Goal: Information Seeking & Learning: Learn about a topic

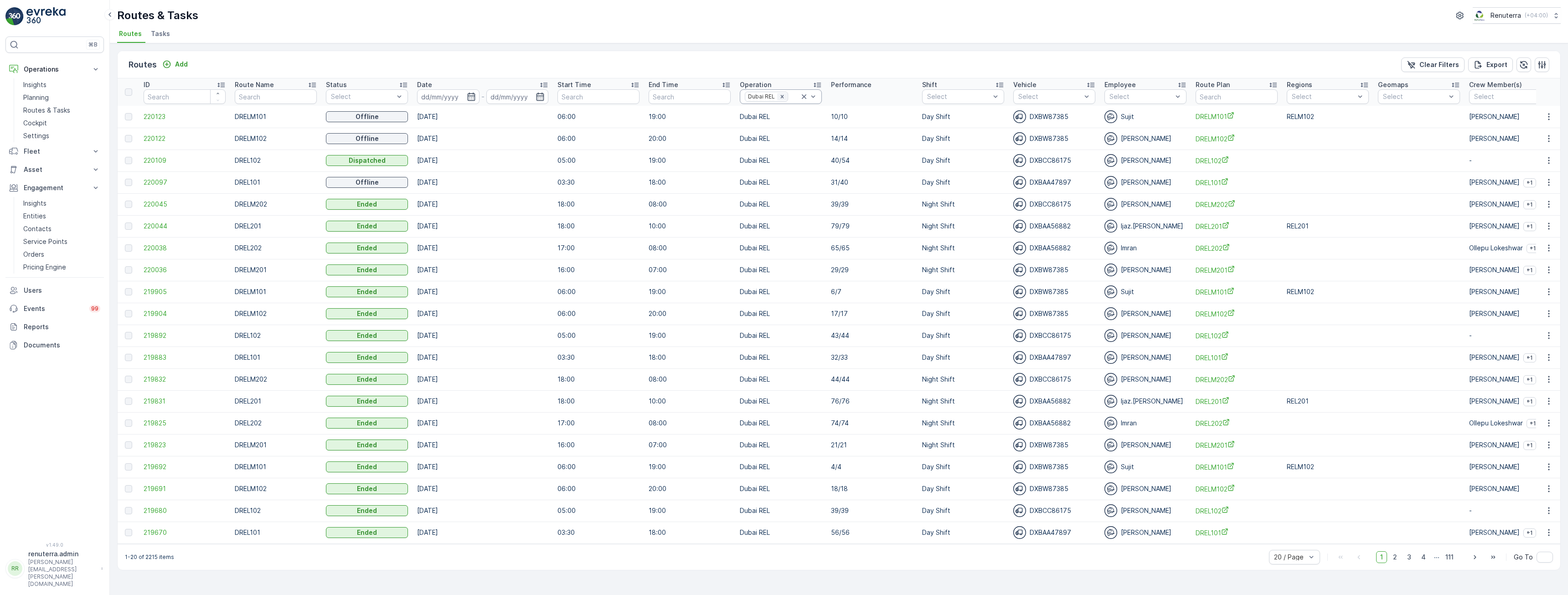
click at [782, 97] on icon "Remove Dubai REL" at bounding box center [782, 97] width 7 height 7
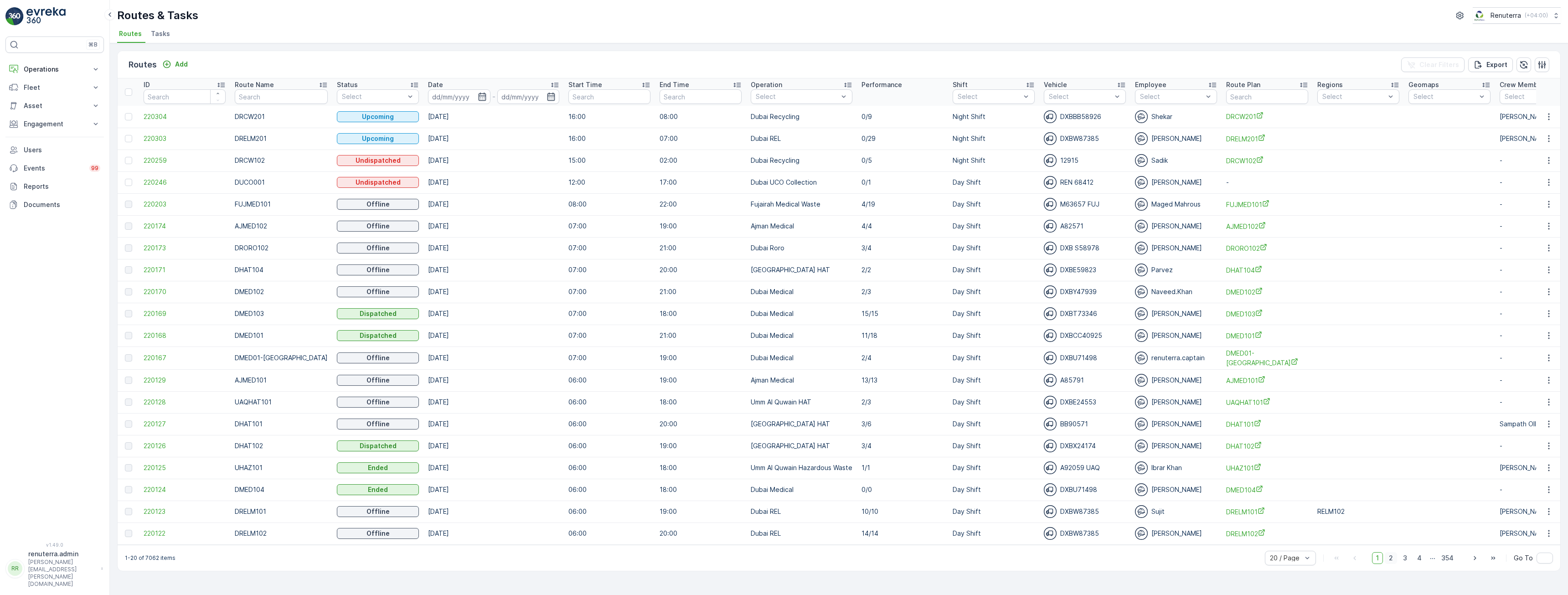
click at [1392, 564] on span "2" at bounding box center [1391, 558] width 12 height 12
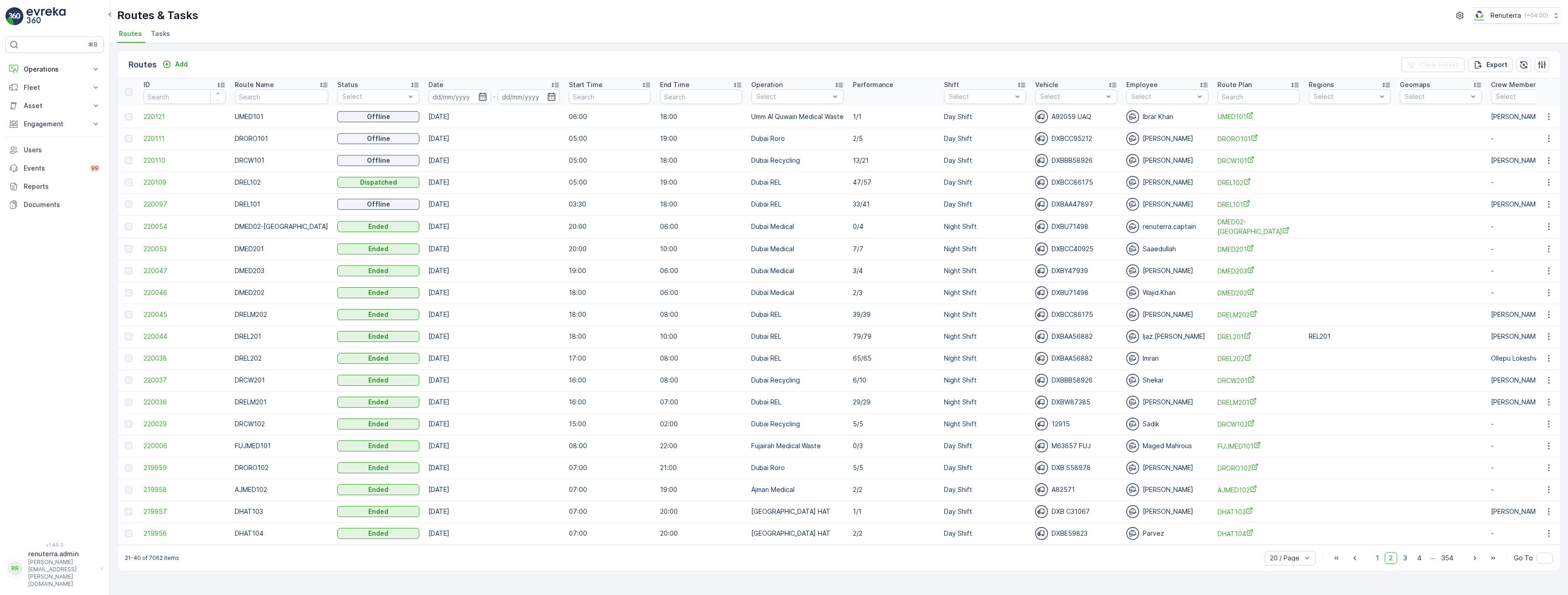
click at [791, 62] on div "Routes Add Clear Filters Export" at bounding box center [838, 64] width 1442 height 27
click at [797, 91] on div "Select" at bounding box center [797, 97] width 92 height 15
click at [769, 68] on div "Routes Add Clear Filters Export" at bounding box center [838, 64] width 1442 height 27
click at [806, 98] on div at bounding box center [793, 97] width 75 height 7
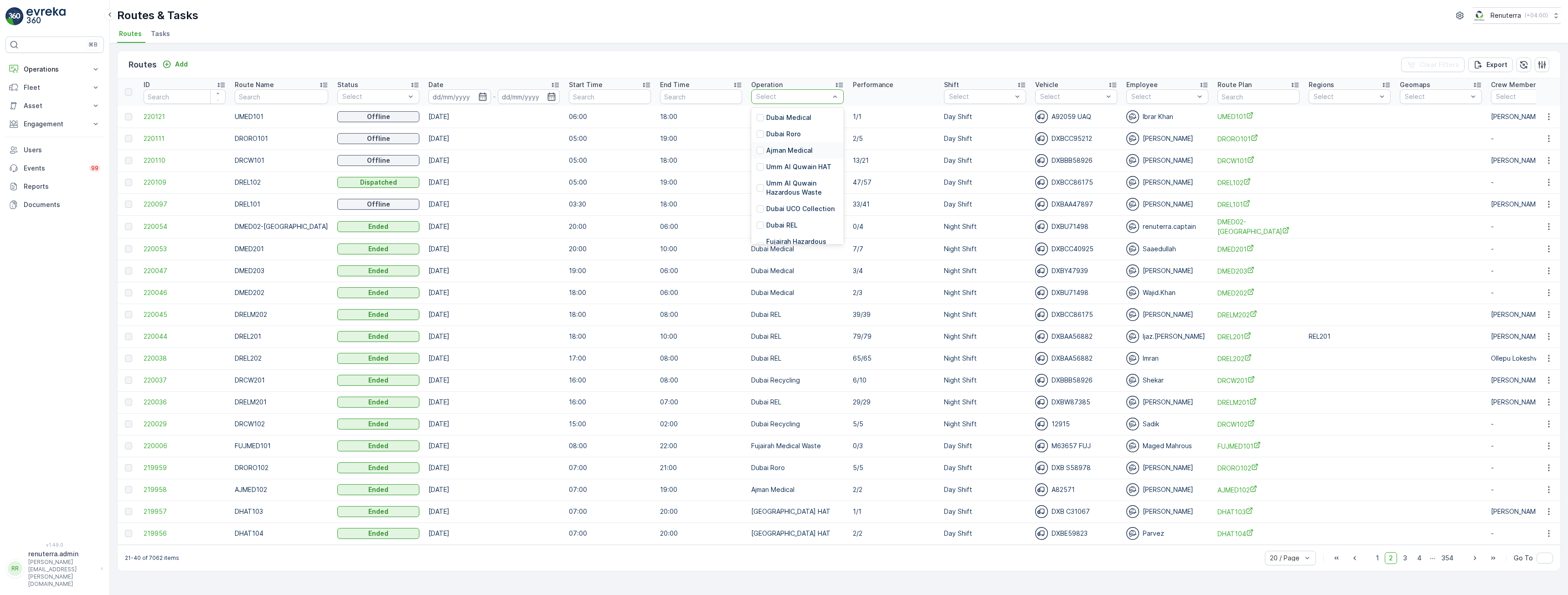
click at [786, 150] on p "Ajman Medical" at bounding box center [789, 150] width 47 height 9
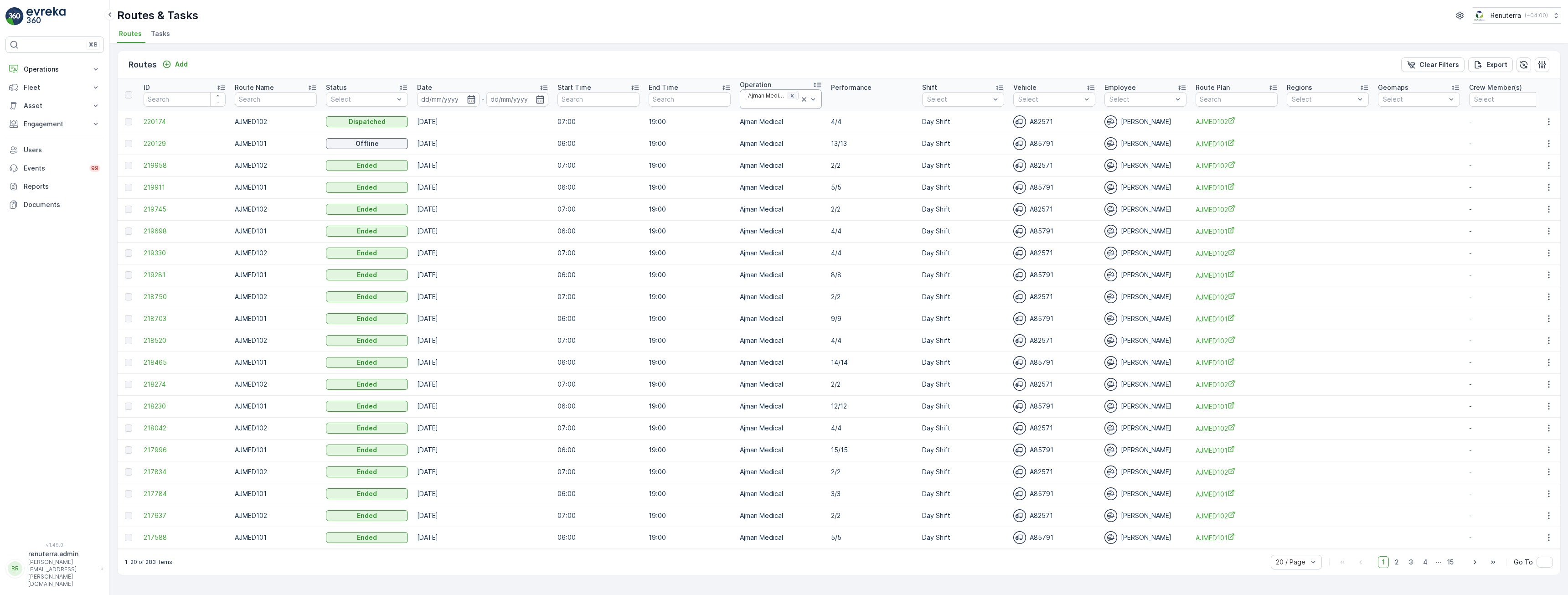
click at [794, 97] on icon "Remove Ajman Medical" at bounding box center [792, 96] width 7 height 7
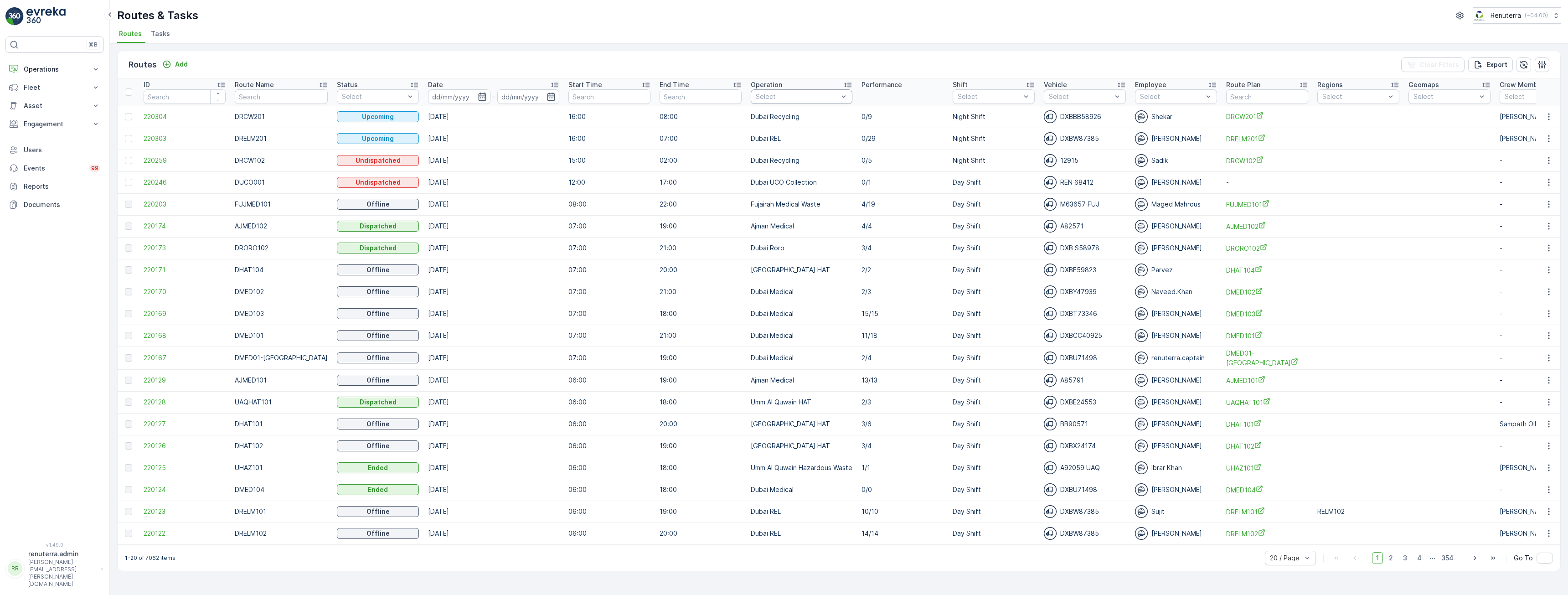
click at [804, 96] on div at bounding box center [796, 97] width 84 height 7
click at [777, 69] on div "Routes Add Clear Filters Export" at bounding box center [838, 64] width 1442 height 27
click at [804, 102] on div "Select" at bounding box center [801, 97] width 101 height 15
click at [789, 184] on div "Dubai Roro" at bounding box center [801, 192] width 101 height 17
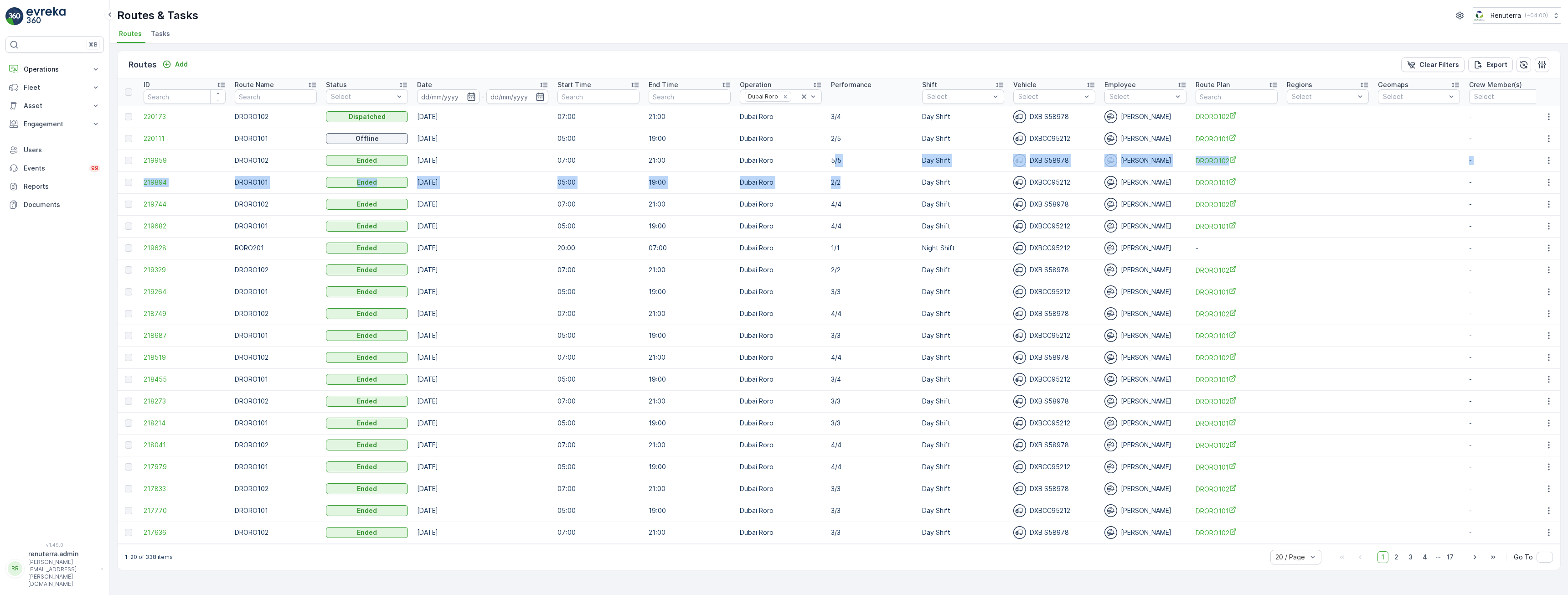
drag, startPoint x: 848, startPoint y: 185, endPoint x: 835, endPoint y: 161, distance: 27.3
click at [835, 161] on tbody "220173 DRORO102 Dispatched 01.09.2025 07:00 21:00 Dubai Roro 3/4 Day Shift DXB …" at bounding box center [1031, 325] width 1828 height 438
click at [826, 161] on td "5/5" at bounding box center [872, 161] width 92 height 22
drag, startPoint x: 829, startPoint y: 158, endPoint x: 843, endPoint y: 183, distance: 28.7
click at [843, 183] on tbody "220173 DRORO102 Dispatched 01.09.2025 07:00 21:00 Dubai Roro 3/4 Day Shift DXB …" at bounding box center [1031, 325] width 1828 height 438
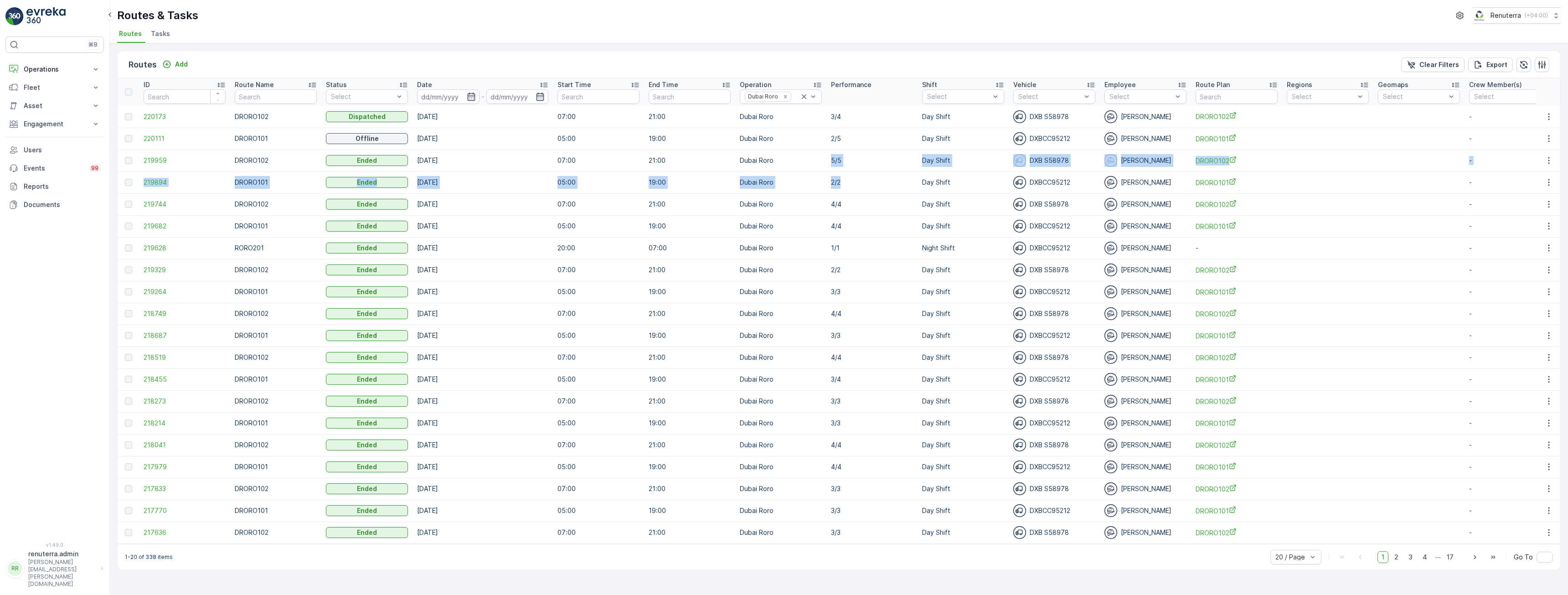
click at [849, 177] on td "2/2" at bounding box center [872, 182] width 92 height 22
click at [784, 97] on icon "Remove Dubai Roro" at bounding box center [785, 97] width 7 height 7
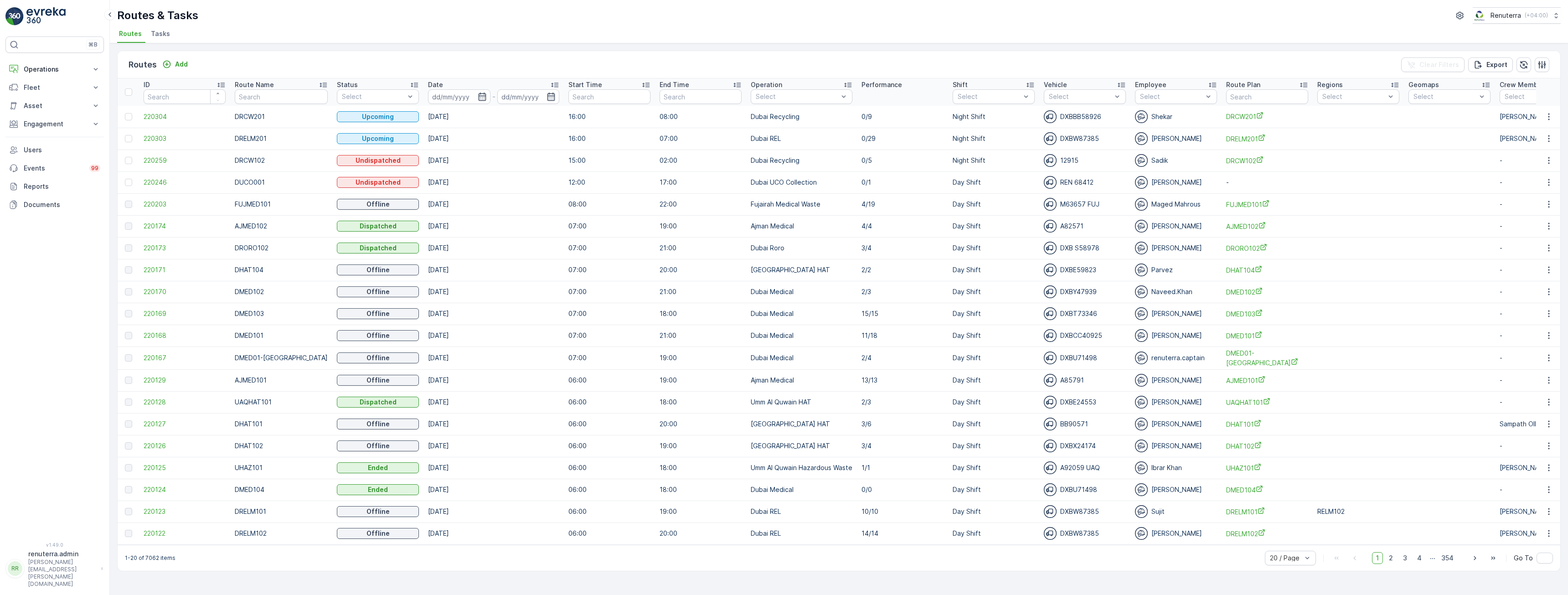
click at [791, 65] on div "Routes Add Clear Filters Export" at bounding box center [838, 64] width 1442 height 27
click at [806, 100] on div at bounding box center [796, 97] width 84 height 7
click at [756, 185] on div at bounding box center [759, 188] width 7 height 7
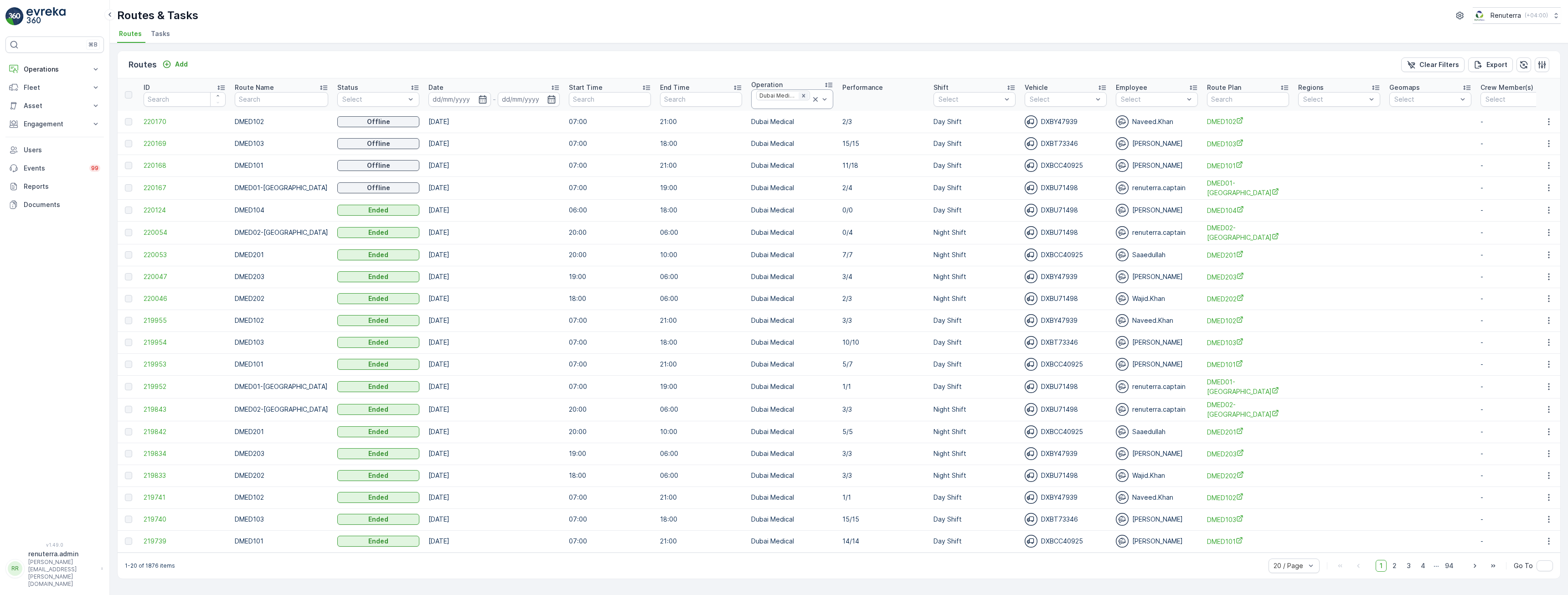
click at [800, 97] on icon "Remove Dubai Medical" at bounding box center [804, 96] width 7 height 7
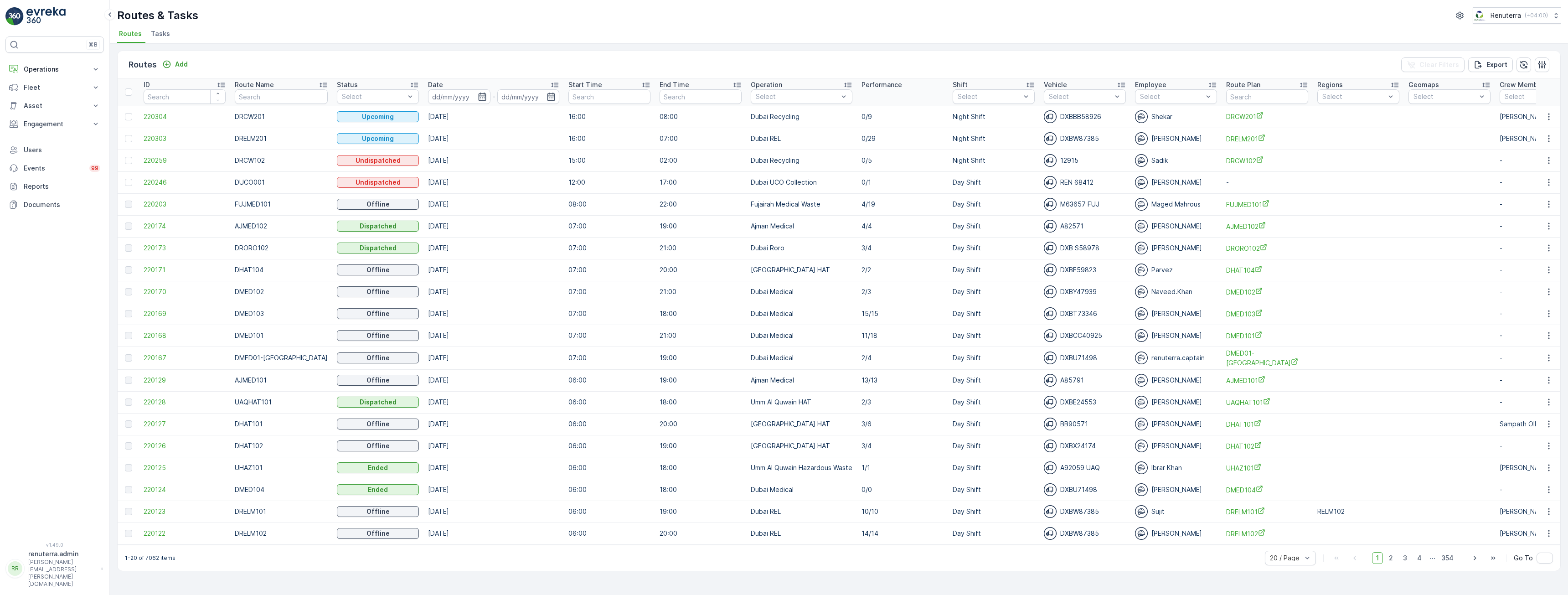
drag, startPoint x: 1392, startPoint y: 563, endPoint x: 1383, endPoint y: 558, distance: 10.3
click at [1392, 563] on span "2" at bounding box center [1391, 558] width 12 height 12
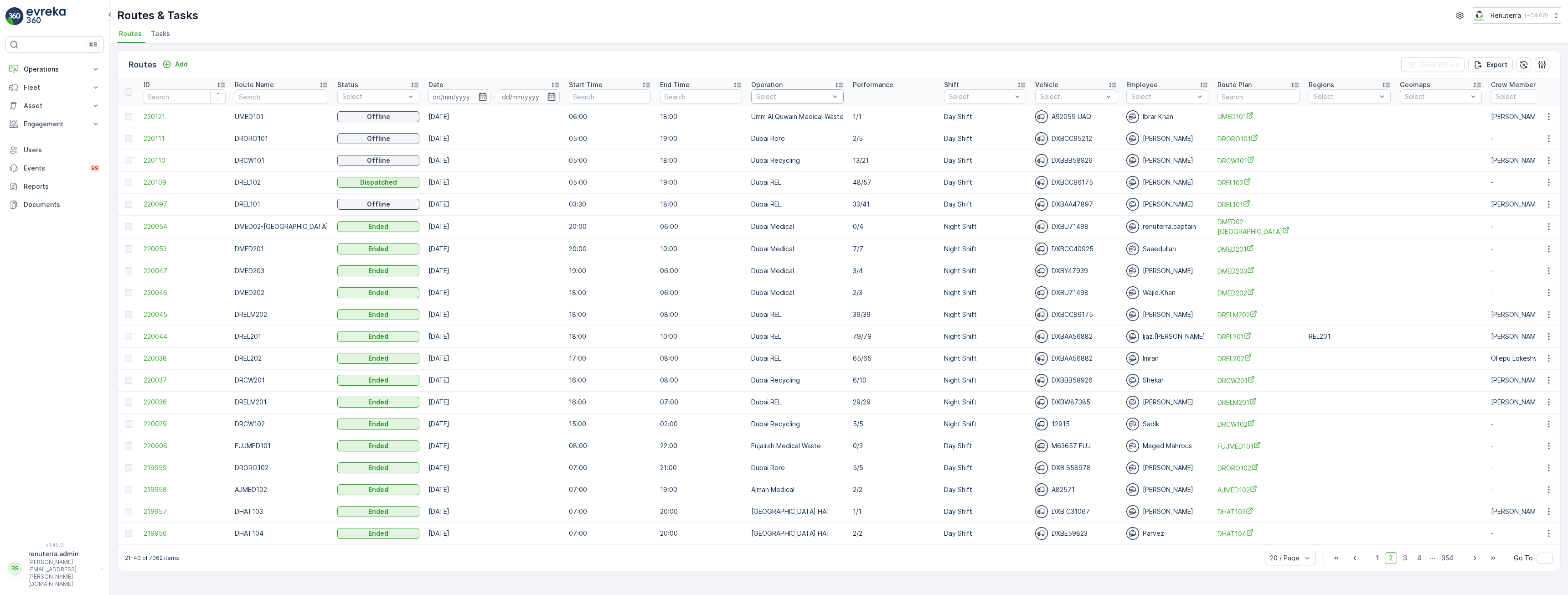
click at [804, 96] on div at bounding box center [793, 97] width 75 height 7
click at [777, 65] on div "Routes Add Clear Filters Export" at bounding box center [838, 64] width 1442 height 27
click at [51, 66] on p "Operations" at bounding box center [54, 69] width 62 height 9
click at [45, 113] on p "Routes & Tasks" at bounding box center [47, 110] width 47 height 9
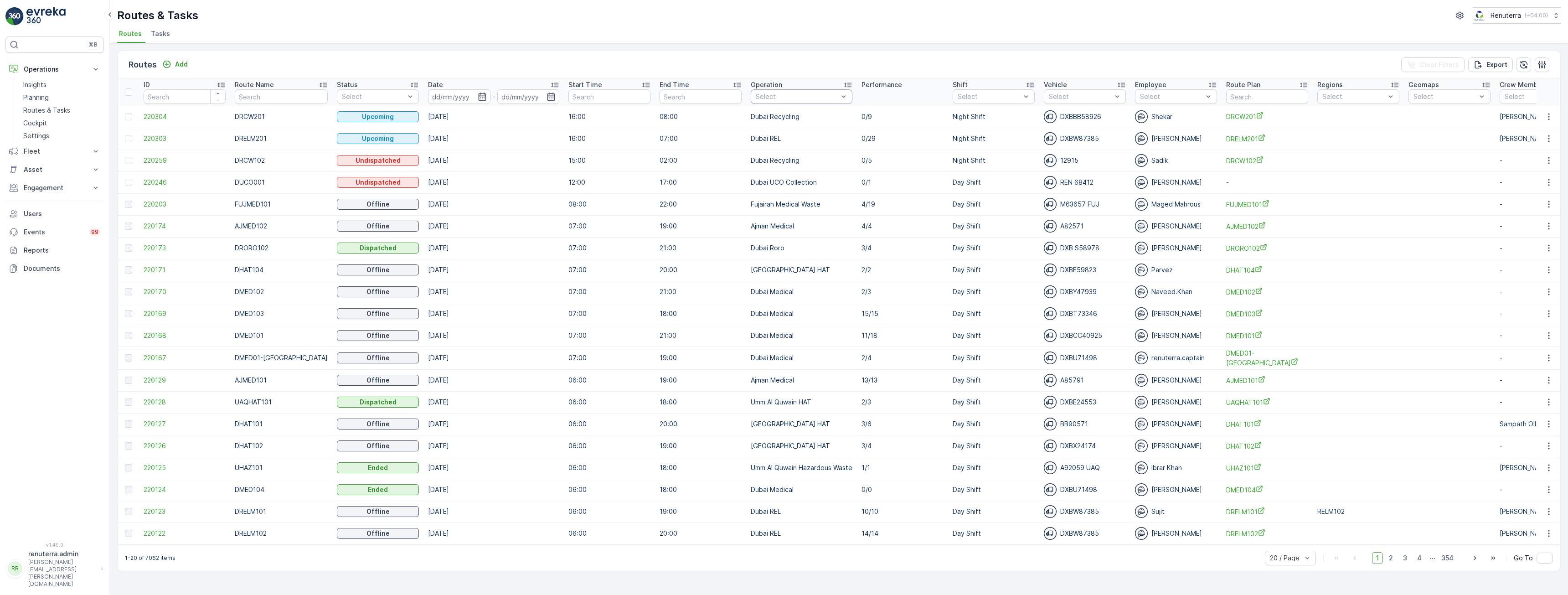
click at [827, 94] on div at bounding box center [796, 97] width 84 height 7
click at [783, 146] on p "Dubai HAT" at bounding box center [807, 155] width 82 height 18
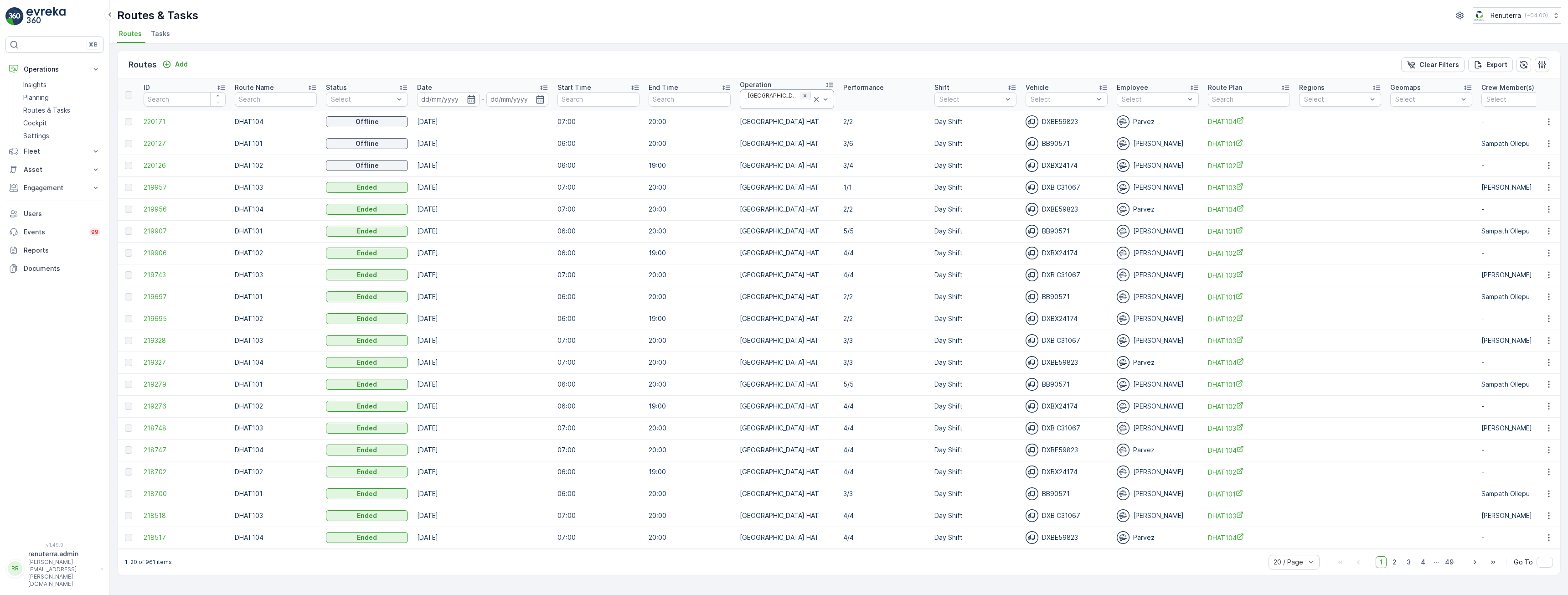
click at [802, 97] on icon "Remove Dubai HAT" at bounding box center [805, 96] width 7 height 7
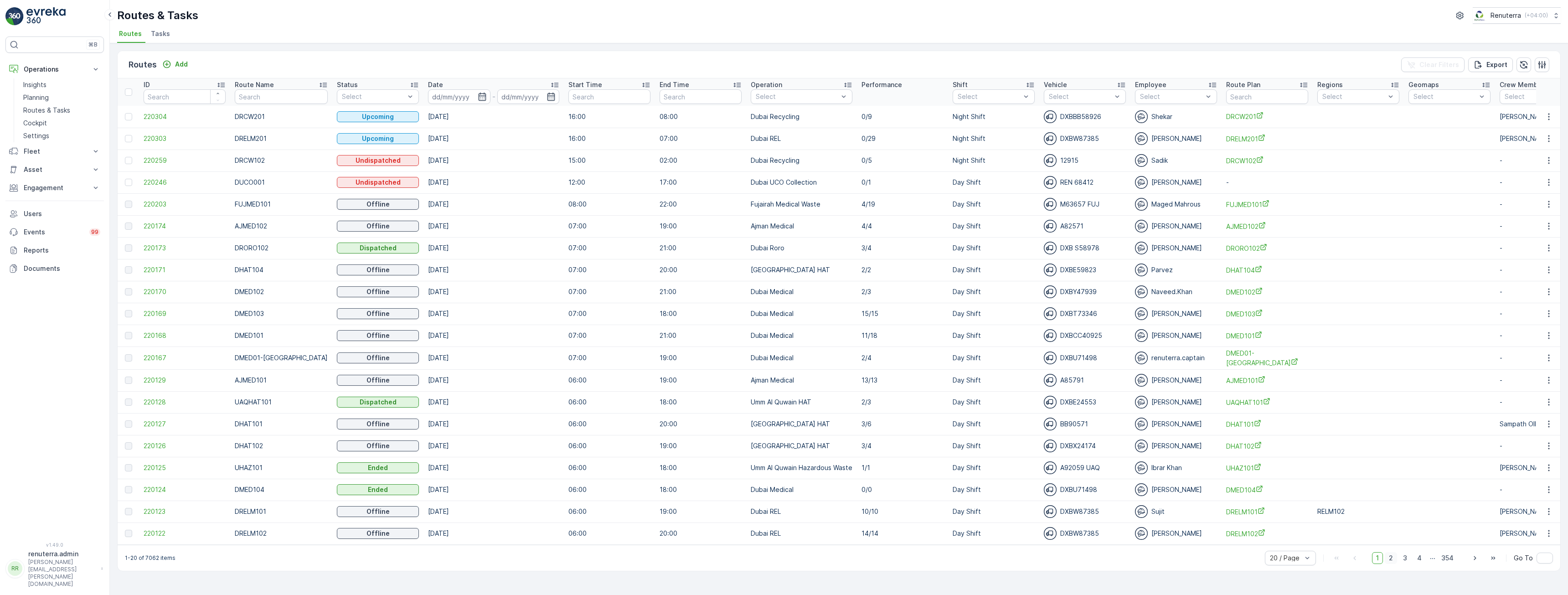
click at [1394, 563] on span "2" at bounding box center [1391, 558] width 12 height 12
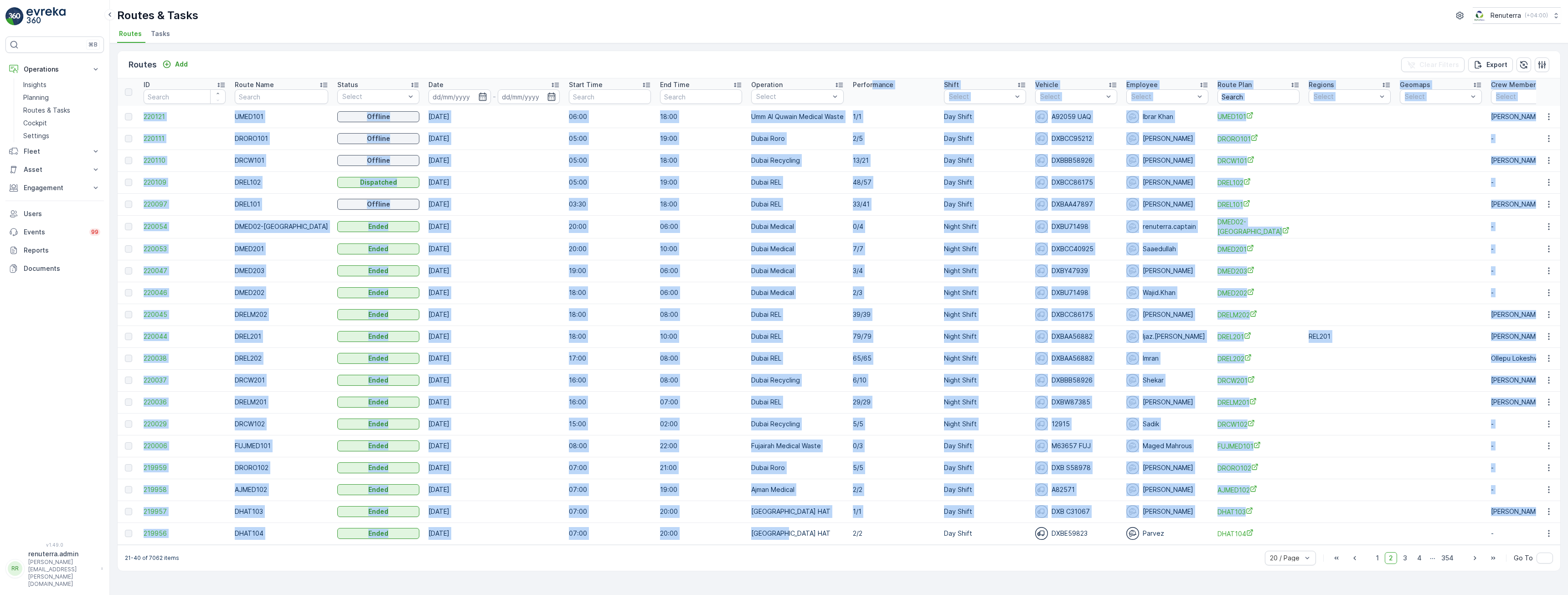
drag, startPoint x: 833, startPoint y: 537, endPoint x: 863, endPoint y: 101, distance: 437.0
click at [861, 104] on table "ID Route Name Status Select Date - Start Time End Time Operation Select Perform…" at bounding box center [1041, 311] width 1849 height 467
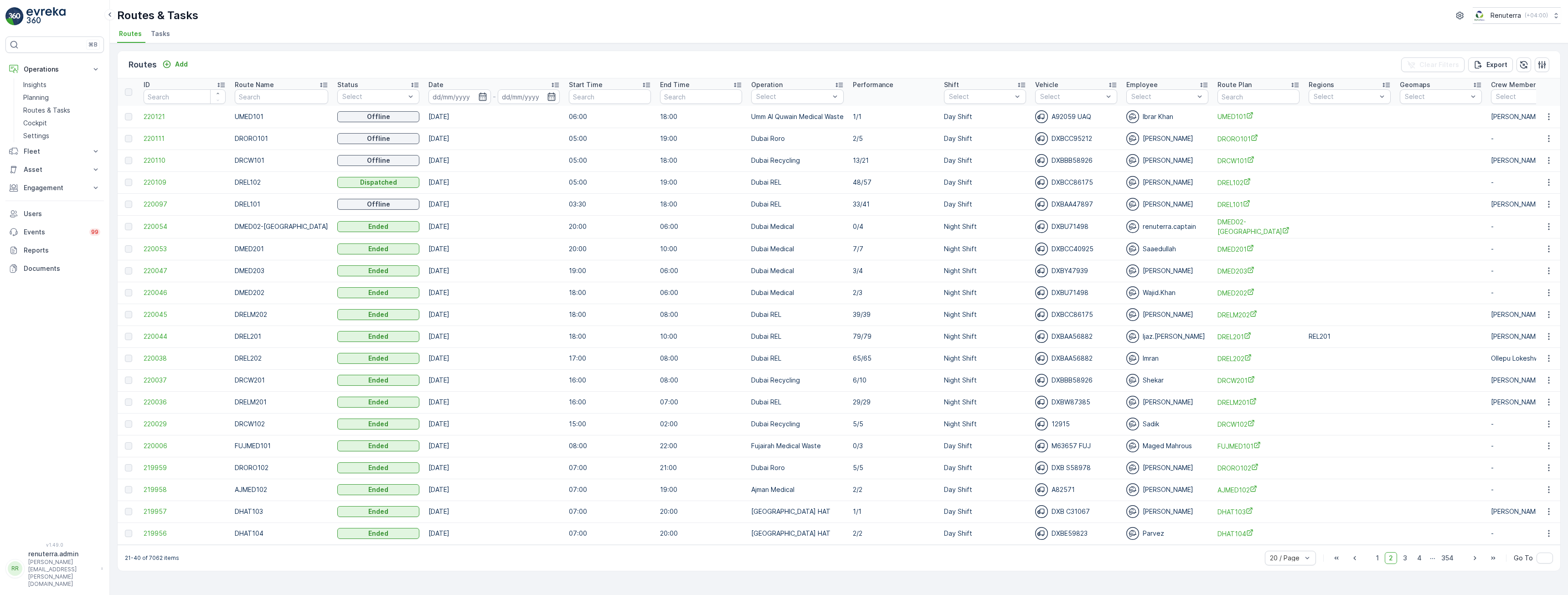
click at [819, 54] on div "Routes Add Clear Filters Export" at bounding box center [838, 64] width 1442 height 27
click at [1404, 560] on span "3" at bounding box center [1405, 558] width 12 height 12
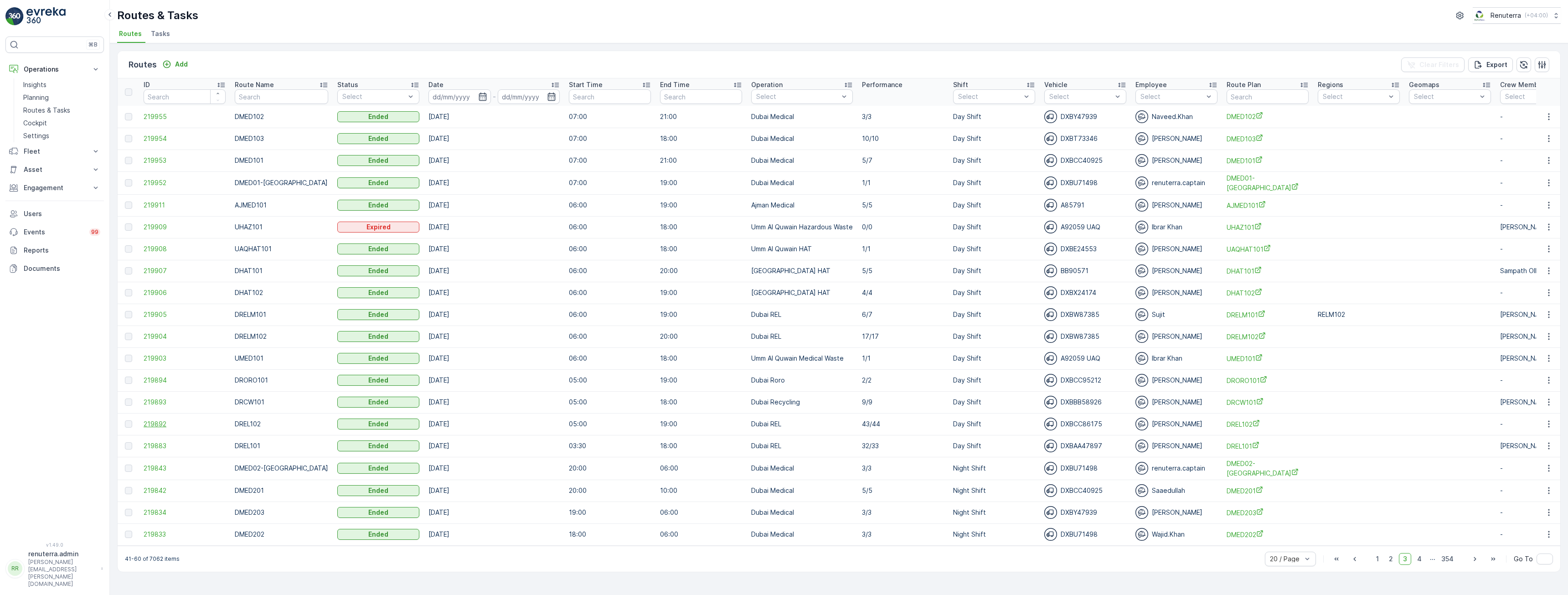
click at [159, 424] on span "219892" at bounding box center [185, 424] width 82 height 9
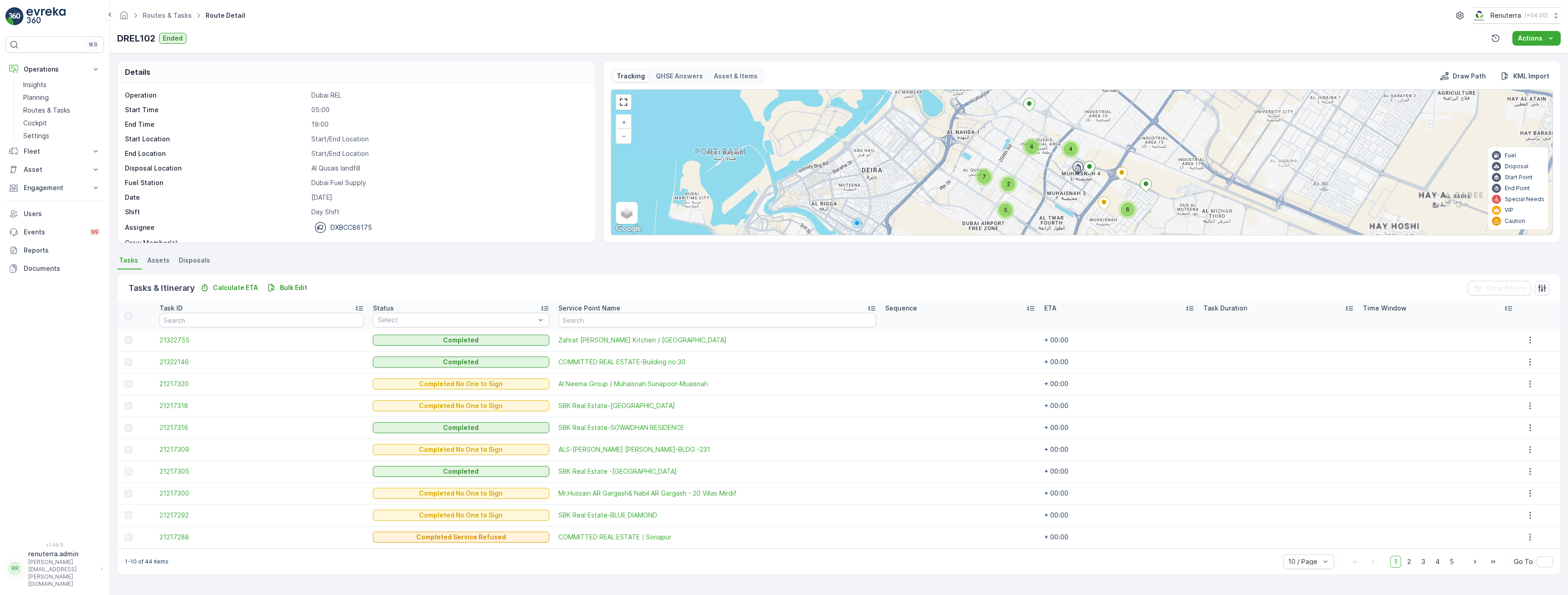
drag, startPoint x: 988, startPoint y: 137, endPoint x: 1039, endPoint y: 204, distance: 84.2
click at [1039, 204] on div "2 2 4 6 4 4 2 5 7 + − Satellite Roadmap Terrain Hybrid Leaflet Keyboard shortcu…" at bounding box center [1081, 162] width 941 height 145
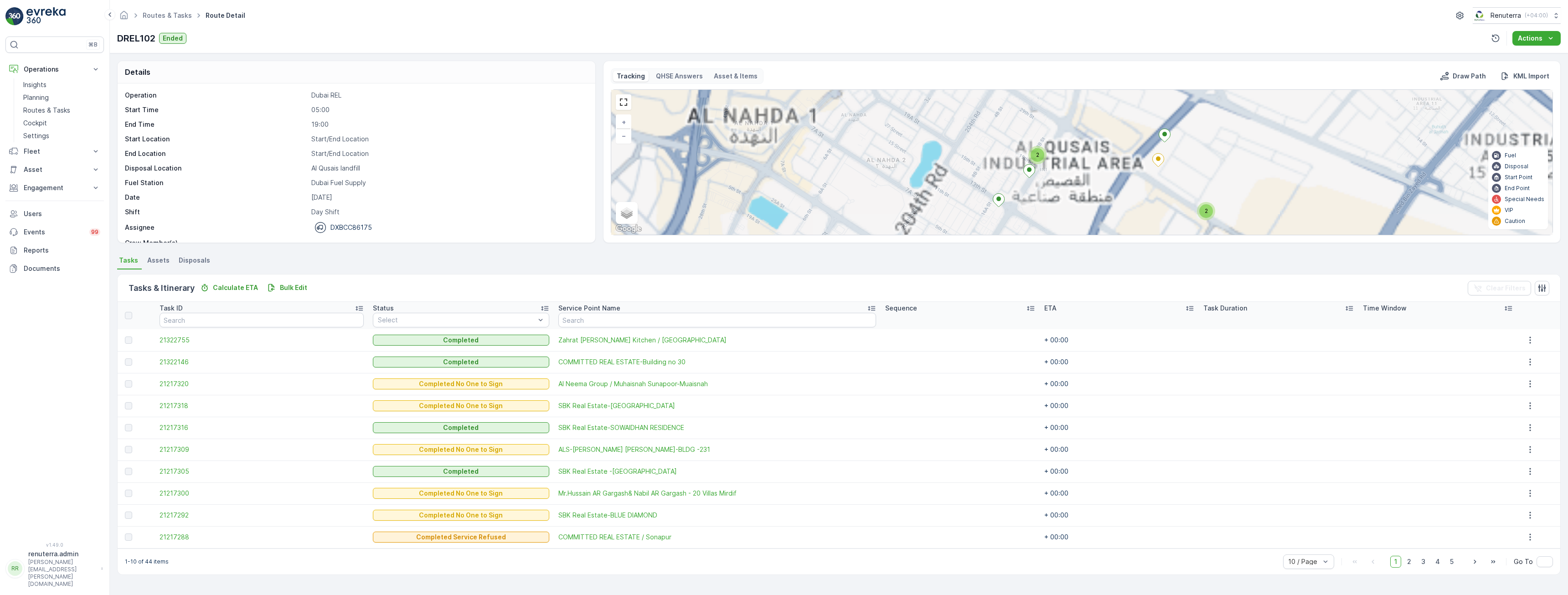
click at [1041, 177] on div "2 2 2 2 2 2 2 2 4 + − Satellite Roadmap Terrain Hybrid Leaflet Keyboard shortcu…" at bounding box center [1081, 162] width 941 height 145
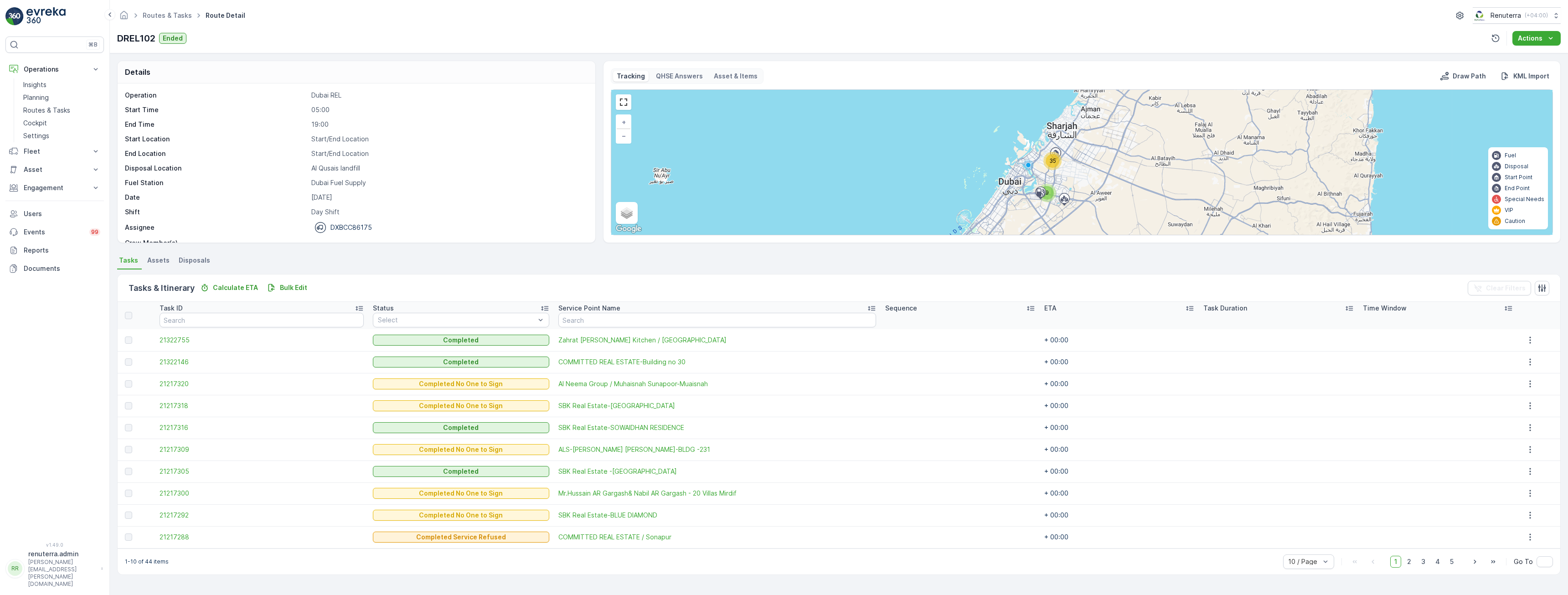
drag, startPoint x: 1076, startPoint y: 201, endPoint x: 1077, endPoint y: 169, distance: 32.0
click at [1077, 169] on div "9 35 + − Satellite Roadmap Terrain Hybrid Leaflet Keyboard shortcuts Map Data M…" at bounding box center [1081, 162] width 941 height 145
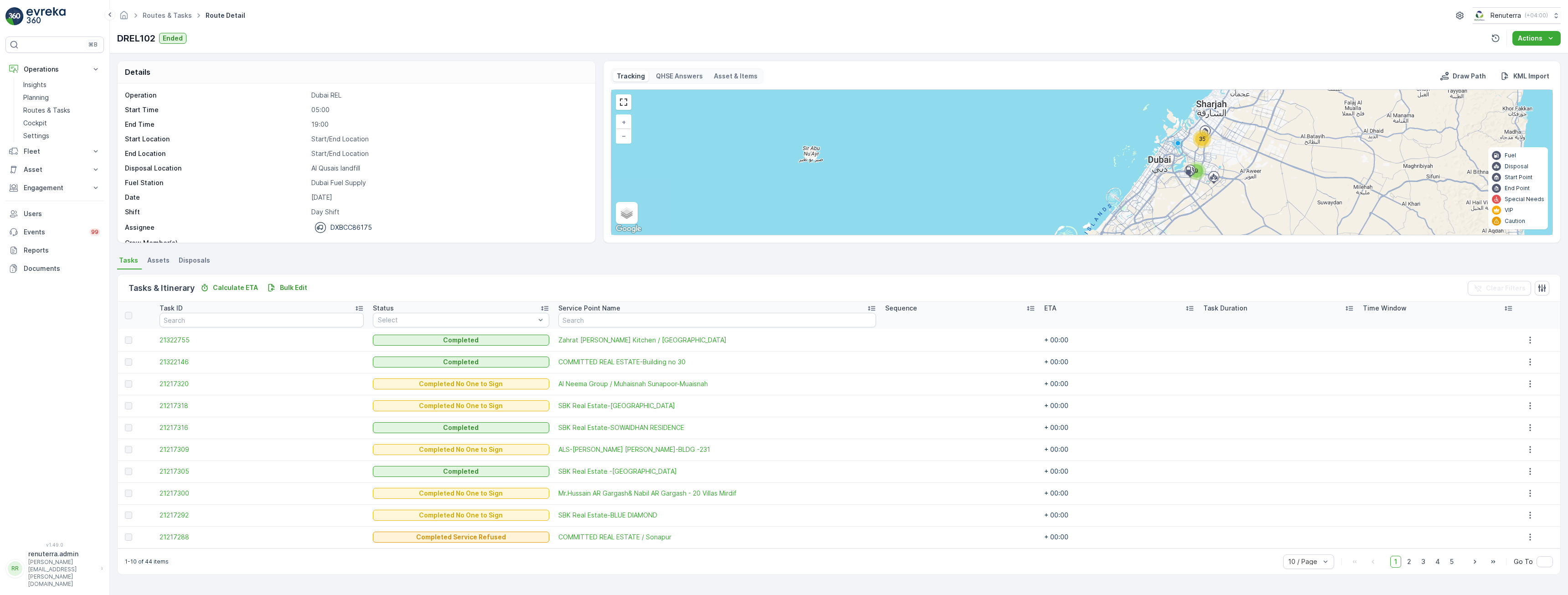
drag, startPoint x: 1243, startPoint y: 161, endPoint x: 1150, endPoint y: 147, distance: 94.0
click at [1150, 147] on div "9 35 + − Satellite Roadmap Terrain Hybrid Leaflet Keyboard shortcuts Map Data M…" at bounding box center [1081, 162] width 941 height 145
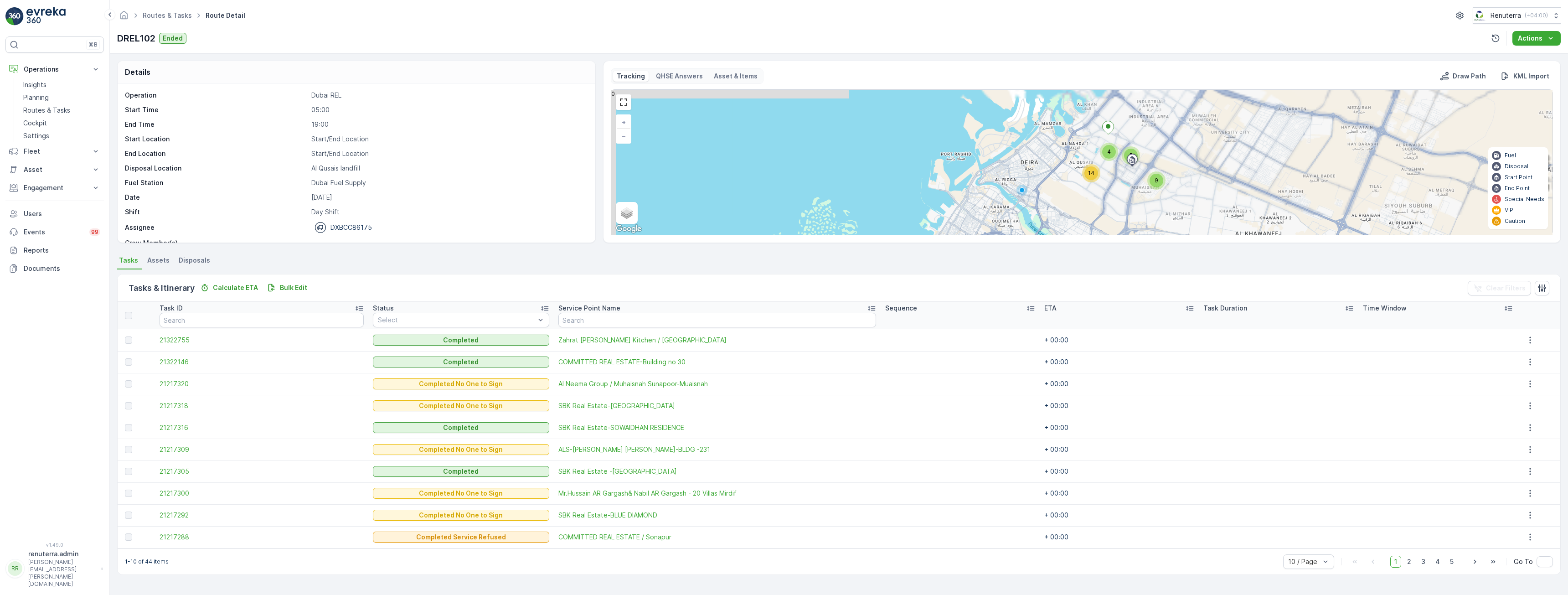
drag, startPoint x: 1090, startPoint y: 127, endPoint x: 1151, endPoint y: 205, distance: 99.0
click at [1151, 205] on div "2 6 2 9 4 5 14 + − Satellite Roadmap Terrain Hybrid Leaflet Keyboard shortcuts …" at bounding box center [1081, 162] width 941 height 145
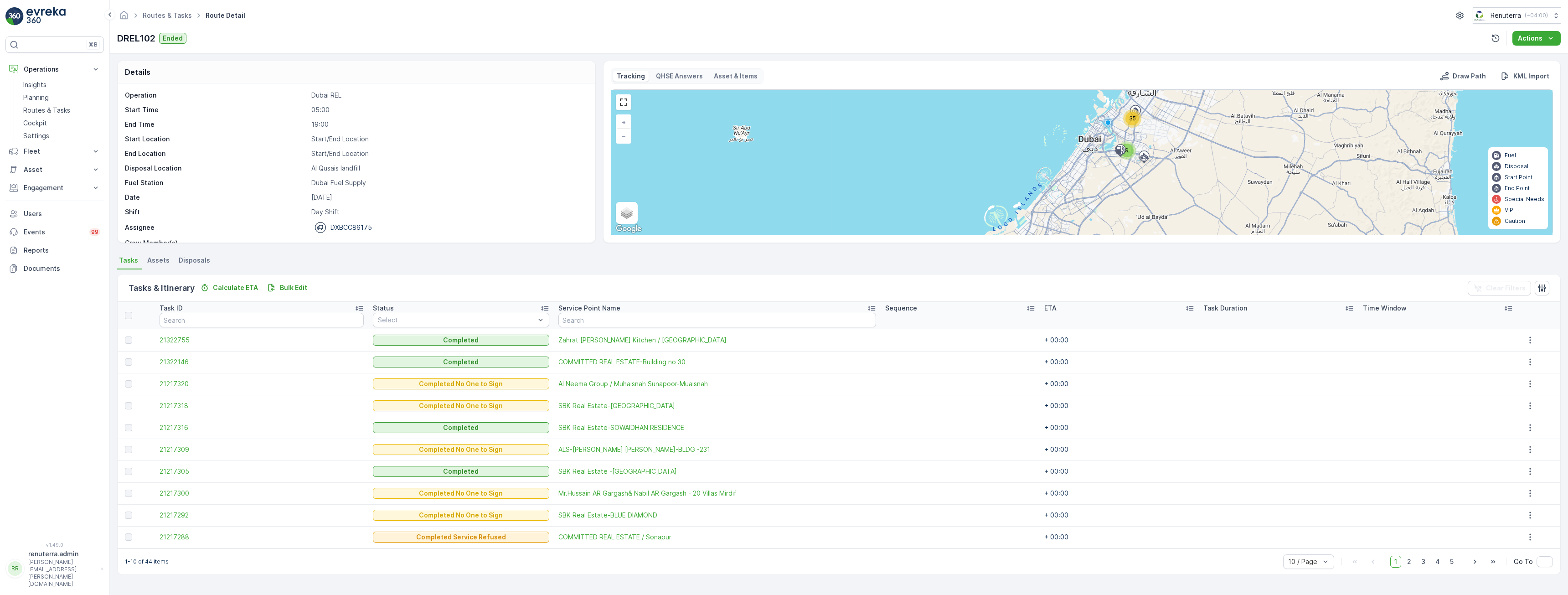
drag, startPoint x: 1145, startPoint y: 196, endPoint x: 1162, endPoint y: 136, distance: 62.4
click at [1162, 136] on div "9 35 + − Satellite Roadmap Terrain Hybrid Leaflet Keyboard shortcuts Map Data M…" at bounding box center [1081, 162] width 941 height 145
click at [1126, 146] on div at bounding box center [1120, 146] width 17 height 8
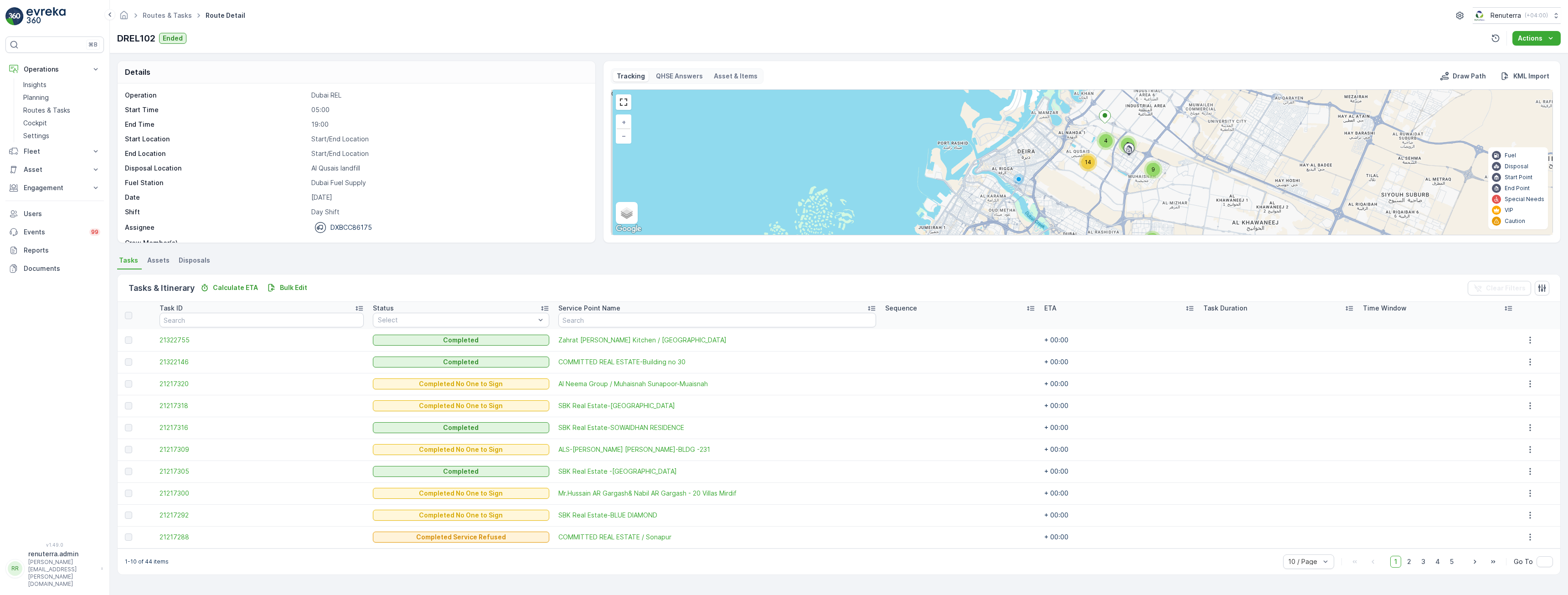
drag, startPoint x: 1116, startPoint y: 185, endPoint x: 1118, endPoint y: 215, distance: 30.1
click at [1118, 215] on div "2 6 2 9 4 5 14 + − Satellite Roadmap Terrain Hybrid Leaflet Keyboard shortcuts …" at bounding box center [1081, 162] width 941 height 145
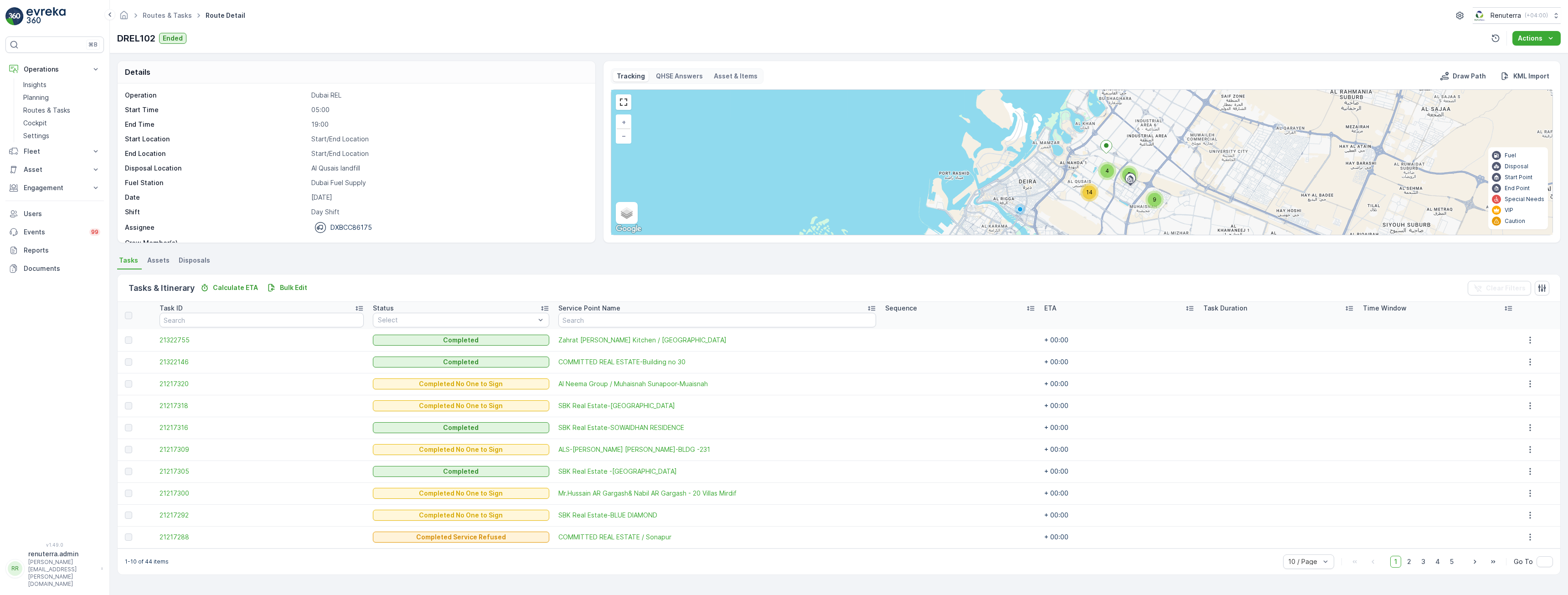
click at [1108, 170] on span "4" at bounding box center [1107, 171] width 3 height 7
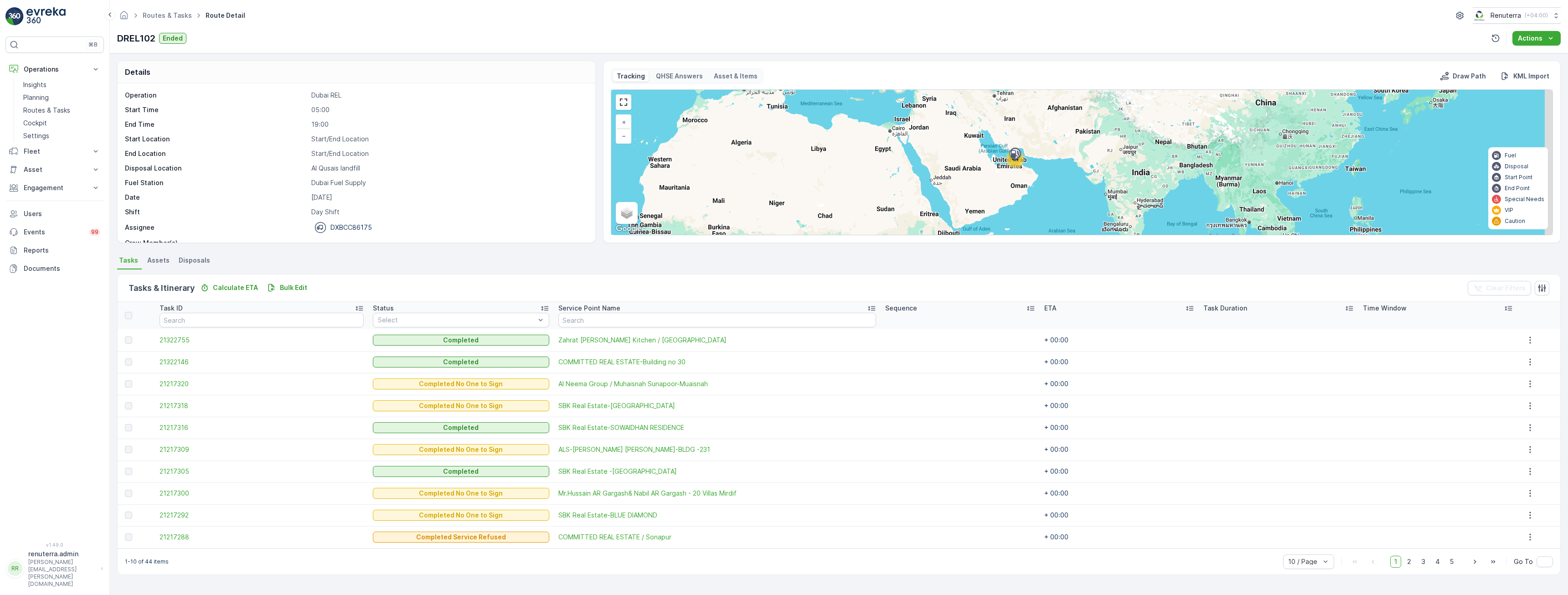
drag, startPoint x: 1054, startPoint y: 180, endPoint x: 1018, endPoint y: 164, distance: 39.4
click at [1018, 164] on div "44 + − Satellite Roadmap Terrain Hybrid Leaflet Keyboard shortcuts Map Data Map…" at bounding box center [1081, 162] width 941 height 145
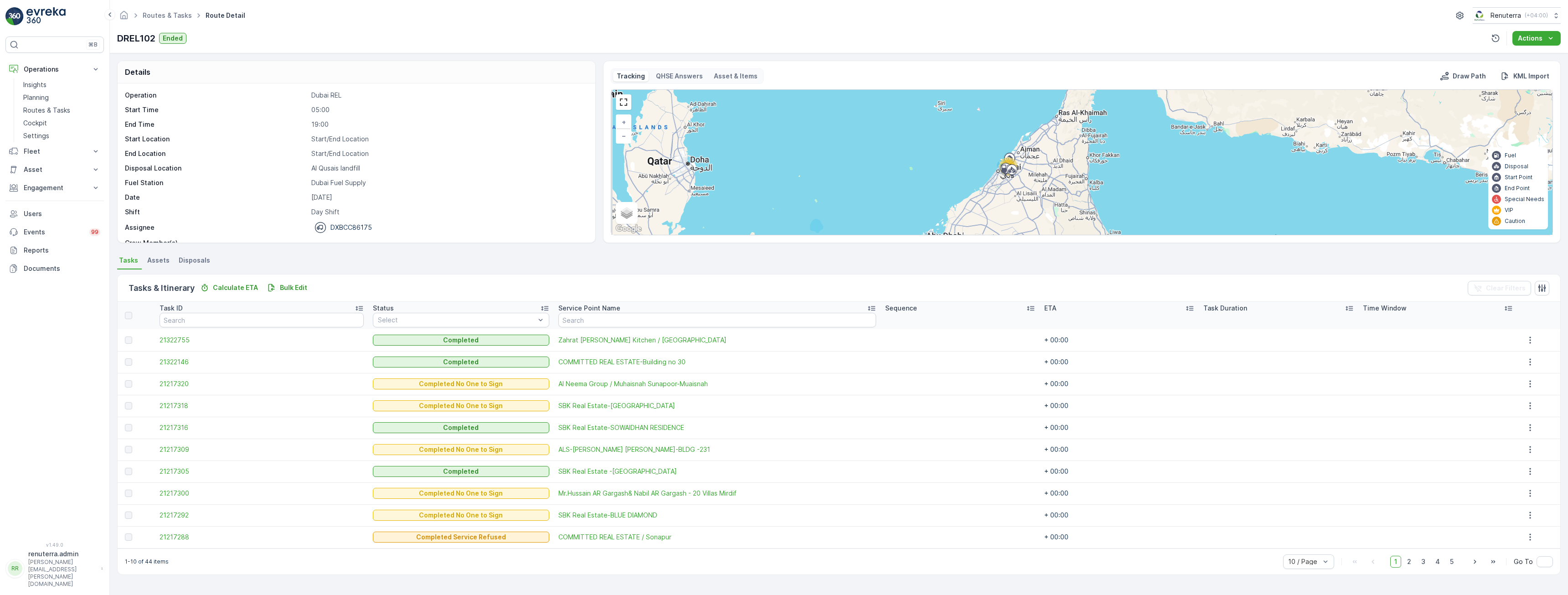
drag, startPoint x: 945, startPoint y: 174, endPoint x: 995, endPoint y: 178, distance: 50.2
click at [995, 178] on div "44 Dubai Fuel Supply + − Satellite Roadmap Terrain Hybrid Leaflet Keyboard shor…" at bounding box center [1081, 162] width 941 height 145
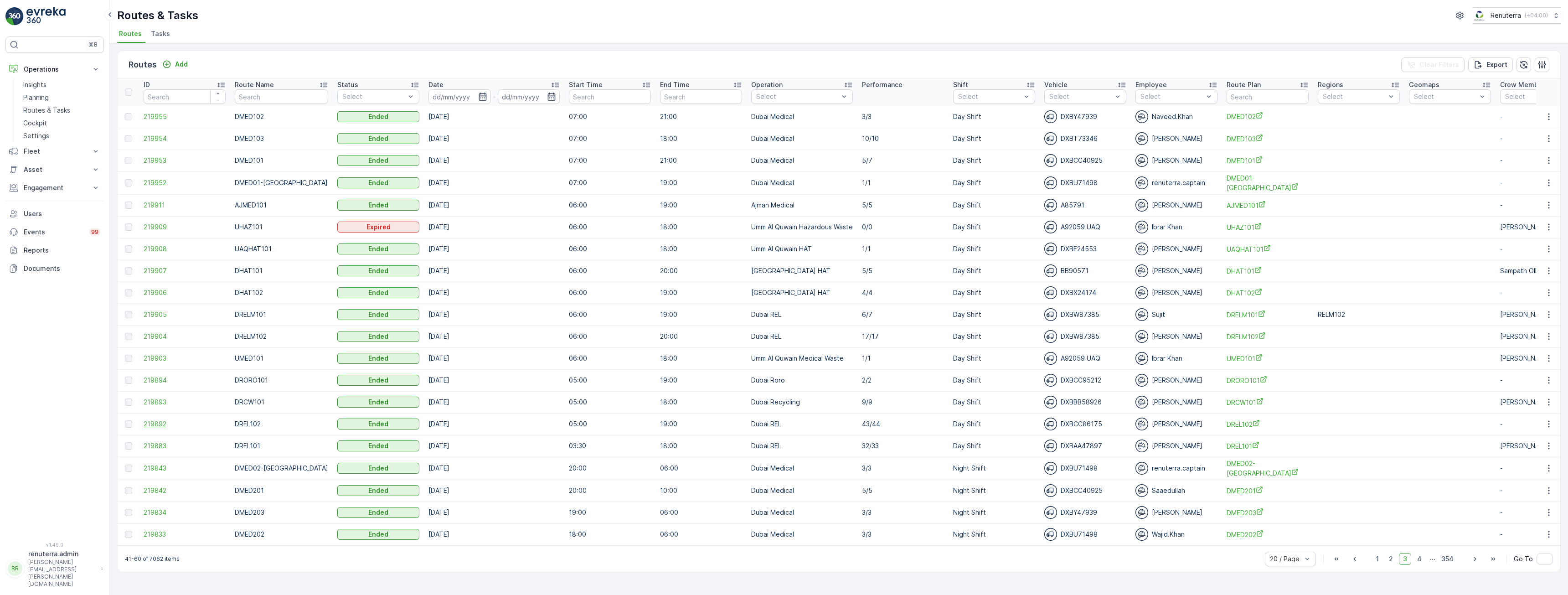
click at [156, 423] on span "219892" at bounding box center [185, 424] width 82 height 9
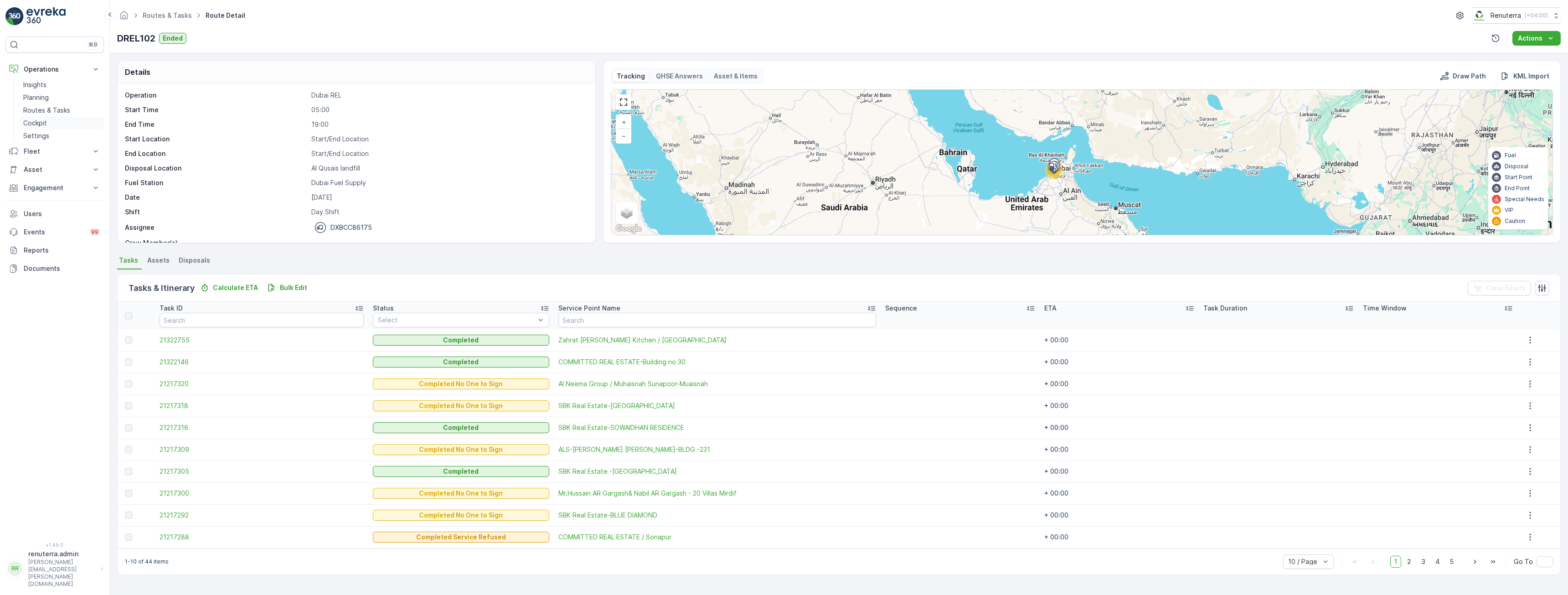
click at [44, 126] on p "Cockpit" at bounding box center [35, 122] width 23 height 9
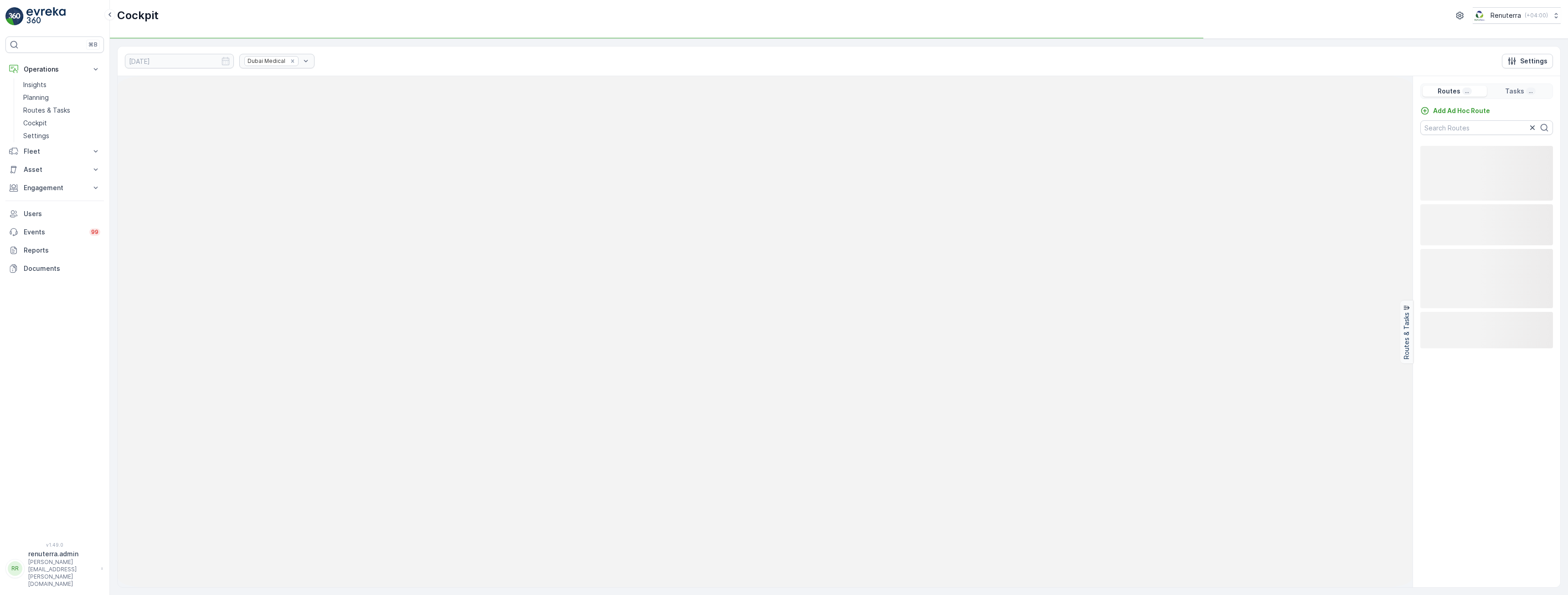
click at [279, 60] on div "Dubai Medical" at bounding box center [277, 62] width 75 height 15
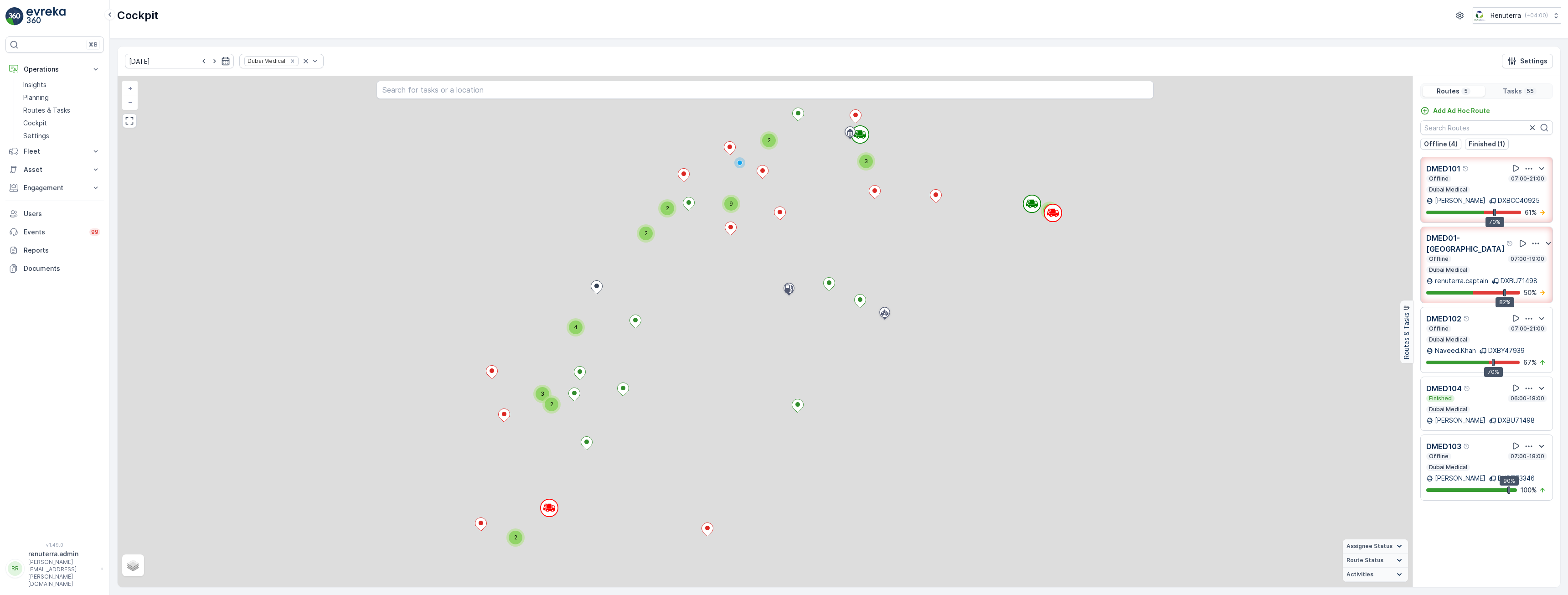
click at [291, 62] on icon "Remove Dubai Medical" at bounding box center [293, 61] width 3 height 3
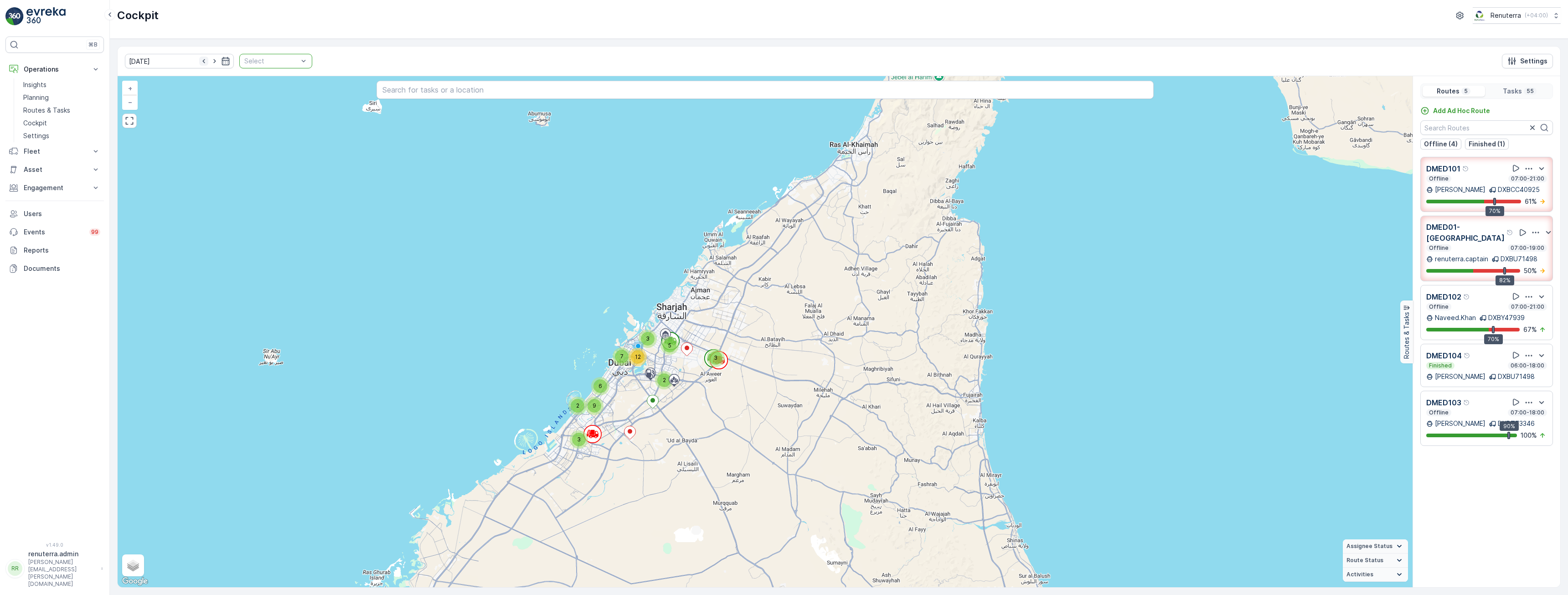
click at [199, 61] on icon "button" at bounding box center [203, 61] width 9 height 9
type input "31.08.2025"
click at [262, 60] on div at bounding box center [271, 61] width 56 height 7
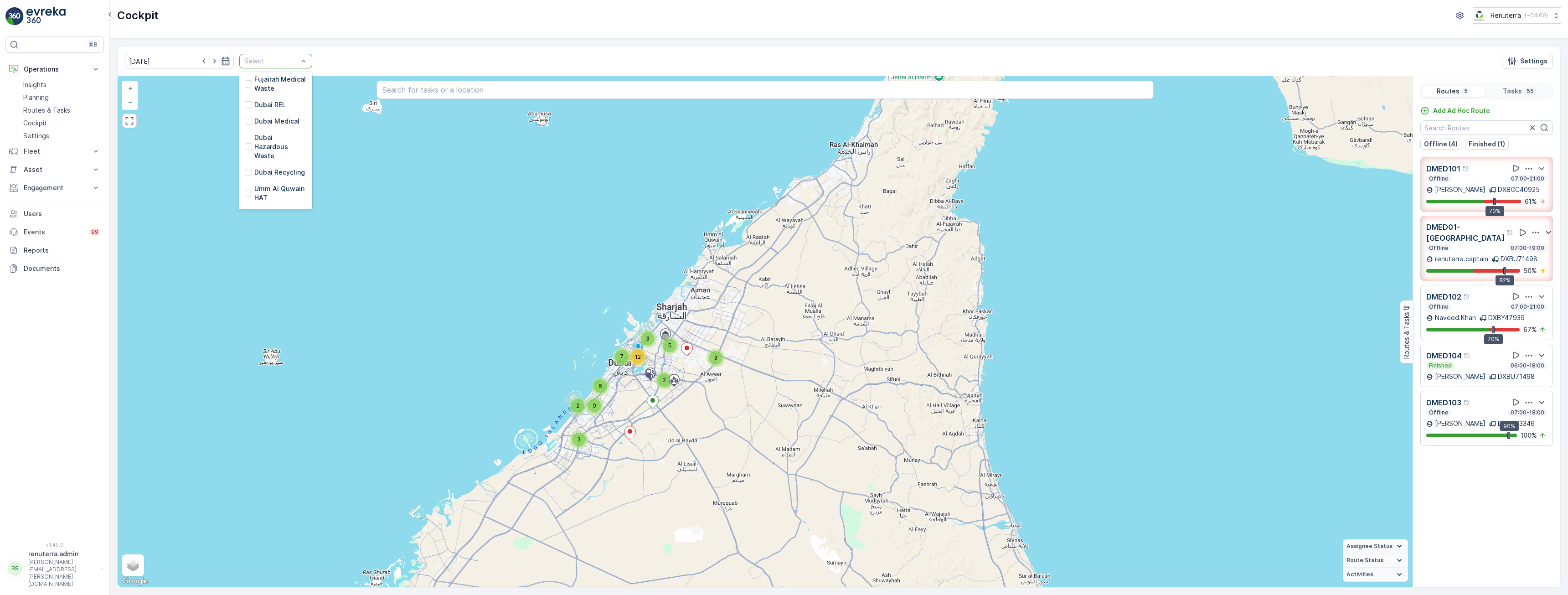
scroll to position [92, 0]
click at [263, 107] on p "Dubai REL" at bounding box center [270, 104] width 32 height 9
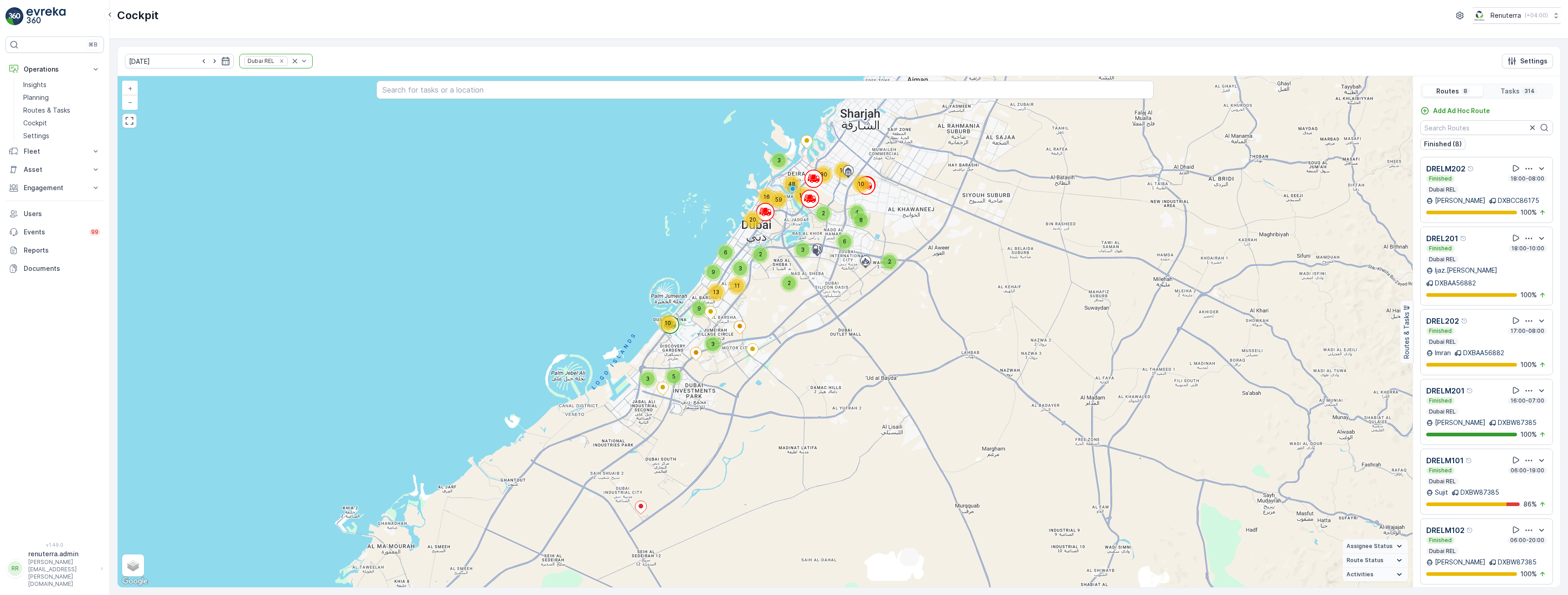
click at [1476, 258] on div "Finished 18:00-10:00 Dubai REL" at bounding box center [1486, 254] width 121 height 18
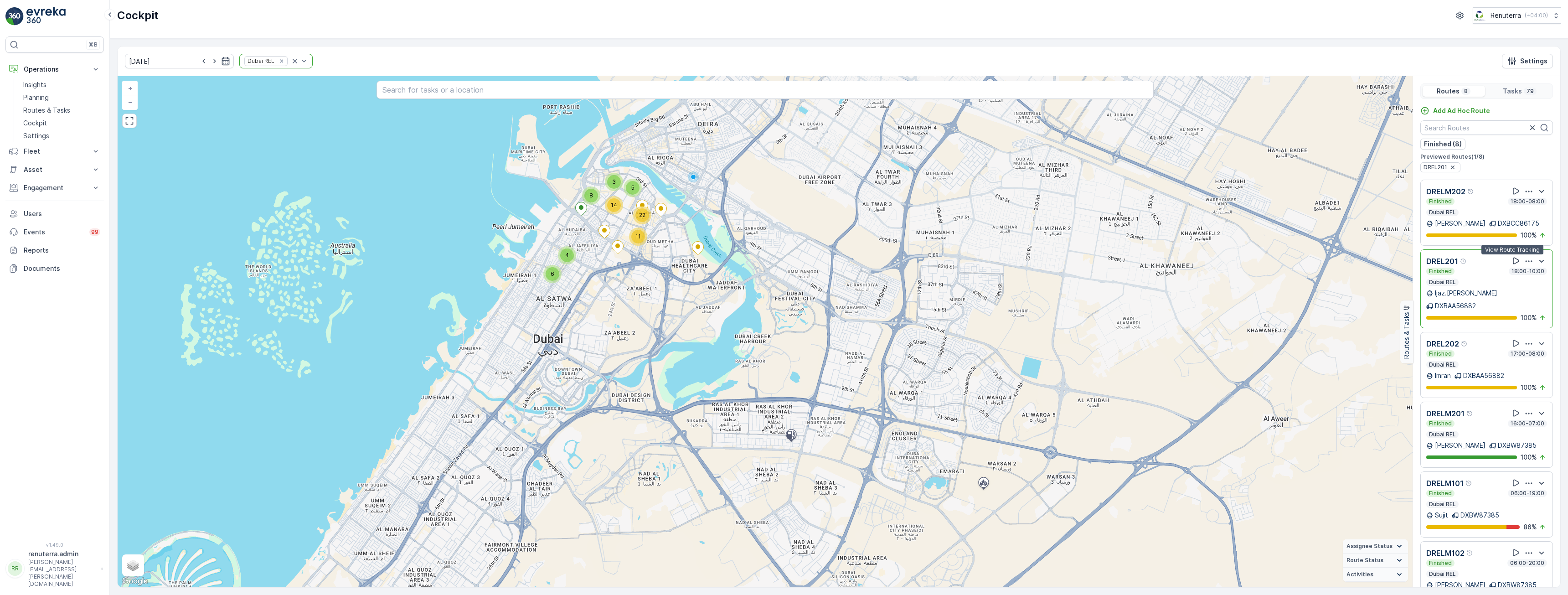
click at [1511, 263] on icon at bounding box center [1516, 260] width 9 height 9
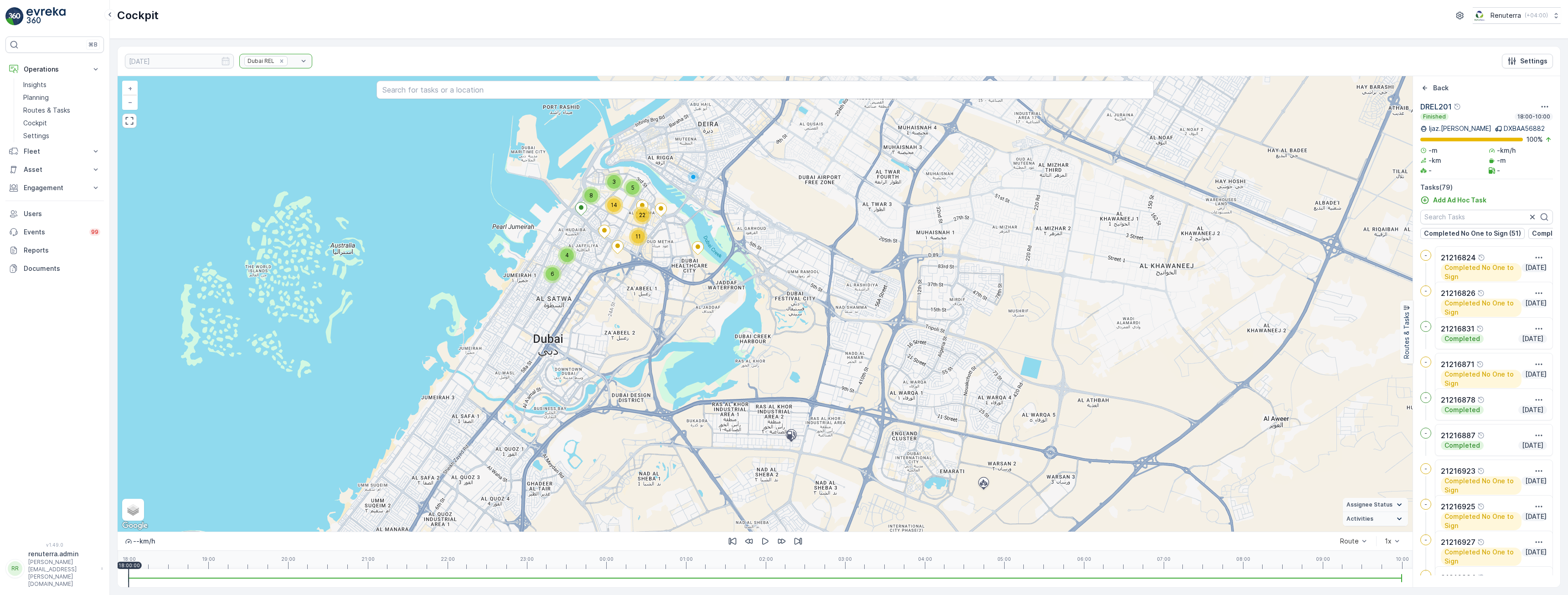
click at [210, 578] on div at bounding box center [765, 578] width 1273 height 18
click at [248, 575] on div at bounding box center [765, 578] width 1273 height 18
drag, startPoint x: 247, startPoint y: 578, endPoint x: 108, endPoint y: 577, distance: 139.0
click at [108, 577] on div "⌘B Operations Insights Planning Routes & Tasks Cockpit Settings Fleet Live Trac…" at bounding box center [784, 297] width 1568 height 595
click at [764, 538] on icon "button" at bounding box center [764, 541] width 9 height 9
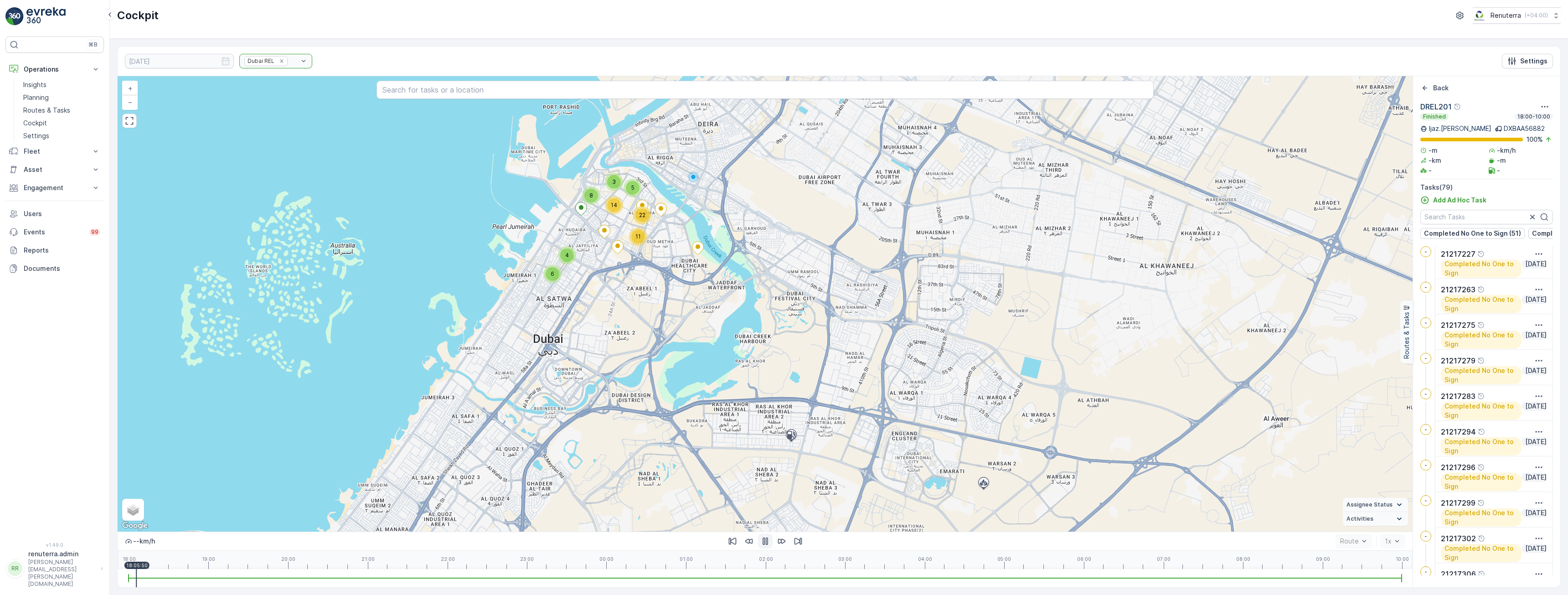
scroll to position [2258, 0]
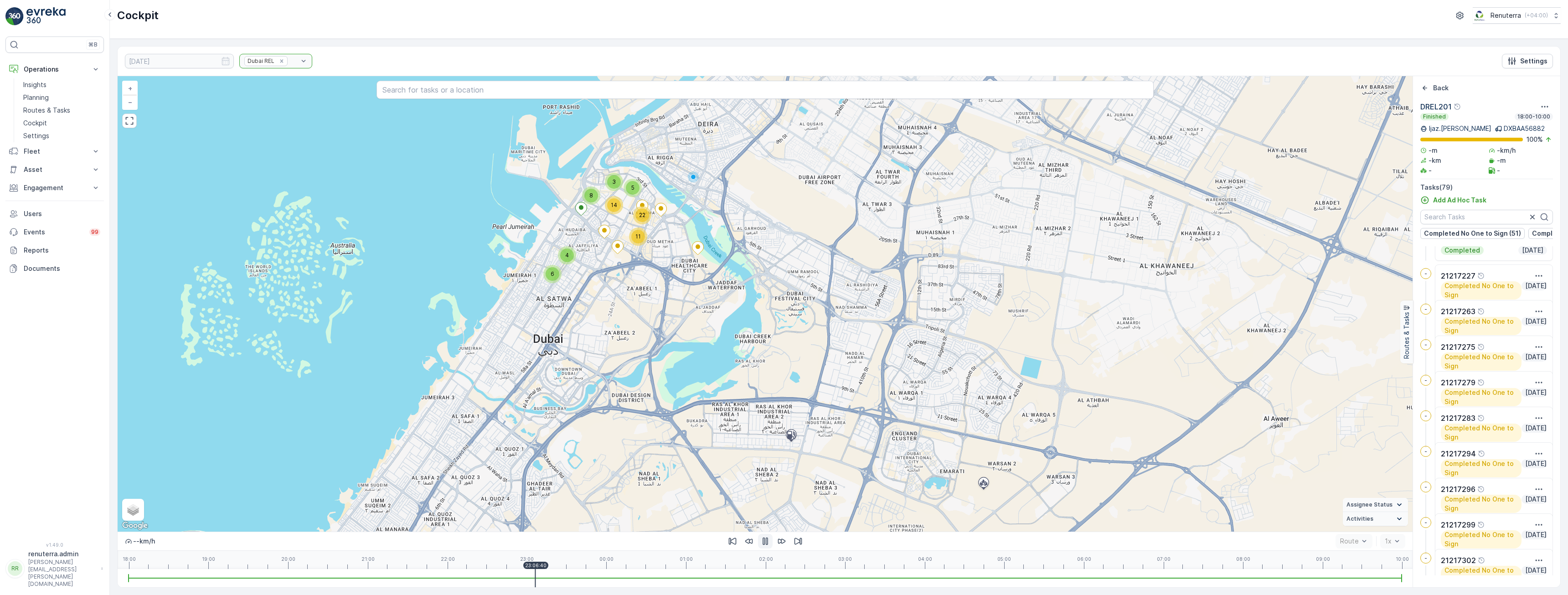
click at [535, 574] on div at bounding box center [765, 578] width 1273 height 18
click at [574, 576] on div at bounding box center [765, 578] width 1273 height 18
click at [671, 573] on div at bounding box center [765, 578] width 1273 height 18
click at [133, 573] on div at bounding box center [765, 578] width 1273 height 18
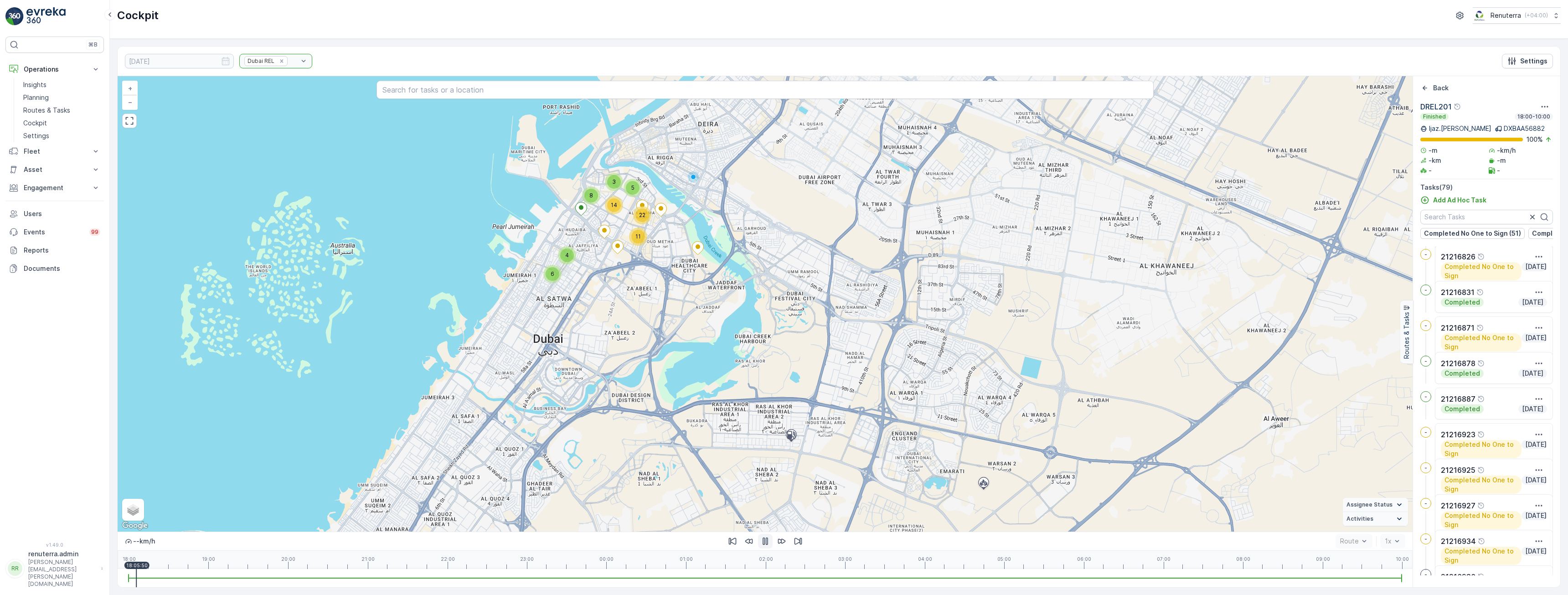
scroll to position [0, 0]
click at [1546, 106] on icon "button" at bounding box center [1544, 107] width 9 height 9
click at [1535, 118] on span "See More Details" at bounding box center [1538, 120] width 53 height 9
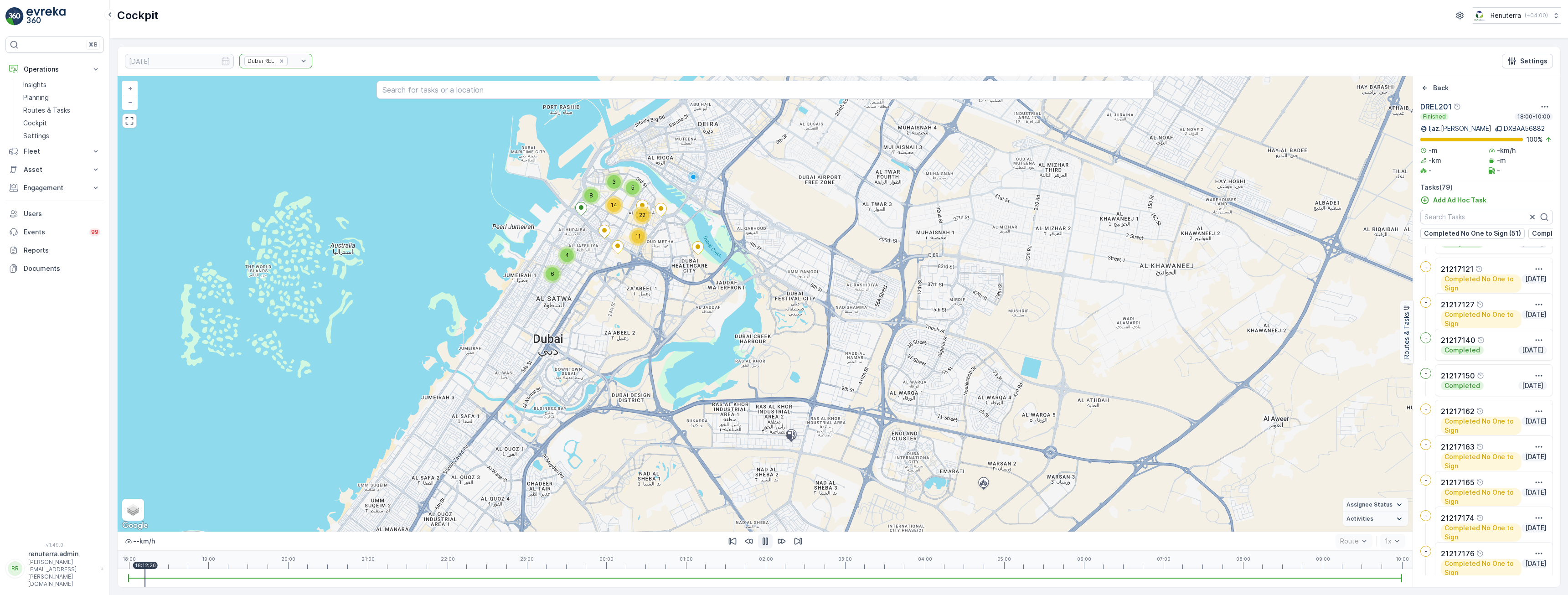
scroll to position [1778, 0]
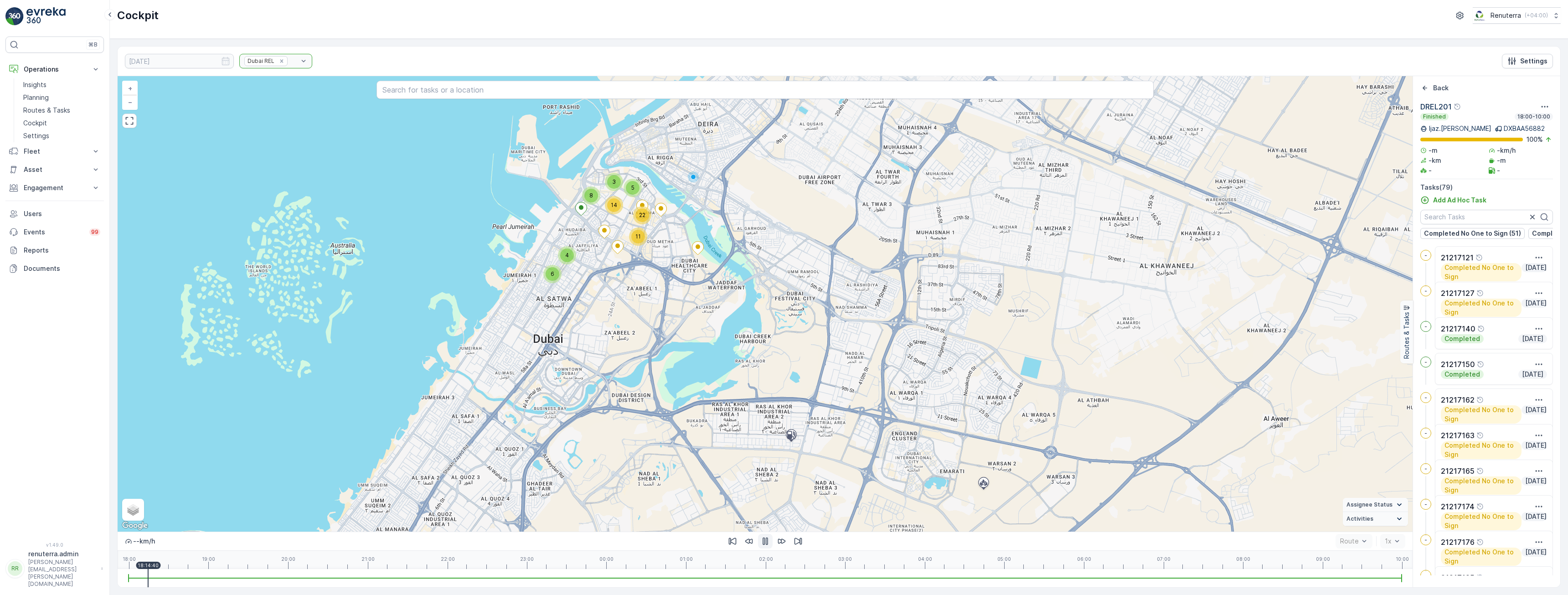
click at [1359, 539] on div "Route" at bounding box center [1353, 542] width 37 height 15
click at [466, 578] on div at bounding box center [765, 578] width 1273 height 18
click at [562, 578] on div at bounding box center [765, 578] width 1273 height 18
click at [660, 578] on div at bounding box center [765, 578] width 1273 height 1
click at [731, 575] on div at bounding box center [765, 578] width 1273 height 18
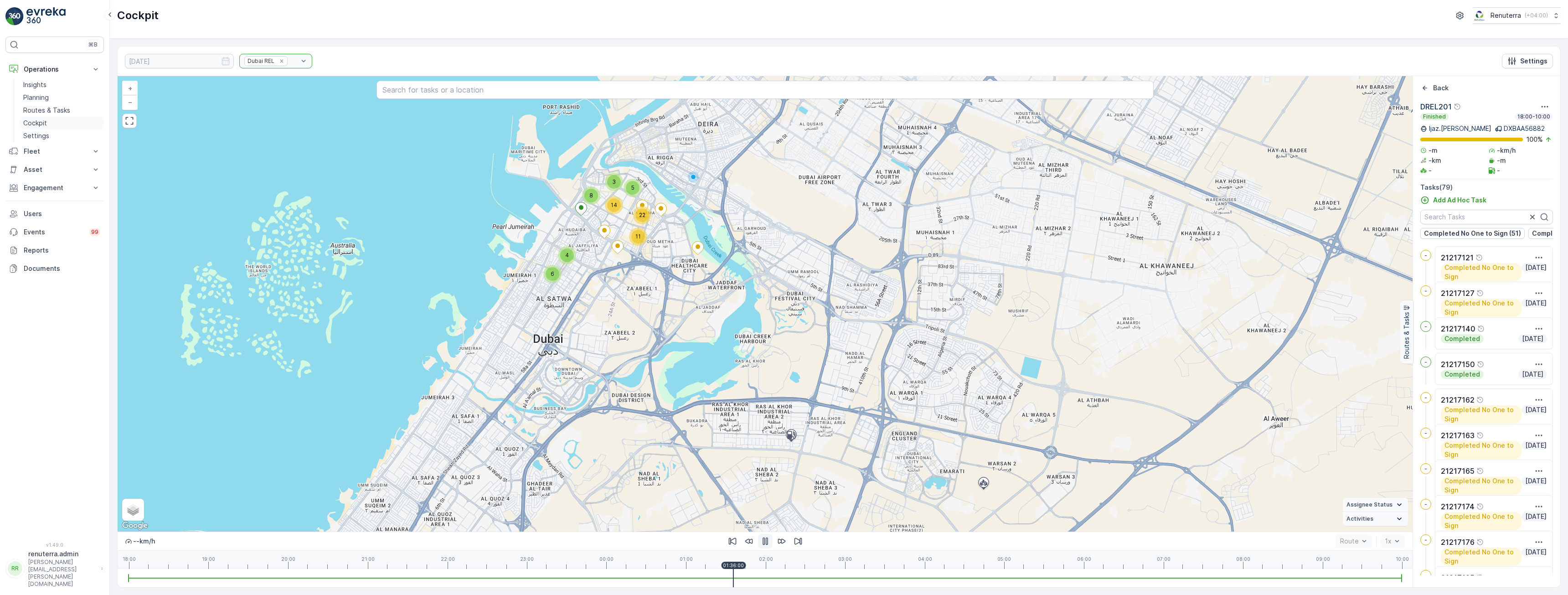
click at [48, 126] on link "Cockpit" at bounding box center [62, 122] width 84 height 12
click at [45, 127] on link "Cockpit" at bounding box center [62, 122] width 84 height 12
click at [1424, 87] on icon "Back" at bounding box center [1424, 87] width 9 height 9
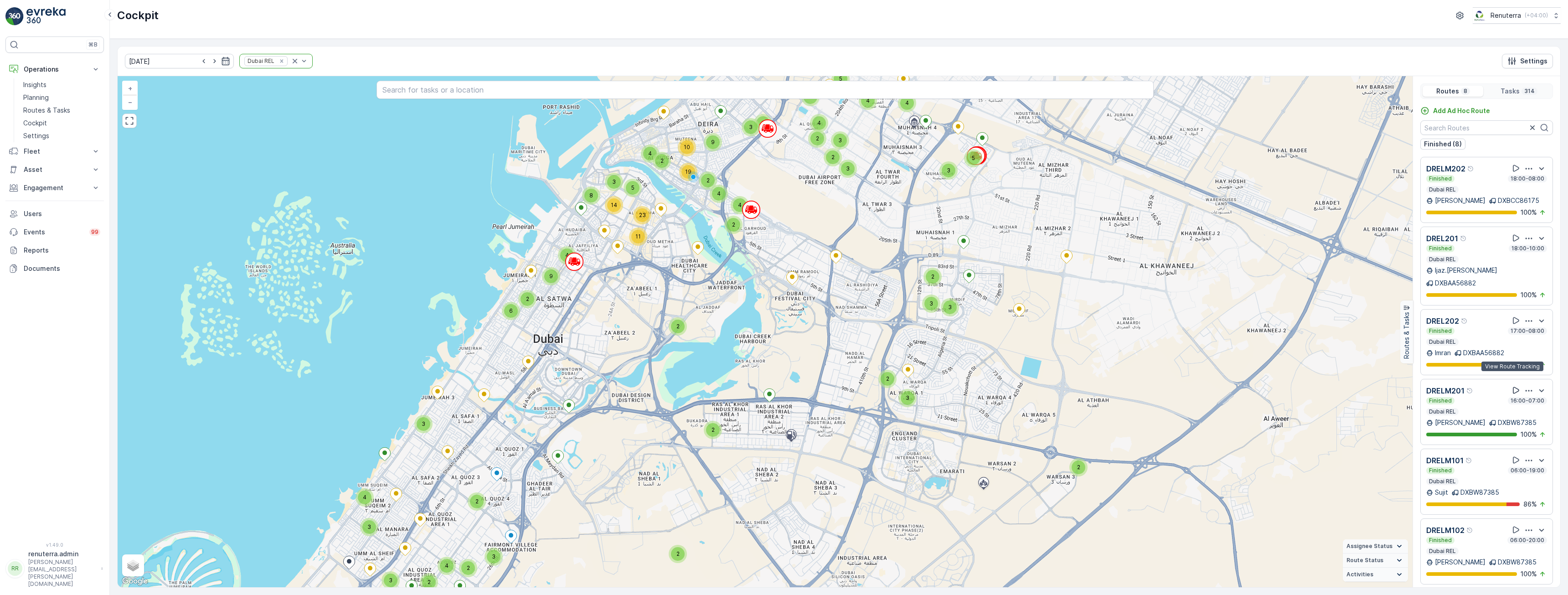
click at [1511, 386] on icon at bounding box center [1516, 390] width 9 height 9
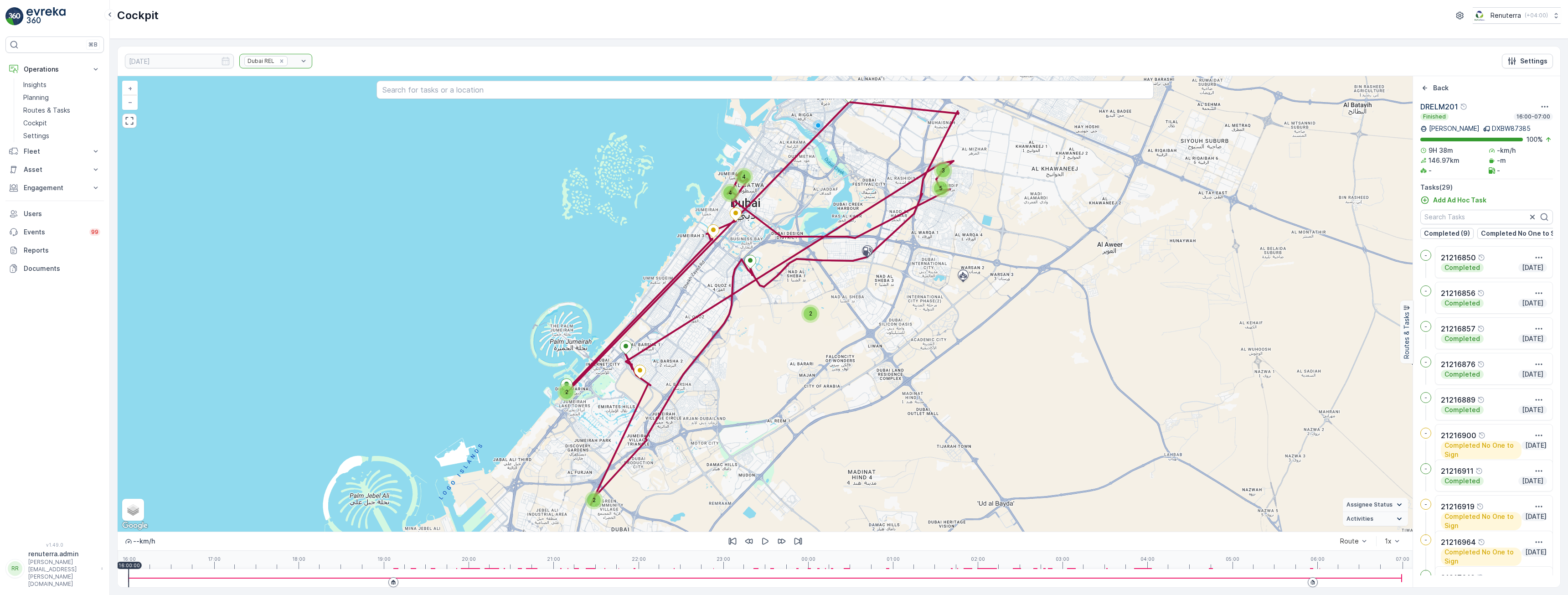
click at [391, 579] on div at bounding box center [393, 583] width 10 height 10
click at [412, 579] on div at bounding box center [765, 578] width 1273 height 18
click at [429, 578] on div at bounding box center [765, 578] width 1273 height 18
click at [449, 578] on div at bounding box center [765, 578] width 1273 height 18
click at [477, 578] on div at bounding box center [765, 578] width 1273 height 1
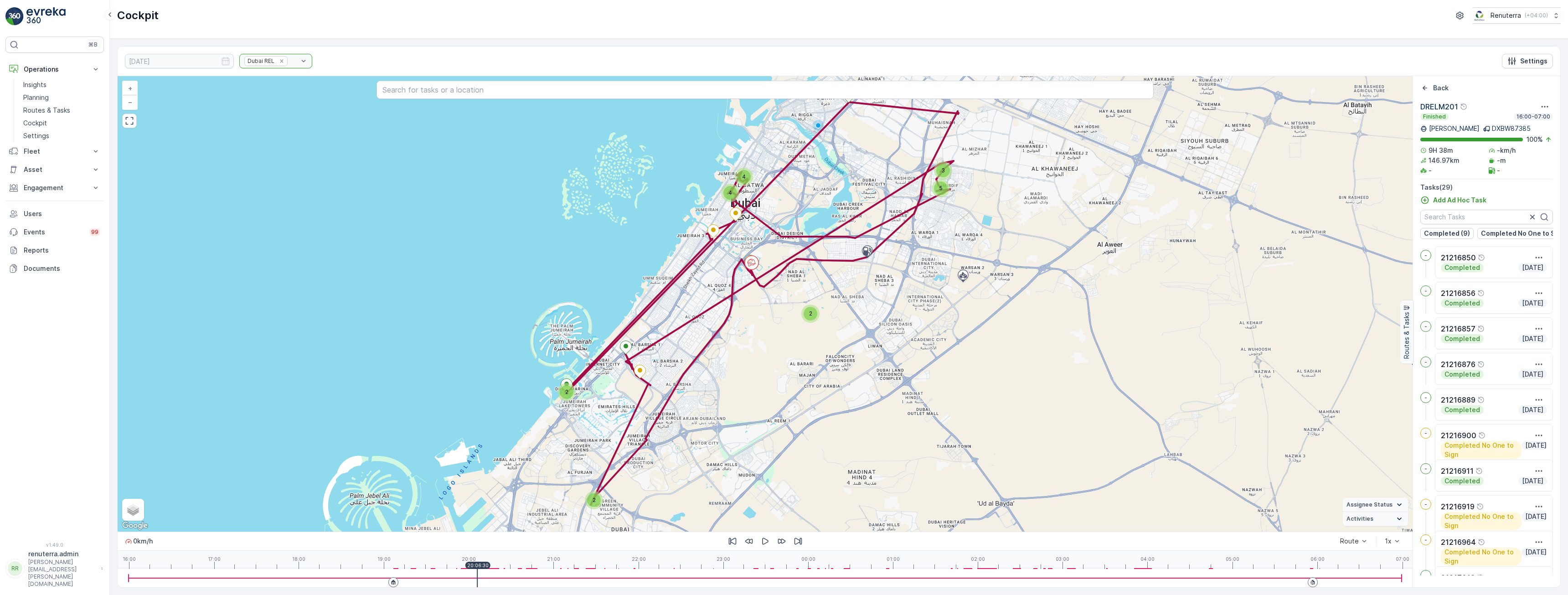
click at [510, 576] on div at bounding box center [765, 578] width 1273 height 18
click at [544, 575] on div at bounding box center [765, 578] width 1273 height 18
click at [583, 574] on div at bounding box center [765, 578] width 1273 height 18
click at [610, 574] on div at bounding box center [765, 578] width 1273 height 18
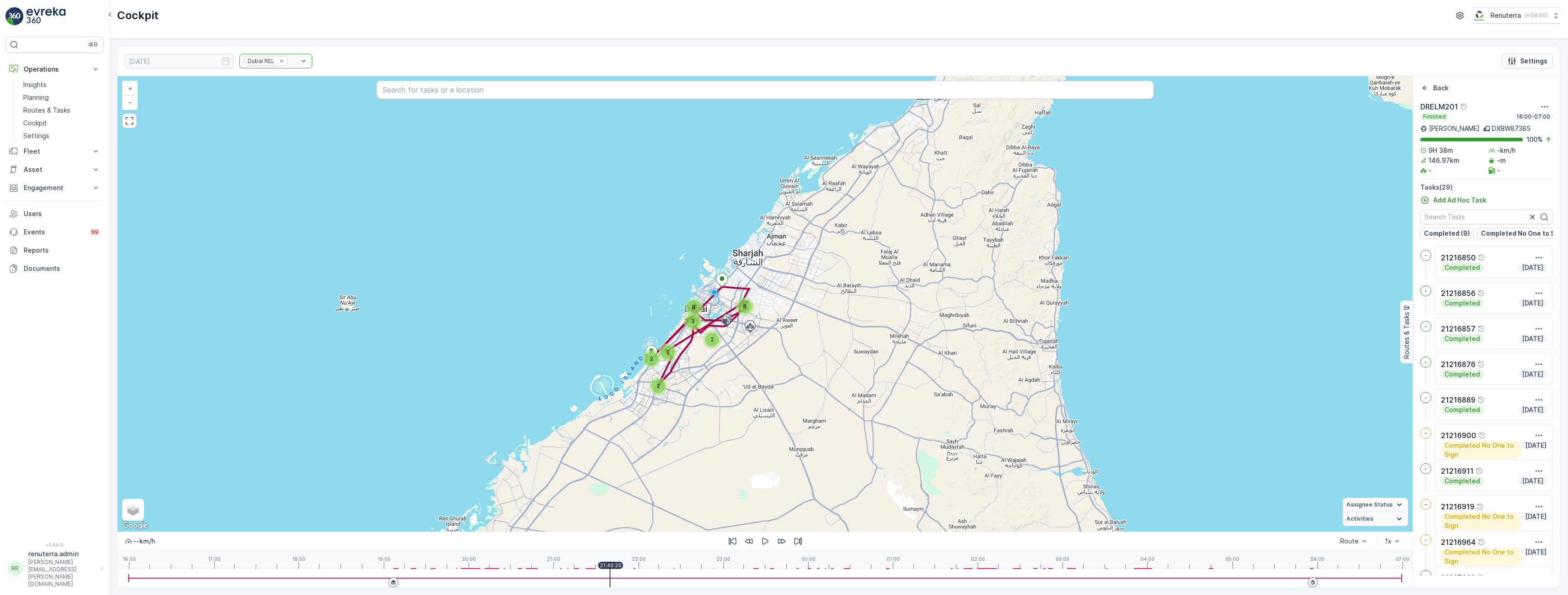
click at [433, 577] on div at bounding box center [765, 578] width 1273 height 18
drag, startPoint x: 444, startPoint y: 568, endPoint x: 441, endPoint y: 573, distance: 5.8
click at [443, 568] on div "19:35:20" at bounding box center [433, 565] width 25 height 7
click at [441, 572] on div at bounding box center [765, 578] width 1273 height 18
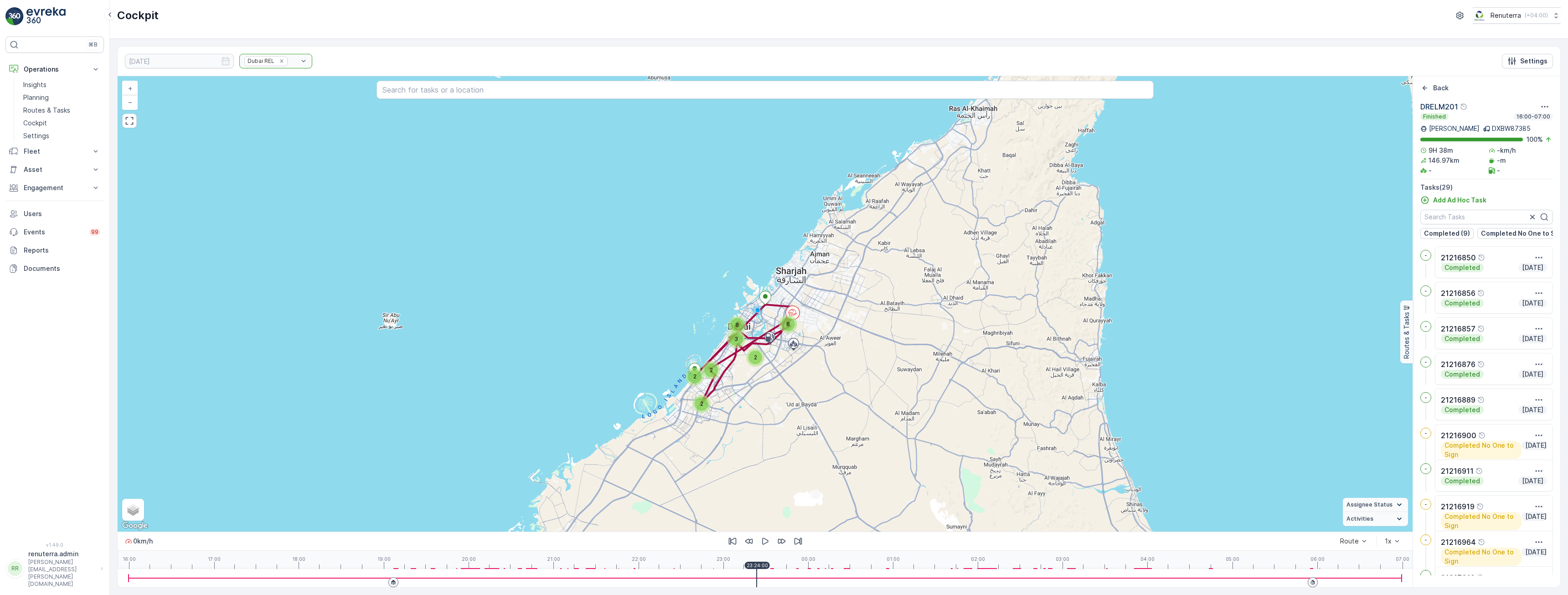
click at [757, 573] on div at bounding box center [765, 578] width 1273 height 18
click at [762, 574] on div at bounding box center [765, 578] width 1273 height 18
click at [779, 574] on div at bounding box center [765, 578] width 1273 height 18
click at [792, 574] on div at bounding box center [765, 578] width 1273 height 18
click at [814, 574] on div at bounding box center [765, 578] width 1273 height 18
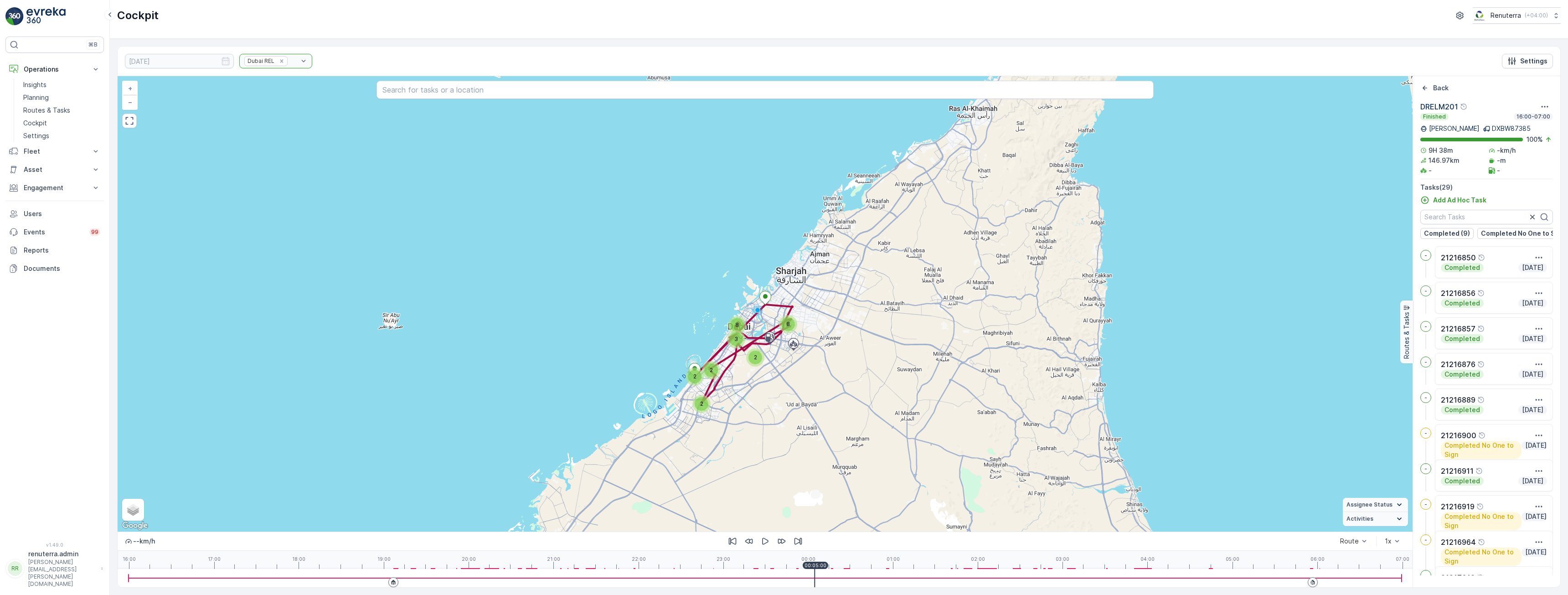
click at [809, 574] on div at bounding box center [765, 578] width 1273 height 18
click at [846, 573] on div at bounding box center [765, 578] width 1273 height 18
click at [963, 571] on div at bounding box center [765, 578] width 1273 height 18
click at [969, 571] on div at bounding box center [765, 578] width 1273 height 18
click at [977, 572] on div at bounding box center [765, 578] width 1273 height 18
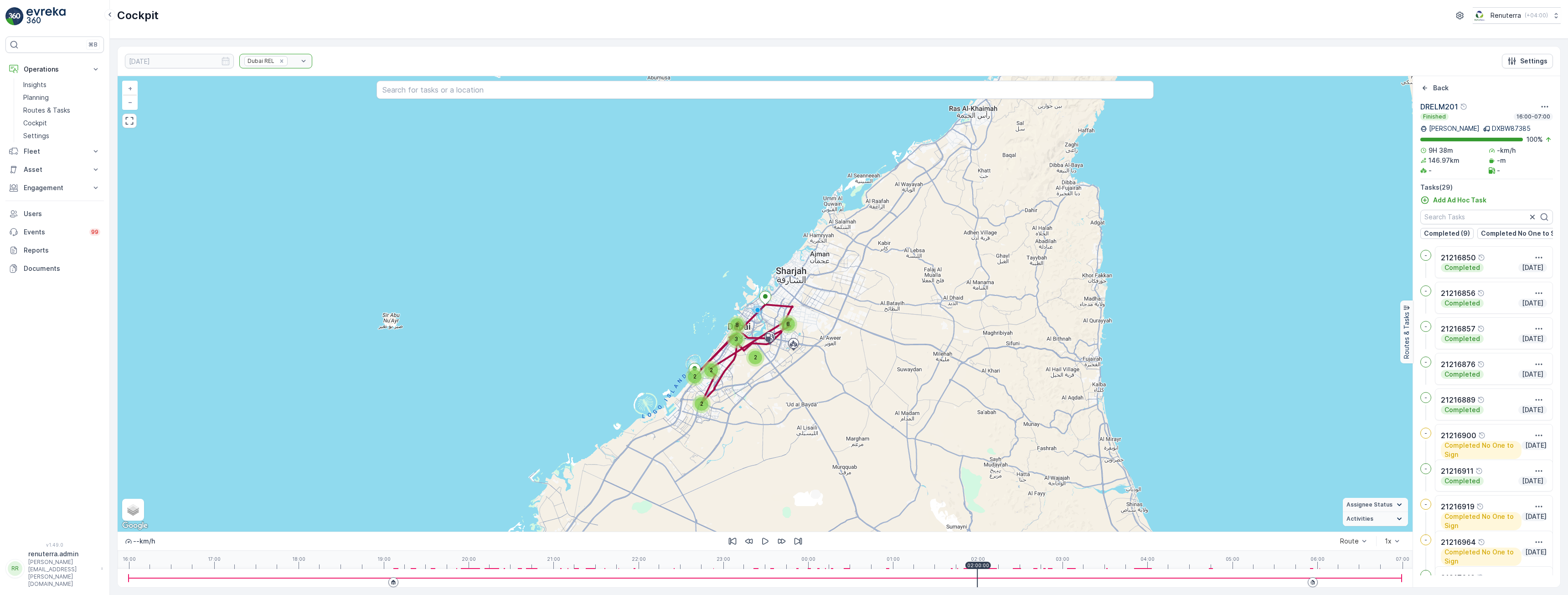
click at [994, 572] on div at bounding box center [765, 578] width 1273 height 18
click at [1004, 572] on div at bounding box center [765, 578] width 1273 height 18
click at [1019, 572] on div at bounding box center [765, 578] width 1273 height 18
click at [1039, 572] on div at bounding box center [765, 578] width 1273 height 18
click at [1065, 572] on div at bounding box center [765, 578] width 1273 height 18
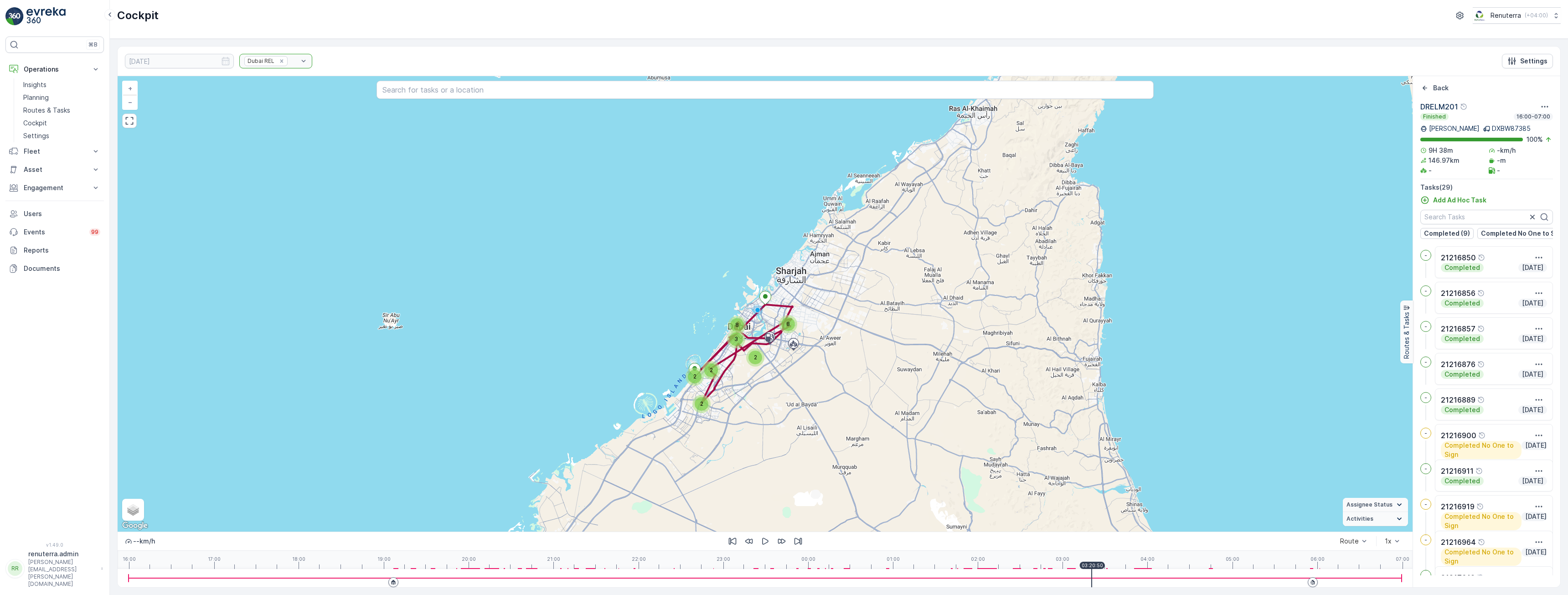
click at [1091, 572] on div at bounding box center [765, 578] width 1273 height 18
click at [1108, 571] on div at bounding box center [765, 578] width 1273 height 18
click at [1135, 571] on div at bounding box center [765, 578] width 1273 height 18
click at [1146, 573] on div at bounding box center [765, 578] width 1273 height 18
click at [449, 570] on div at bounding box center [765, 578] width 1273 height 18
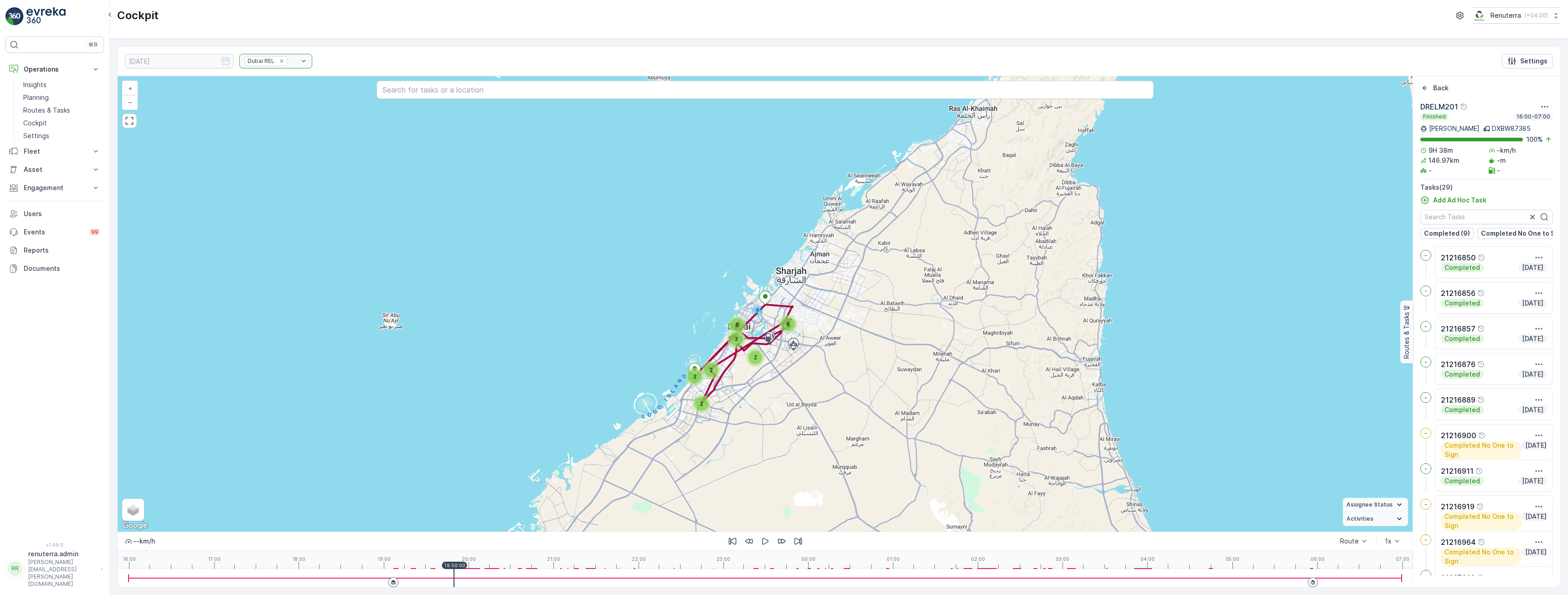
click at [454, 570] on div at bounding box center [765, 578] width 1273 height 18
drag, startPoint x: 540, startPoint y: 569, endPoint x: 557, endPoint y: 568, distance: 17.0
click at [557, 568] on div "-- km/h Route 1x 16:00 17:00 18:00 19:00 20:00 21:00 22:00 23:00 00:00 01:00 02…" at bounding box center [764, 559] width 1295 height 56
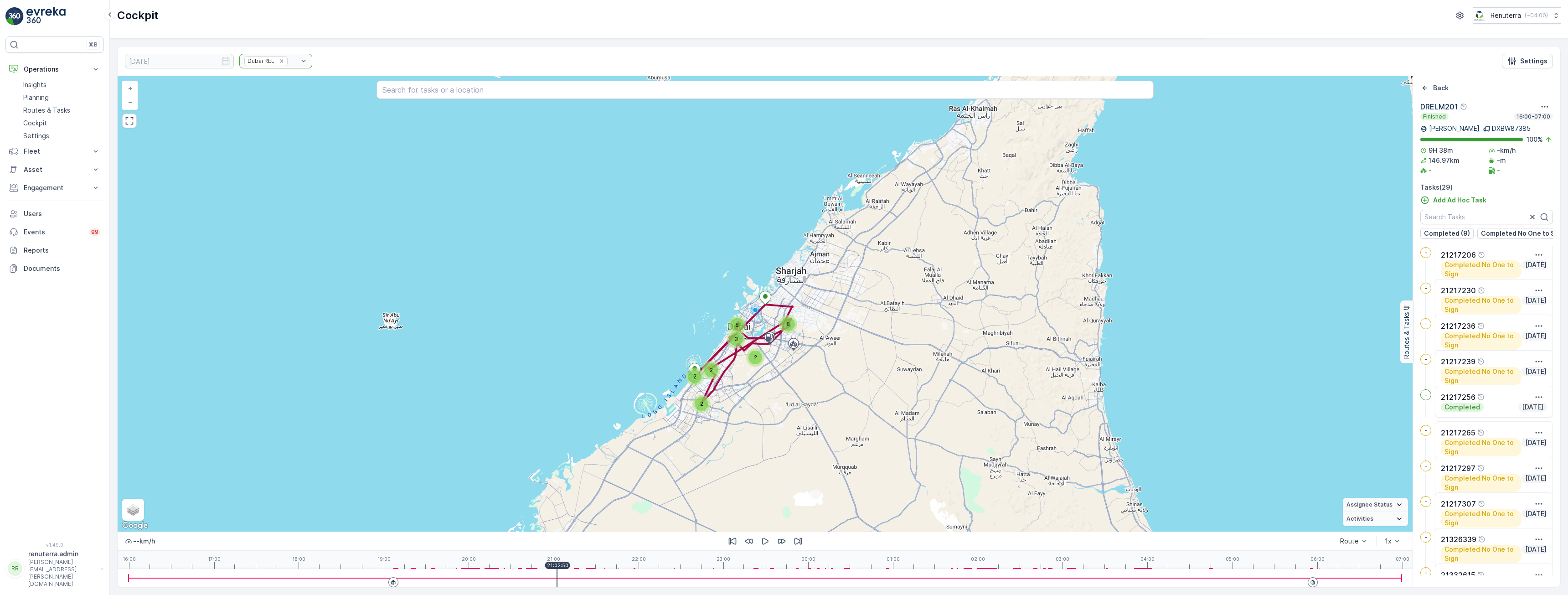
scroll to position [707, 0]
click at [1495, 162] on icon at bounding box center [1492, 161] width 7 height 7
click at [1491, 171] on icon at bounding box center [1492, 171] width 7 height 7
click at [1491, 171] on icon at bounding box center [1492, 171] width 7 height 7
click at [1495, 172] on div "-" at bounding box center [1521, 170] width 65 height 9
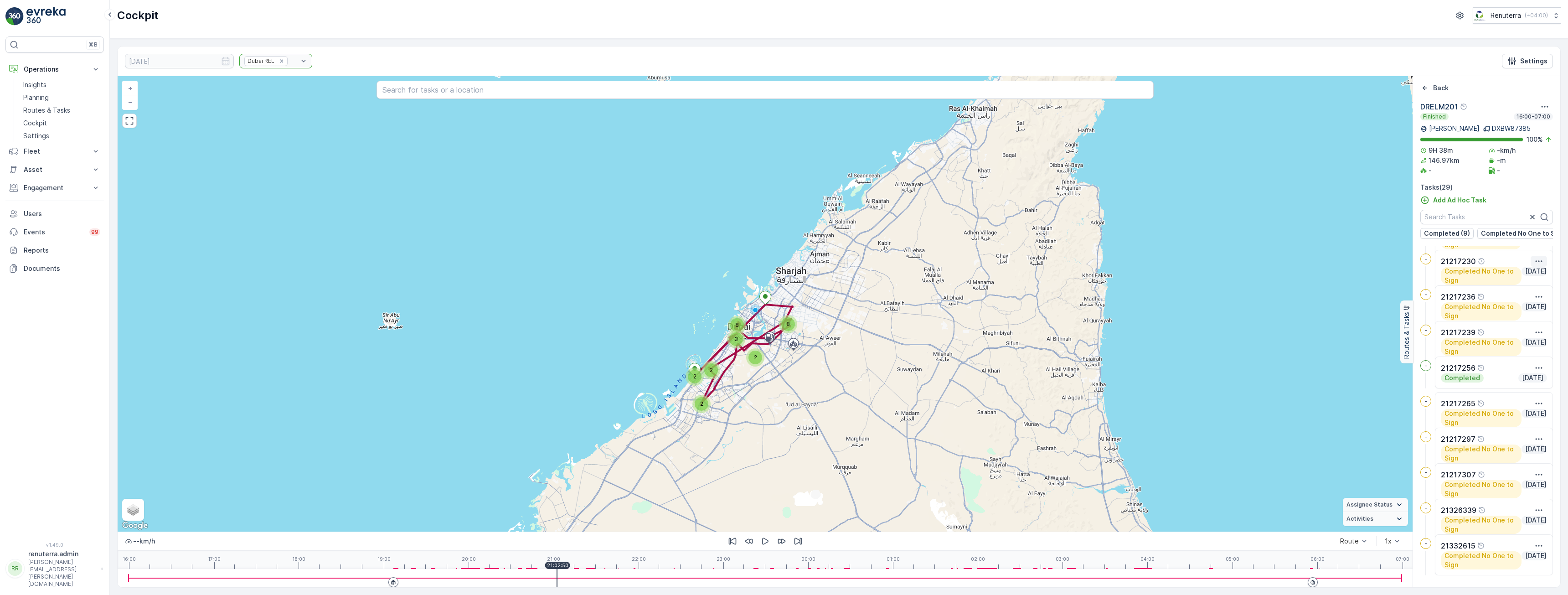
click at [1539, 265] on icon "button" at bounding box center [1538, 260] width 9 height 9
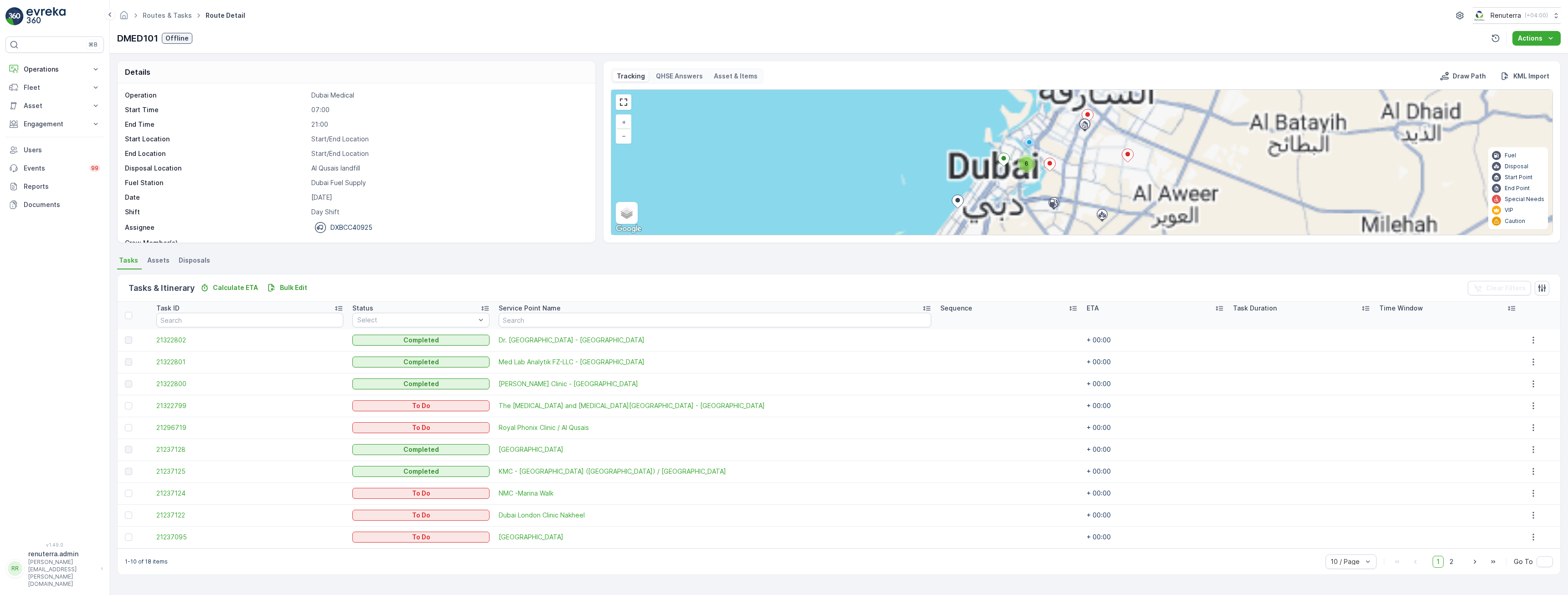
drag, startPoint x: 1012, startPoint y: 163, endPoint x: 1051, endPoint y: 236, distance: 82.8
click at [1051, 236] on div "Tracking QHSE Answers Asset & Items Draw Path KML Import 8 2 8 6 2 + − Satellit…" at bounding box center [1081, 151] width 957 height 182
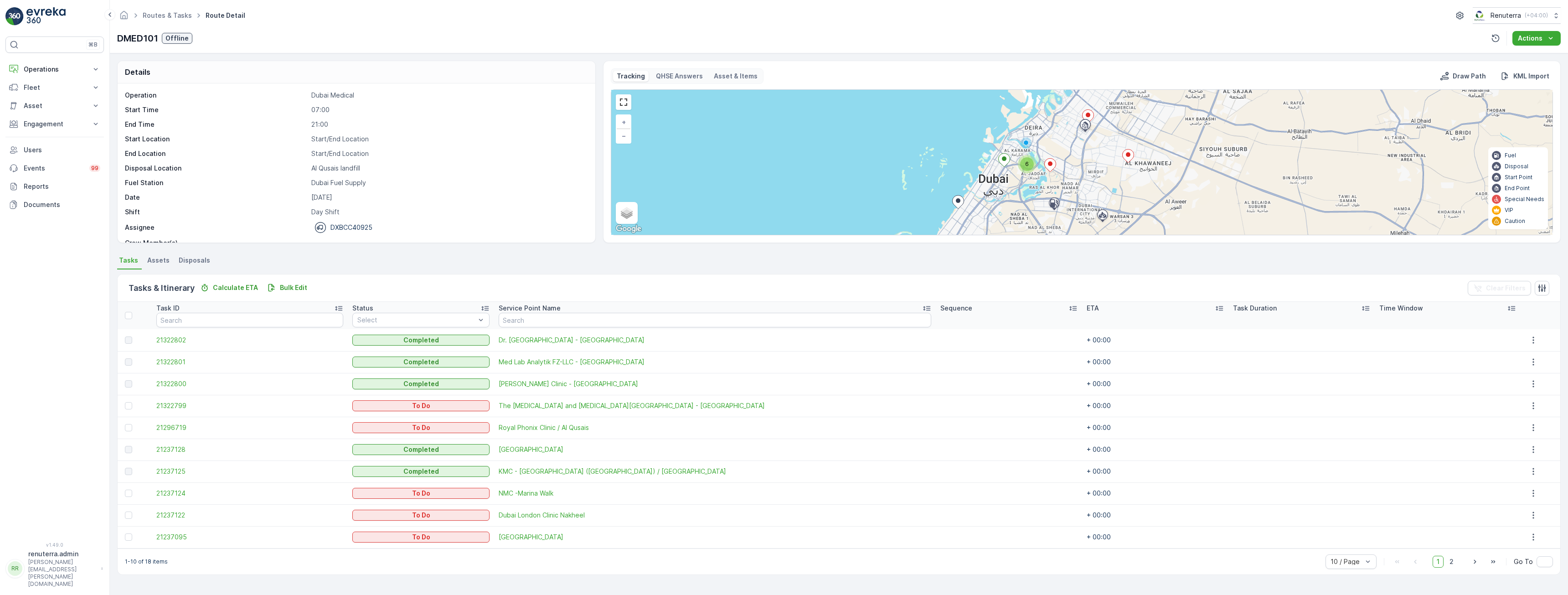
click at [957, 202] on ellipse at bounding box center [957, 200] width 4 height 4
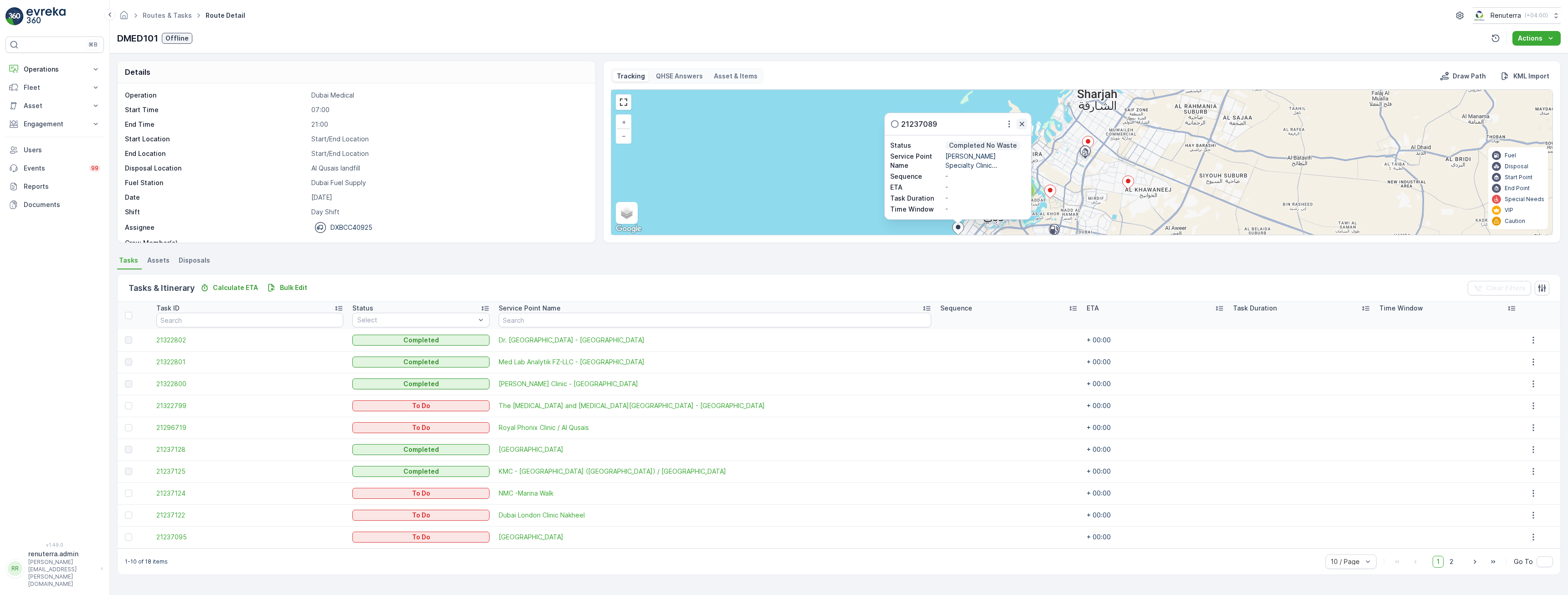
click at [1021, 126] on icon "button" at bounding box center [1021, 123] width 4 height 4
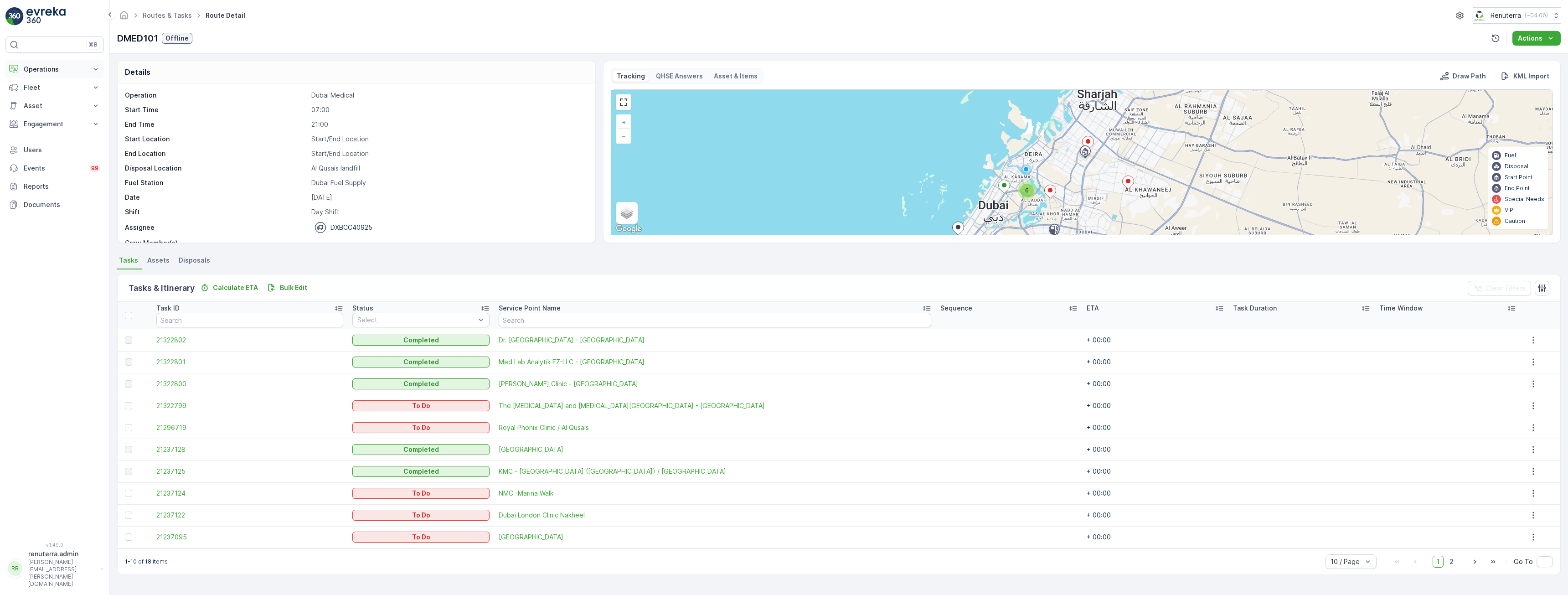
click at [30, 73] on p "Operations" at bounding box center [54, 69] width 62 height 9
click at [35, 112] on p "Routes & Tasks" at bounding box center [47, 110] width 47 height 9
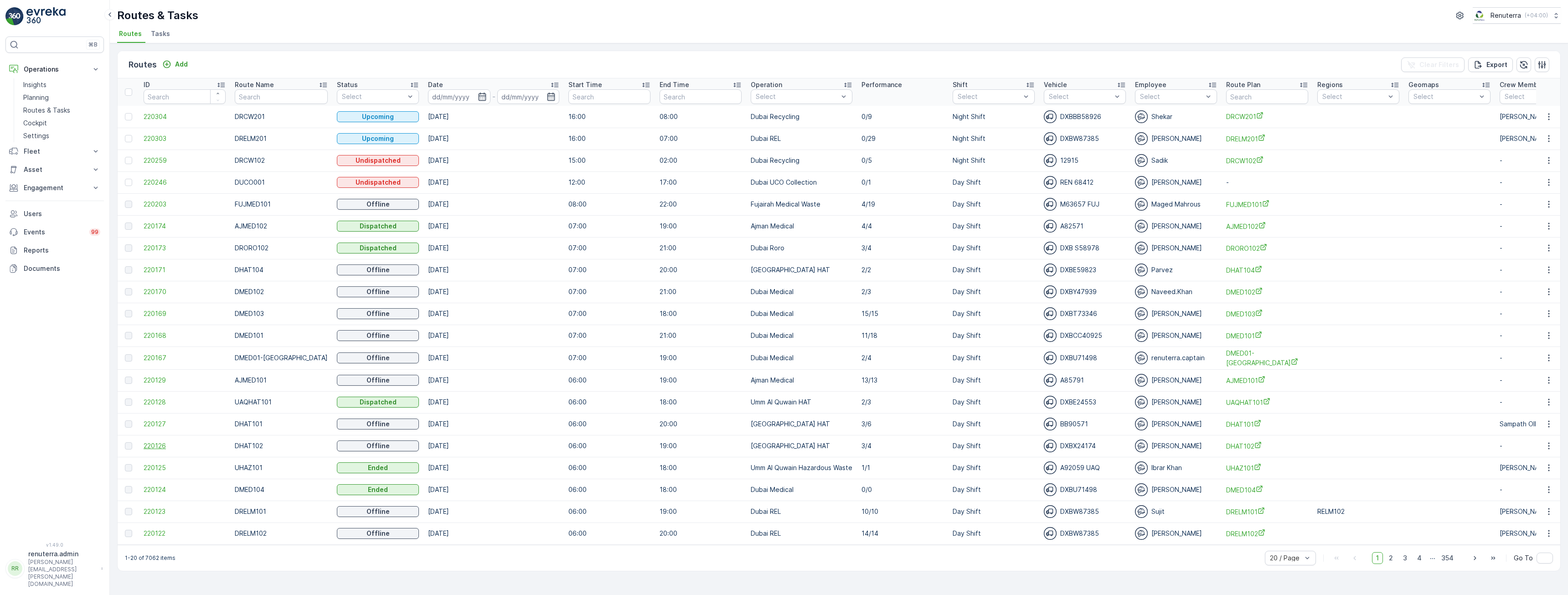
click at [155, 447] on span "220126" at bounding box center [185, 445] width 82 height 9
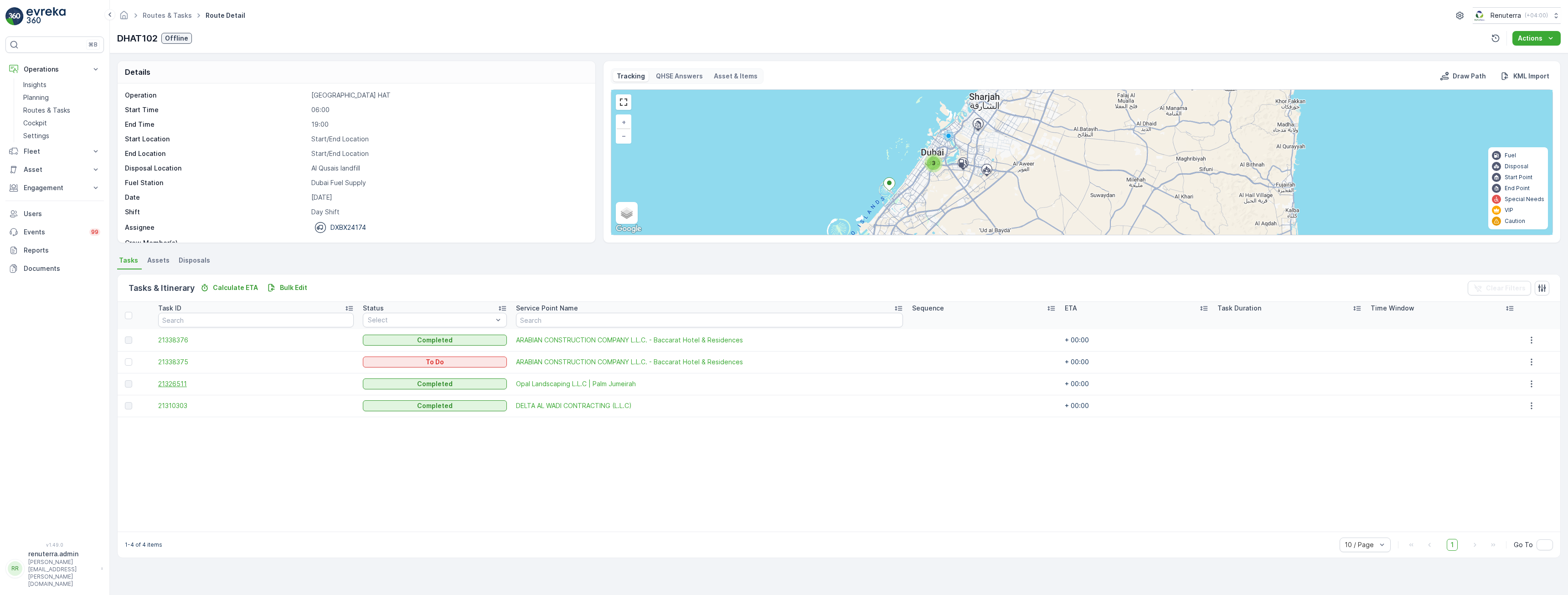
click at [167, 383] on span "21326511" at bounding box center [256, 384] width 196 height 9
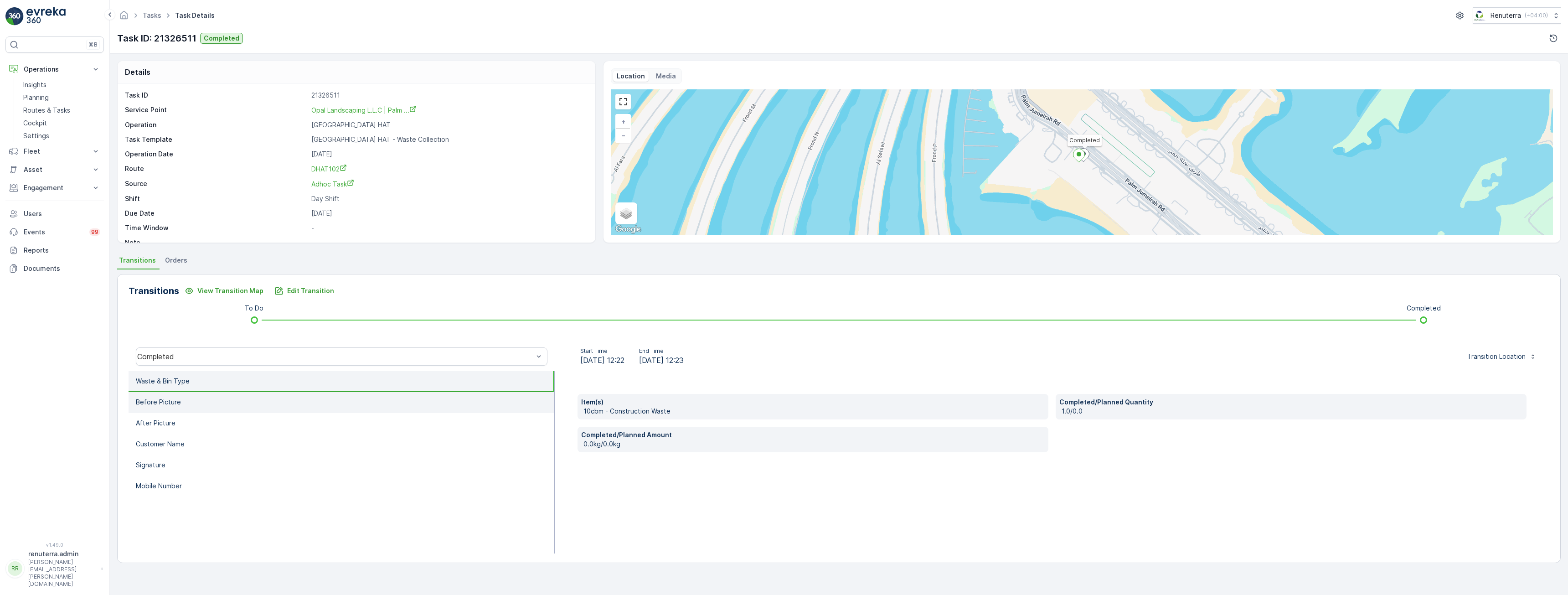
click at [200, 409] on li "Before Picture" at bounding box center [342, 402] width 426 height 21
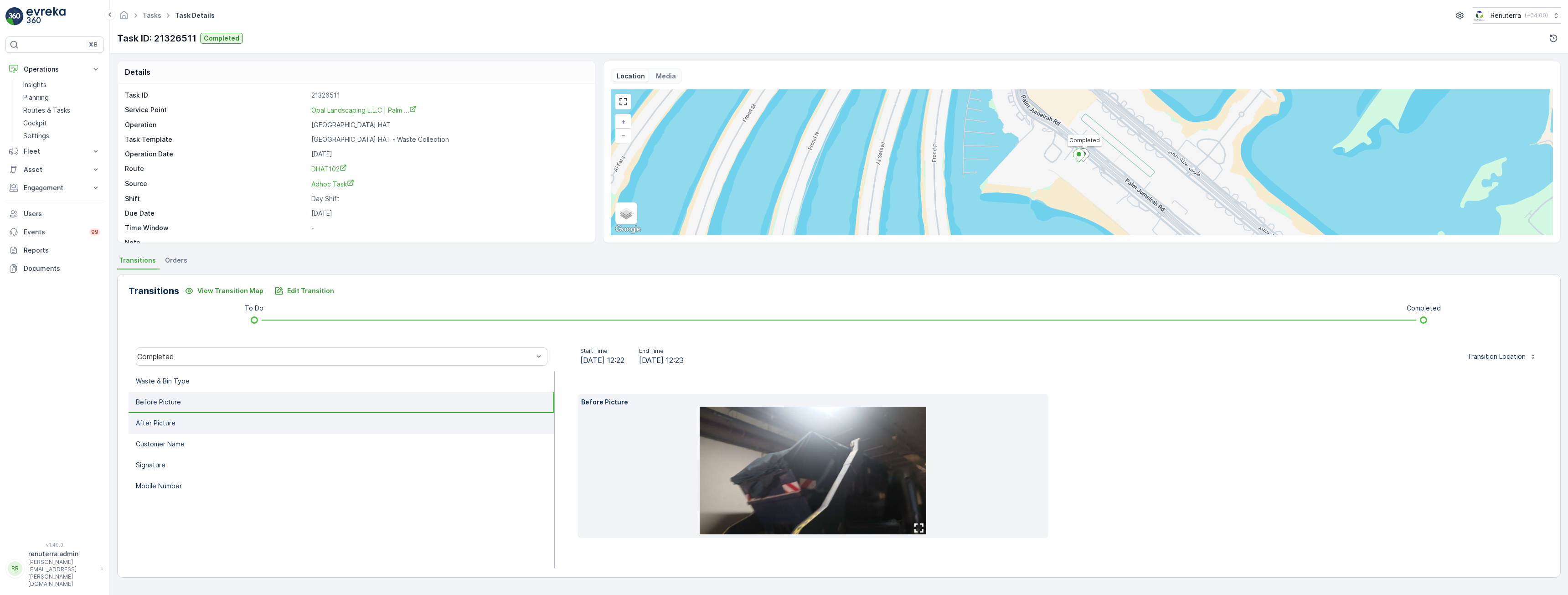
click at [199, 425] on li "After Picture" at bounding box center [342, 423] width 426 height 21
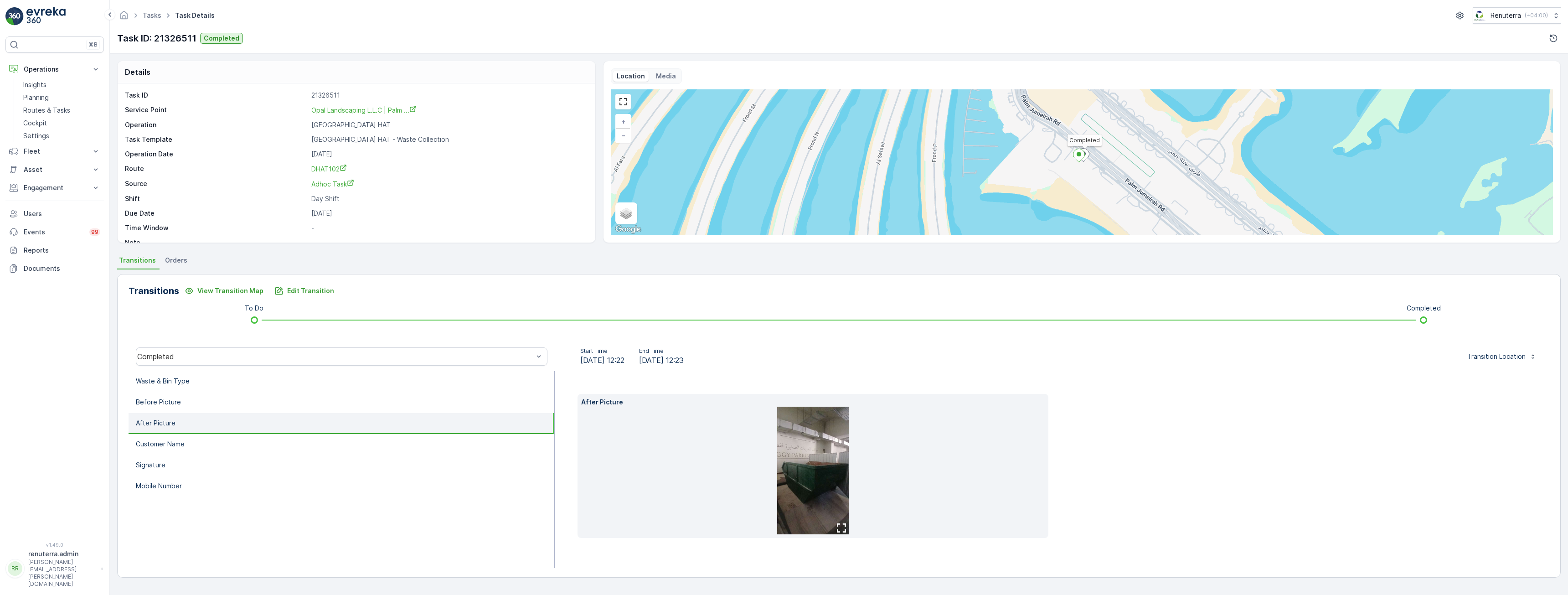
click at [824, 456] on img at bounding box center [813, 470] width 72 height 127
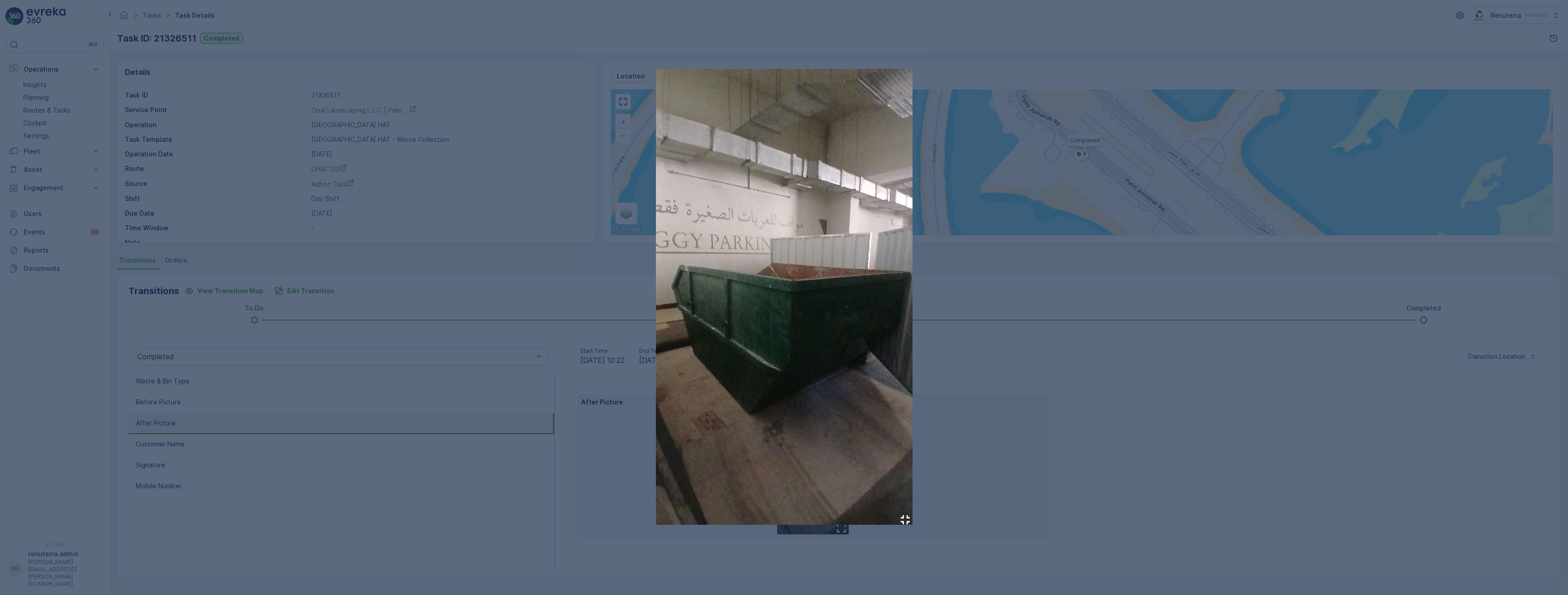
click at [1323, 459] on div at bounding box center [784, 297] width 1568 height 595
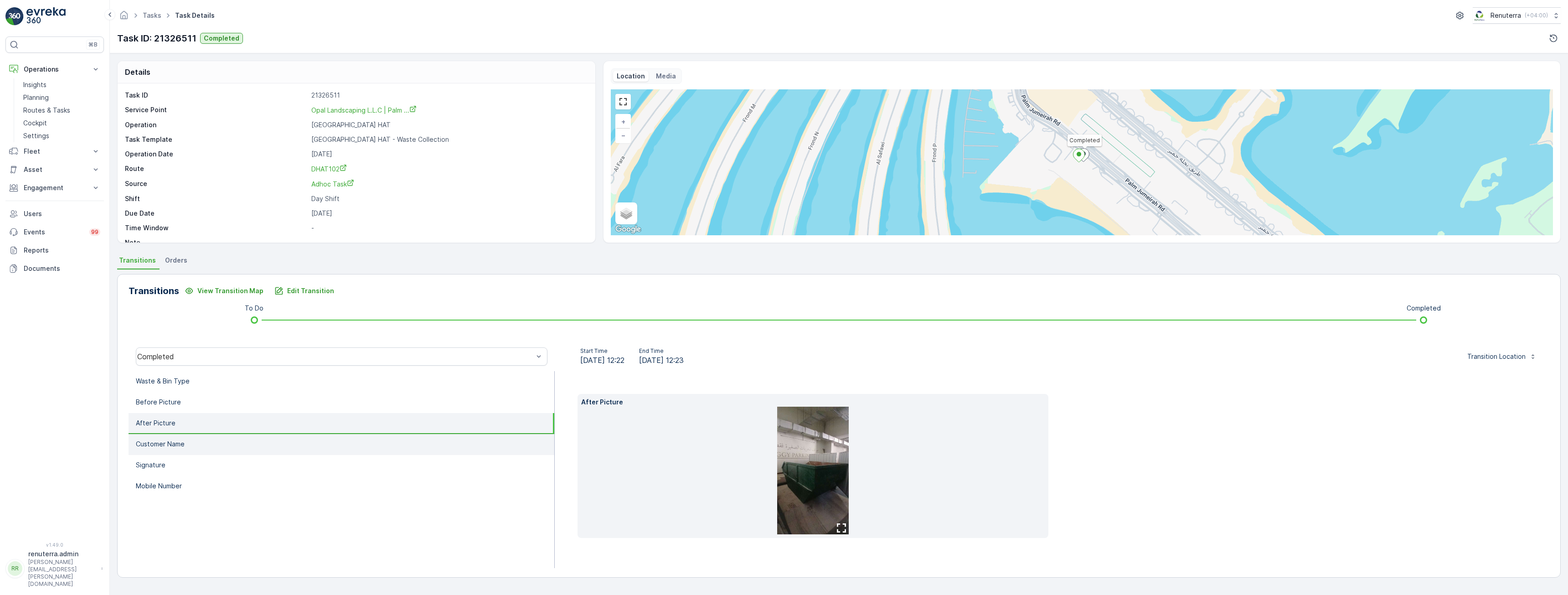
click at [203, 444] on li "Customer Name" at bounding box center [342, 444] width 426 height 21
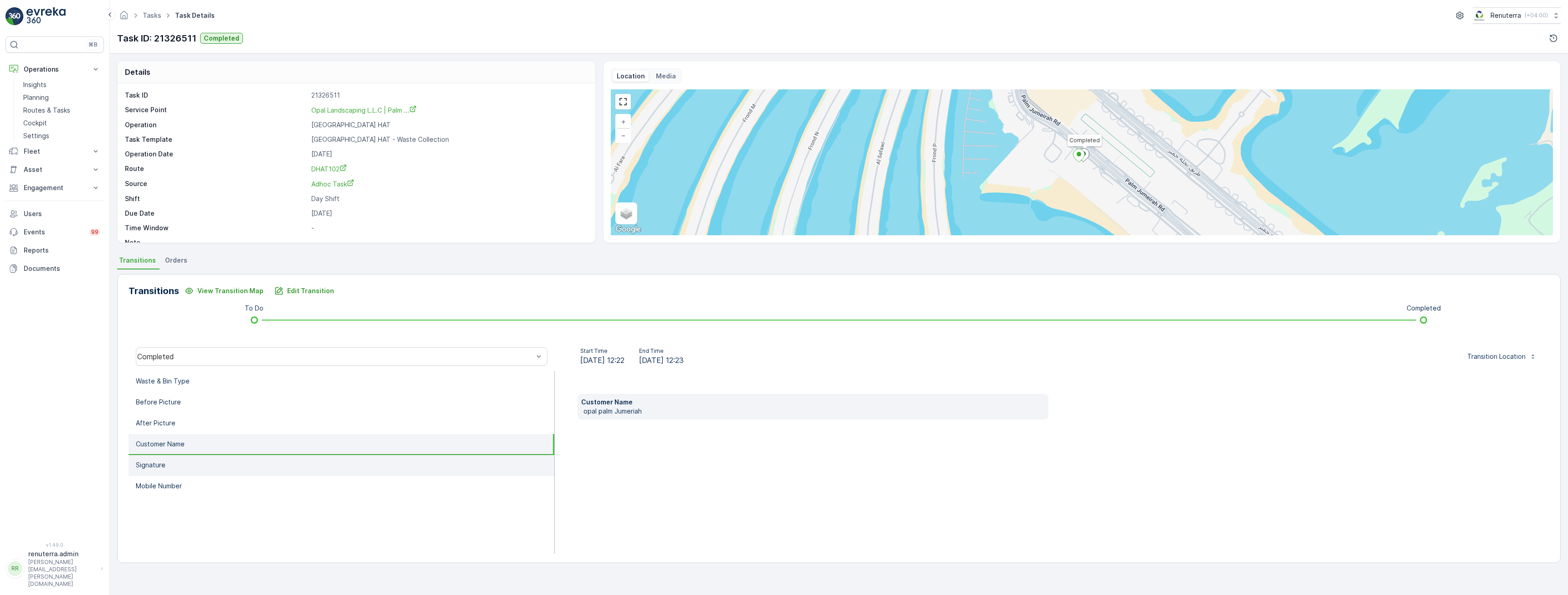
click at [203, 462] on li "Signature" at bounding box center [342, 465] width 426 height 21
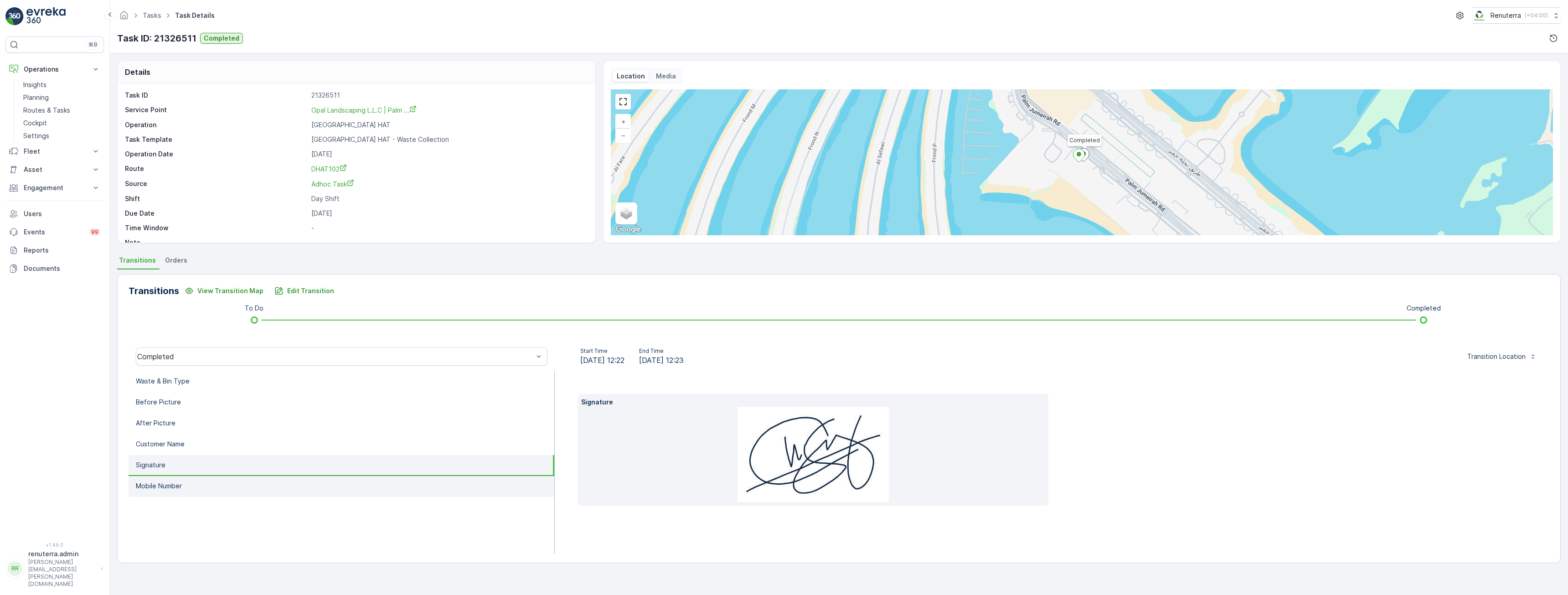
click at [200, 478] on li "Mobile Number" at bounding box center [342, 486] width 426 height 21
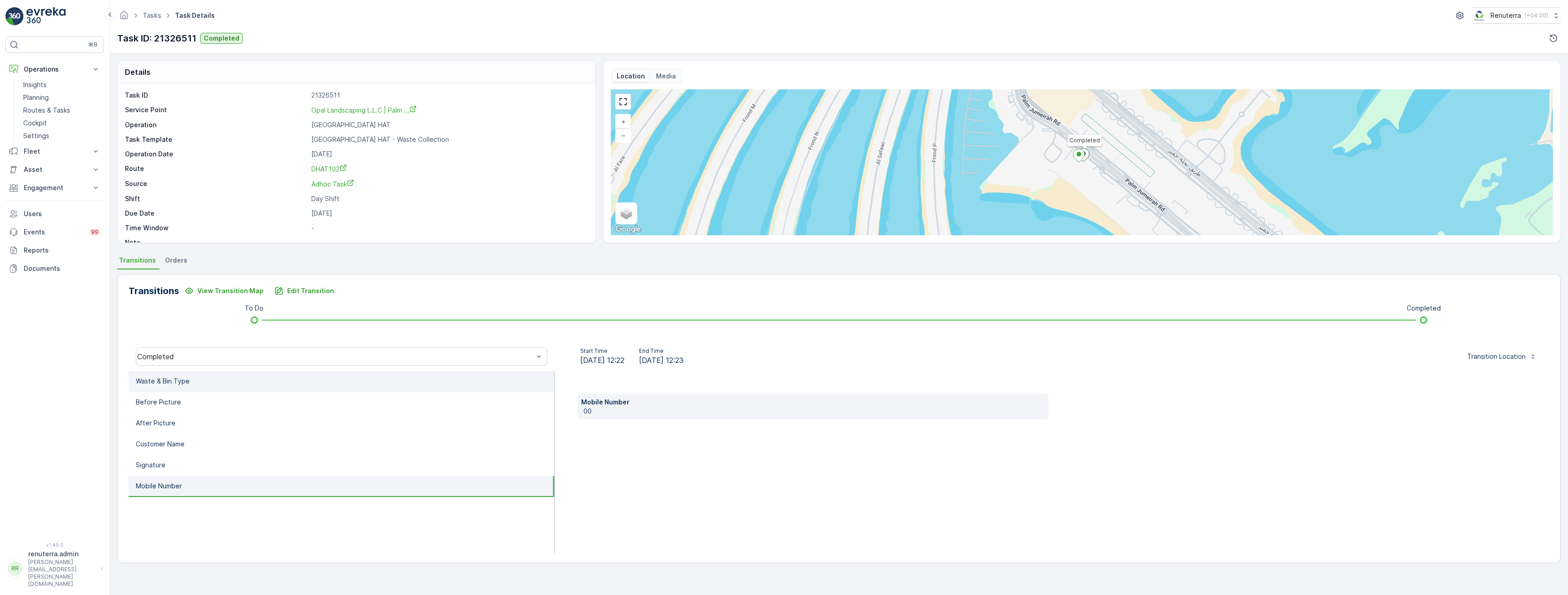
click at [200, 384] on li "Waste & Bin Type" at bounding box center [342, 381] width 426 height 21
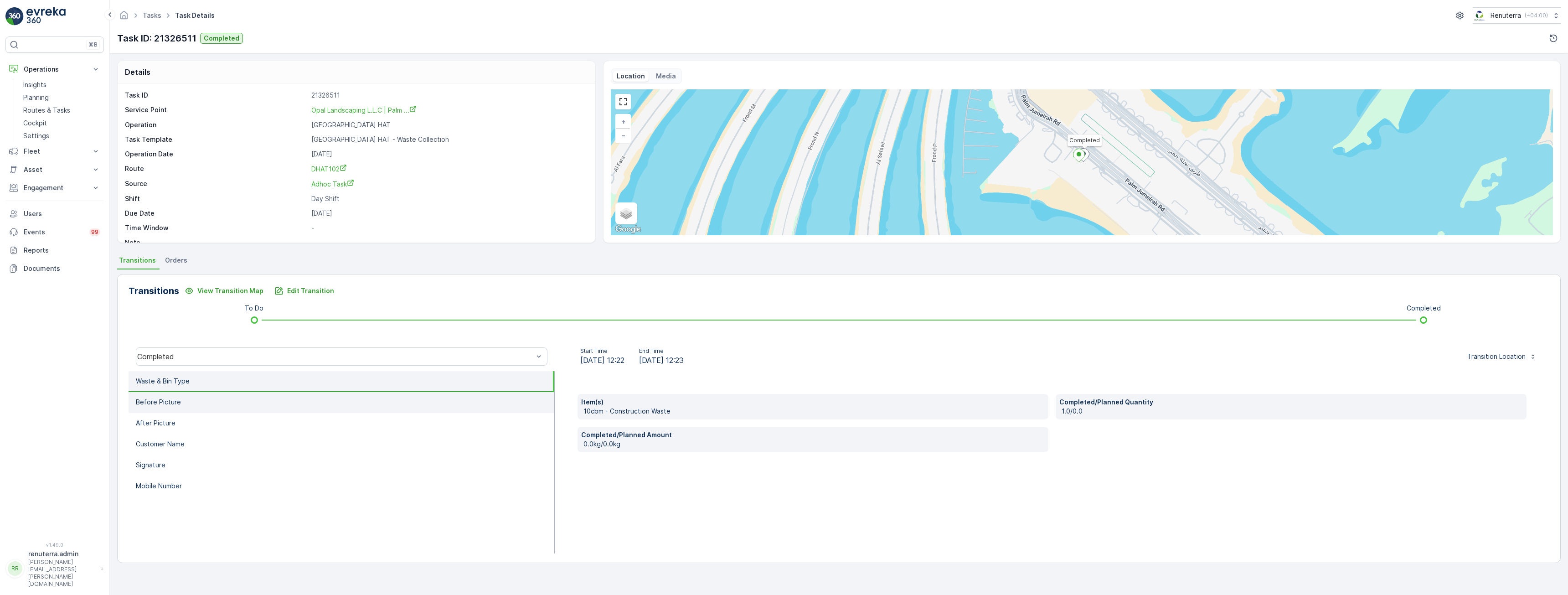
click at [199, 408] on li "Before Picture" at bounding box center [342, 402] width 426 height 21
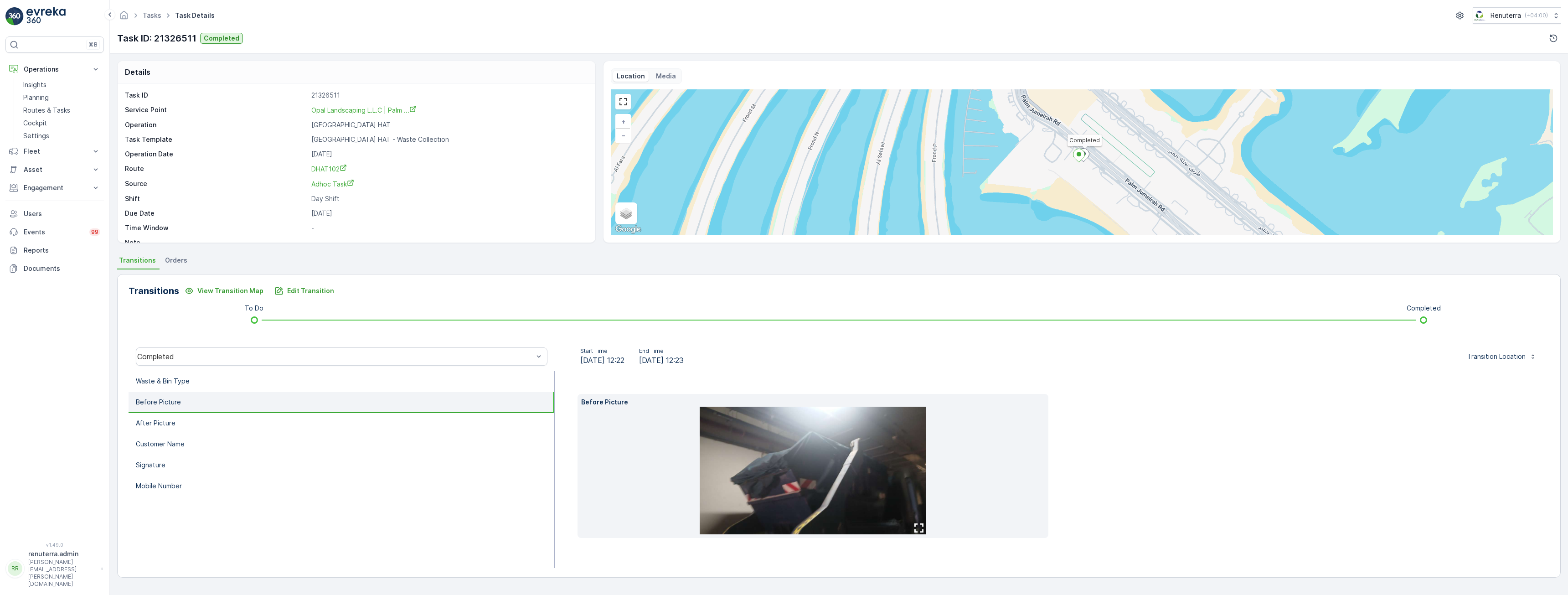
click at [821, 456] on img at bounding box center [813, 470] width 226 height 127
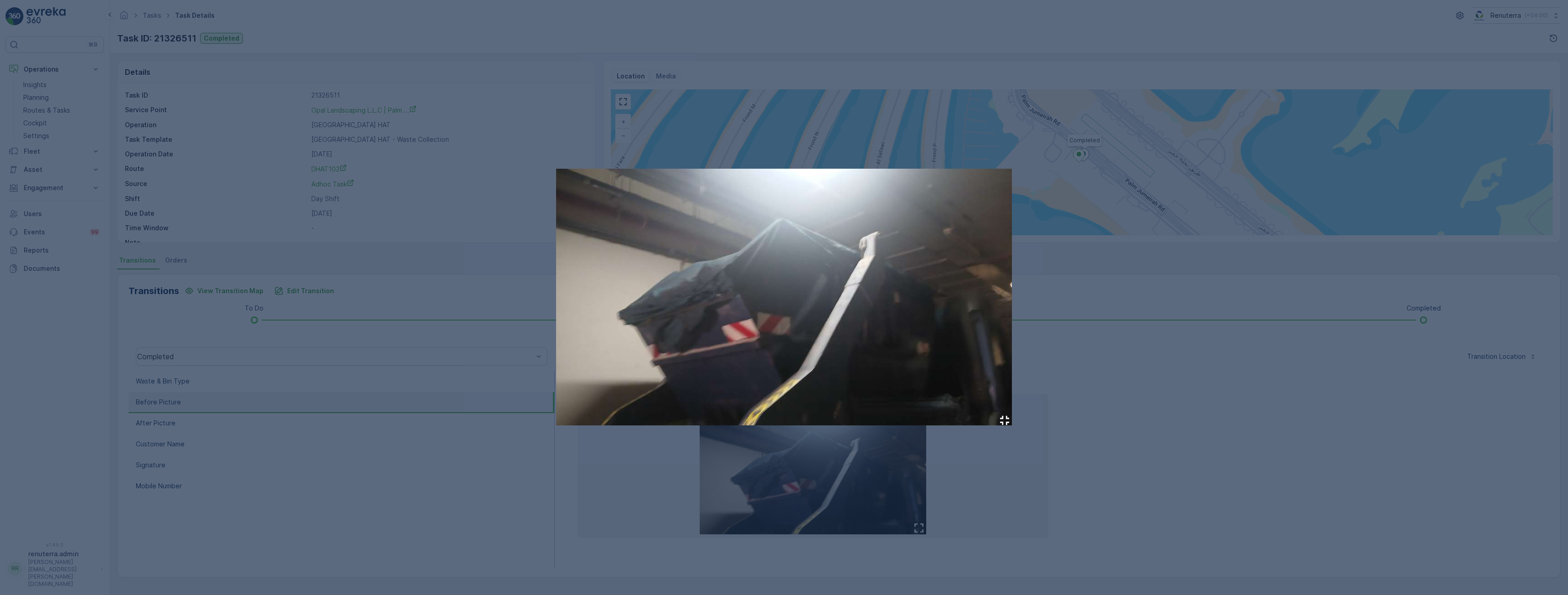
click at [1245, 416] on div at bounding box center [784, 297] width 1568 height 595
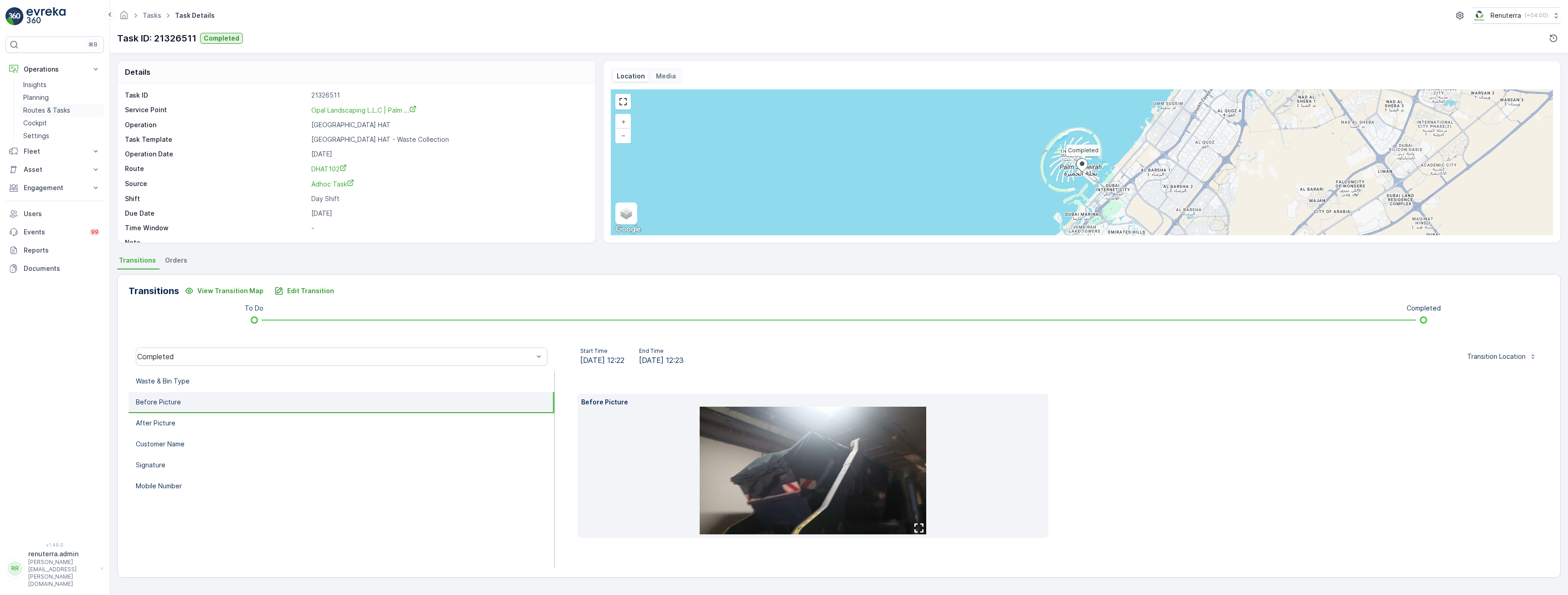
click at [58, 109] on p "Routes & Tasks" at bounding box center [47, 110] width 47 height 9
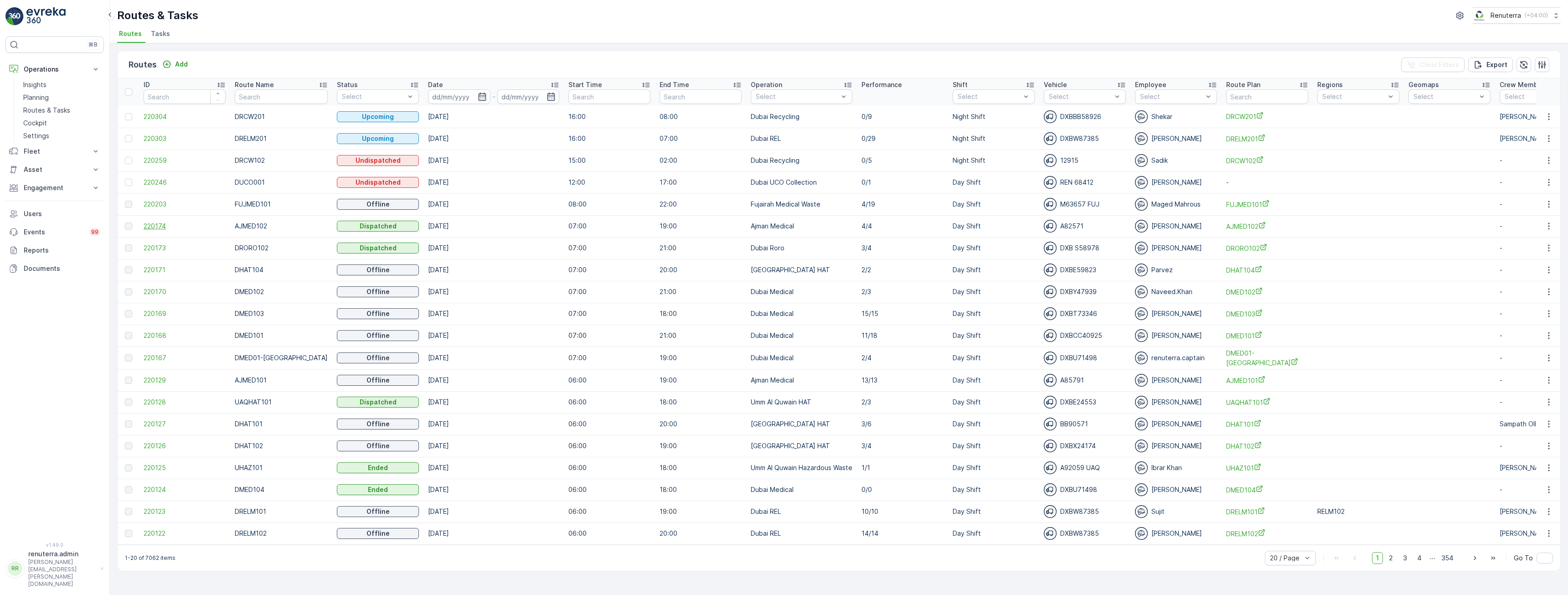
click at [160, 224] on span "220174" at bounding box center [185, 226] width 82 height 9
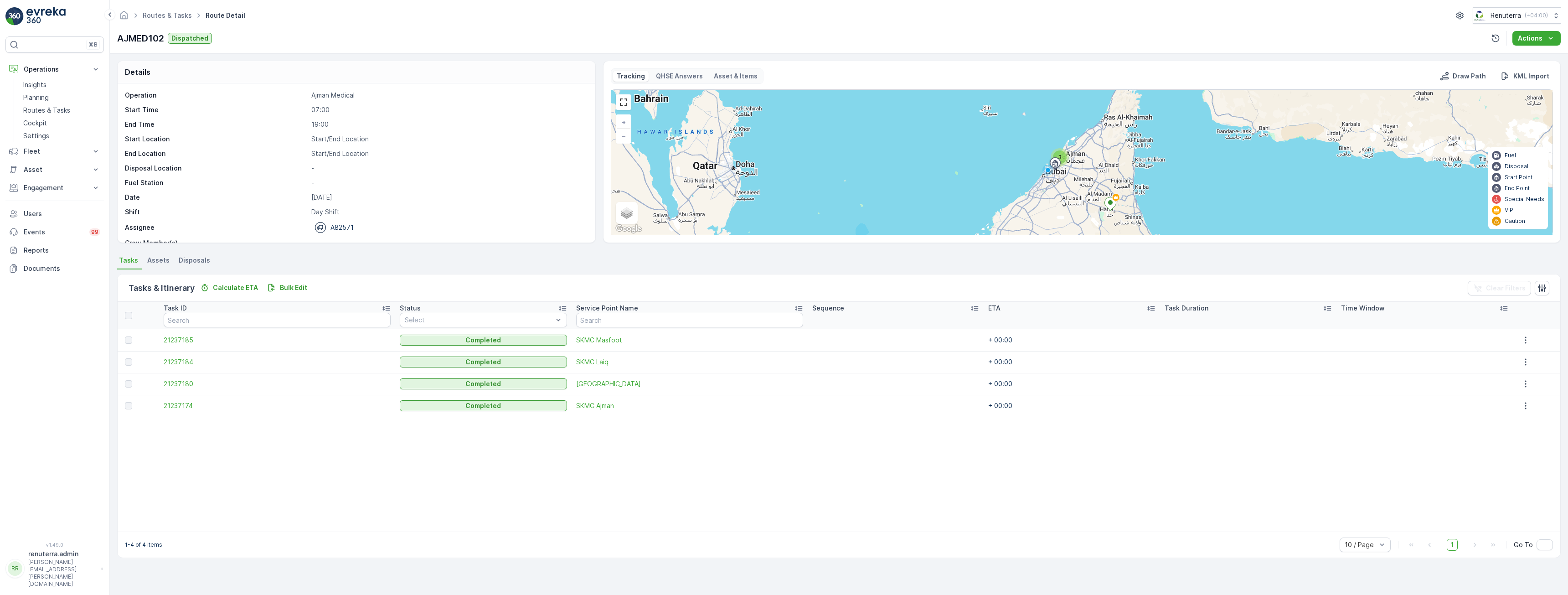
click at [1112, 206] on icon at bounding box center [1110, 204] width 12 height 13
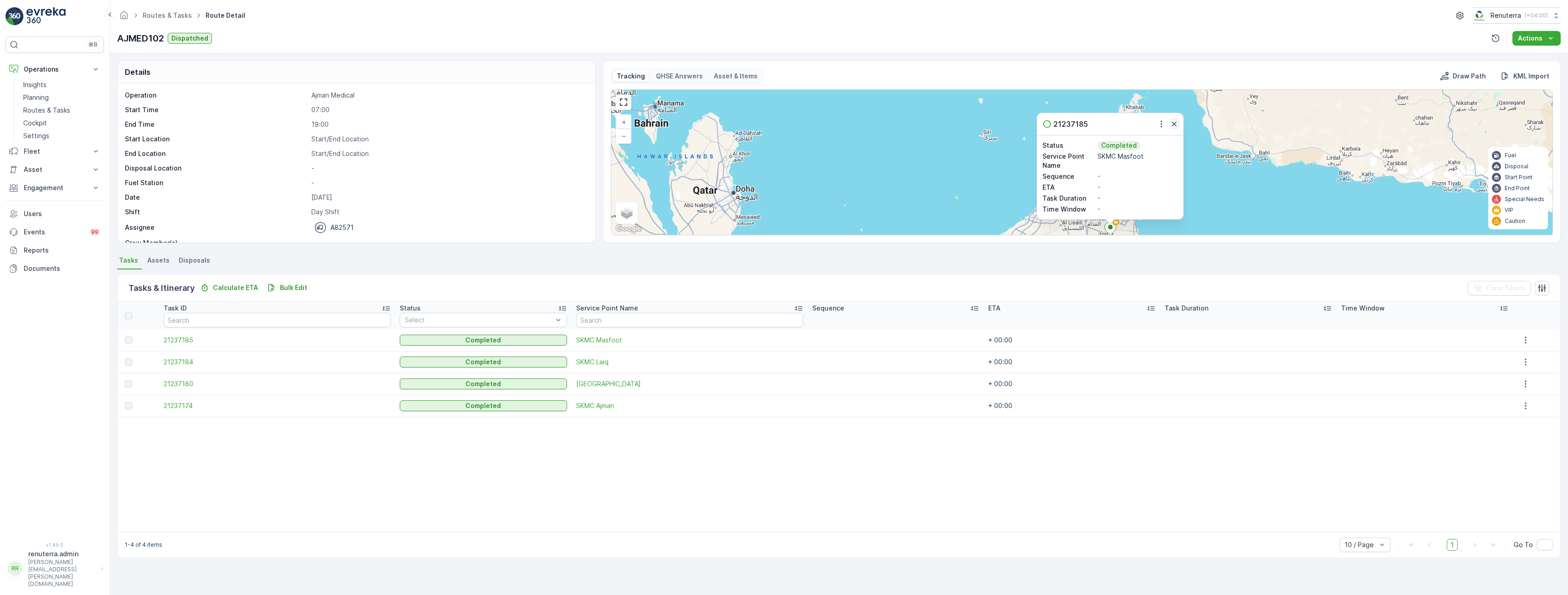
click at [1176, 125] on icon "button" at bounding box center [1174, 124] width 9 height 9
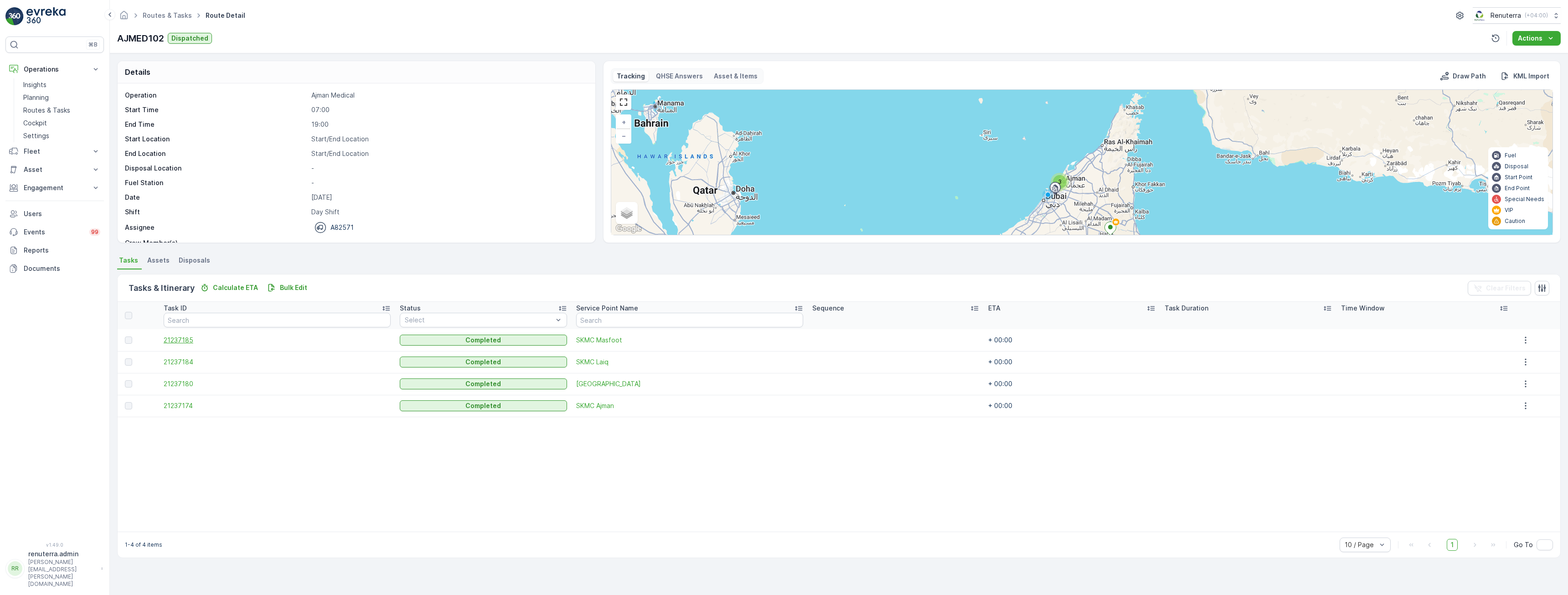
click at [189, 340] on span "21237185" at bounding box center [277, 340] width 227 height 9
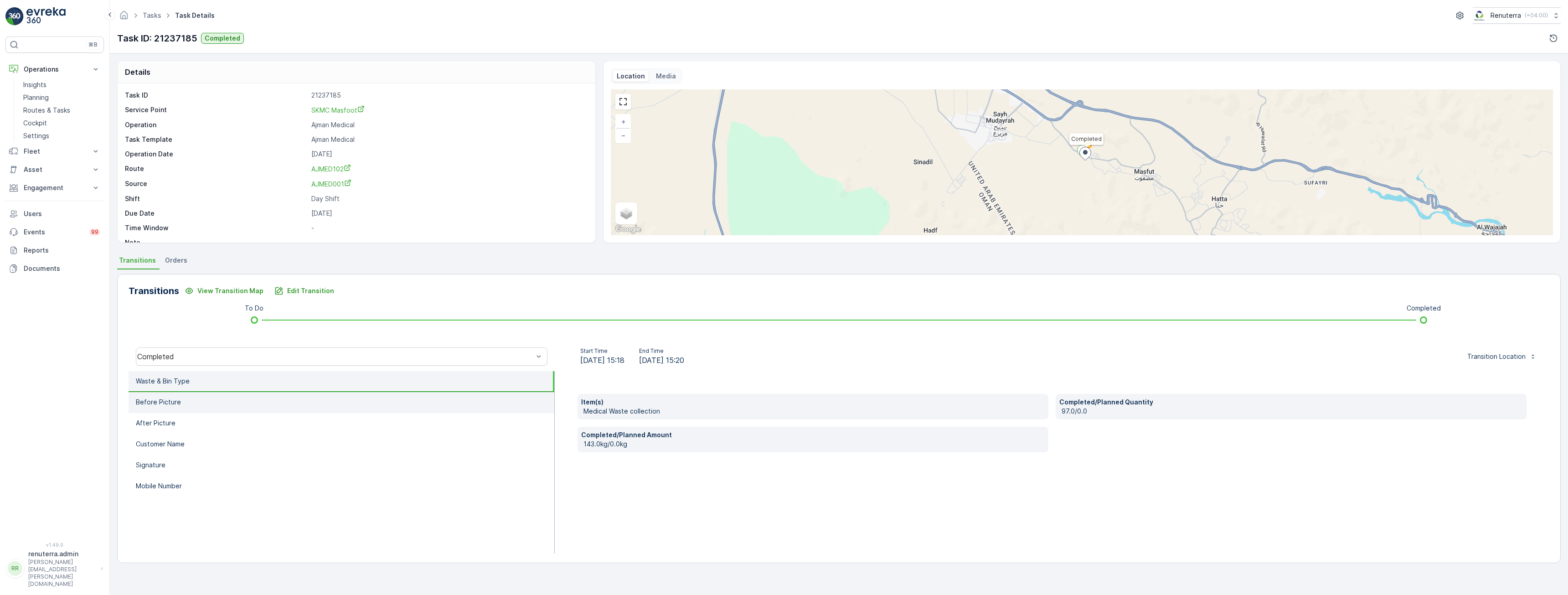
click at [198, 396] on li "Before Picture" at bounding box center [342, 402] width 426 height 21
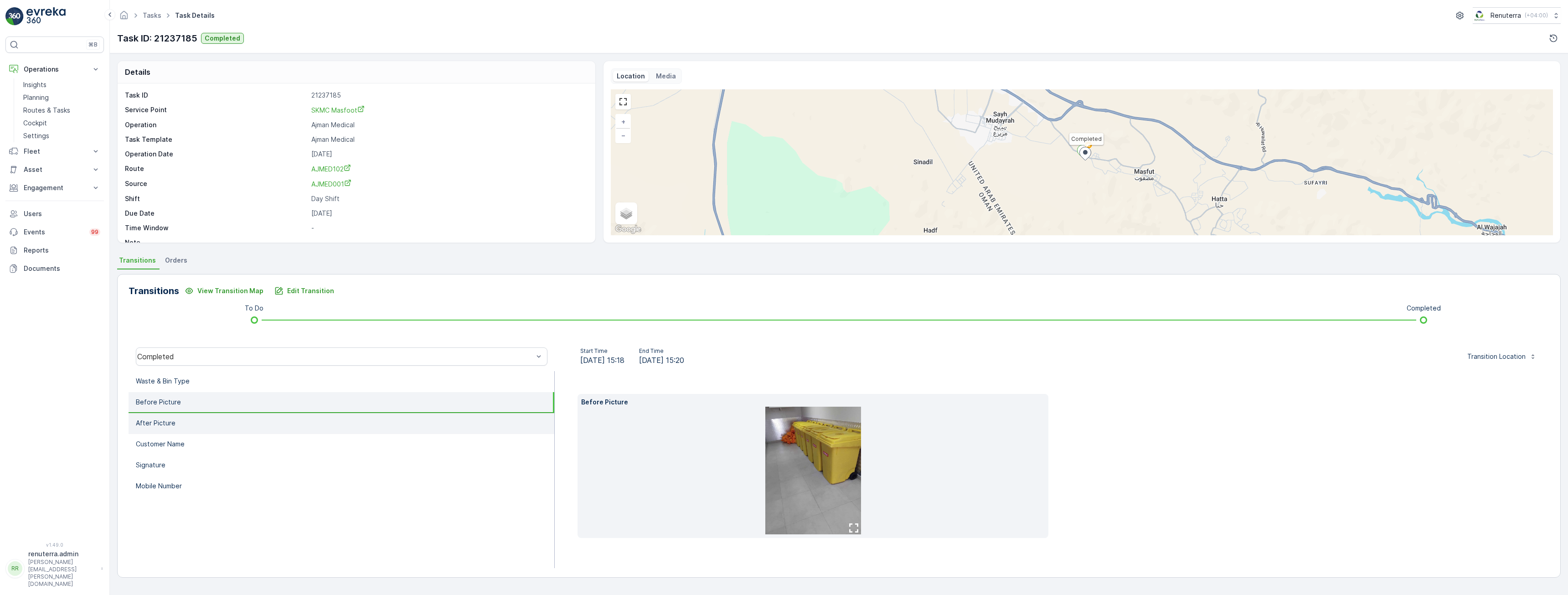
click at [189, 424] on li "After Picture" at bounding box center [342, 423] width 426 height 21
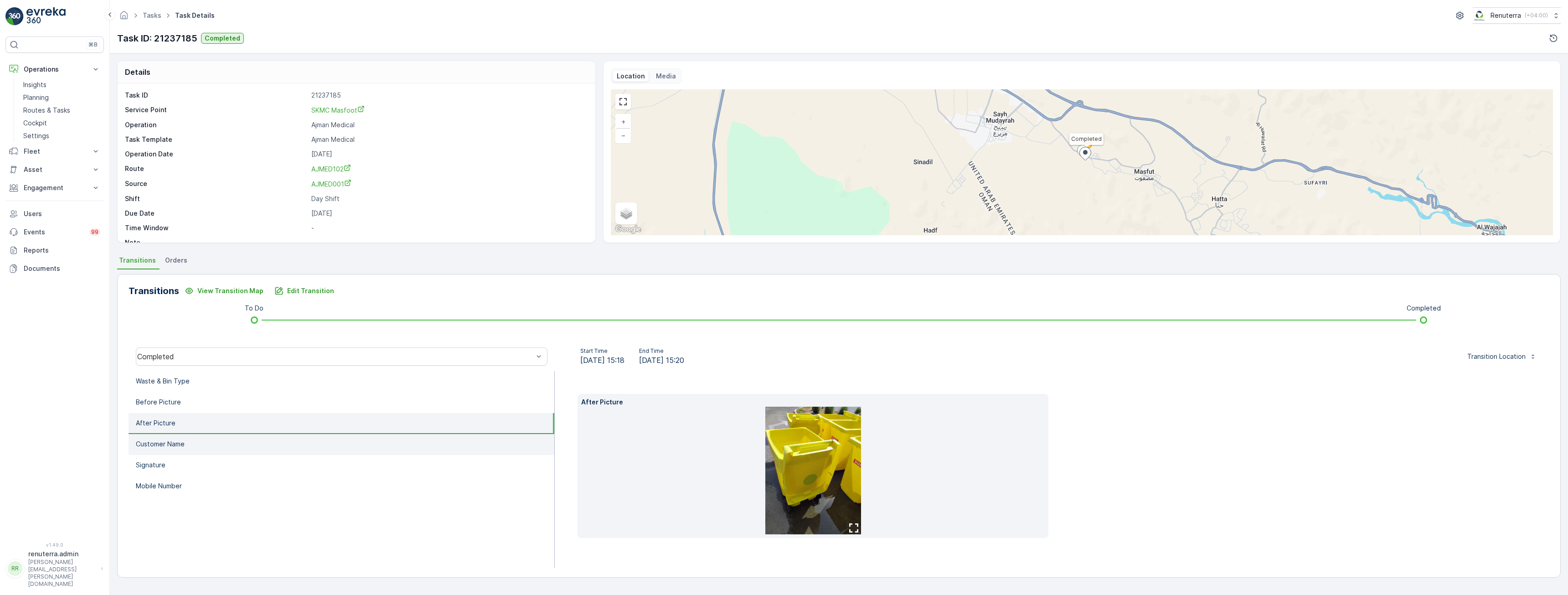
click at [175, 451] on li "Customer Name" at bounding box center [342, 444] width 426 height 21
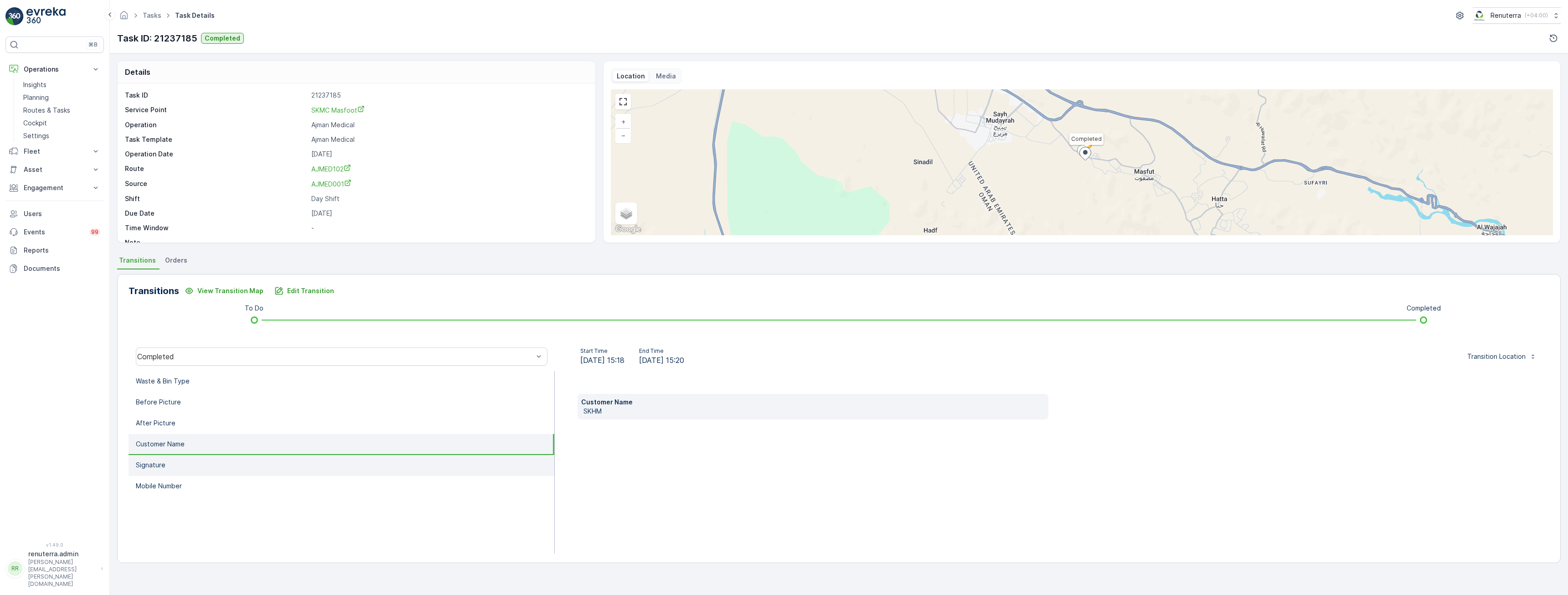
click at [175, 462] on li "Signature" at bounding box center [342, 465] width 426 height 21
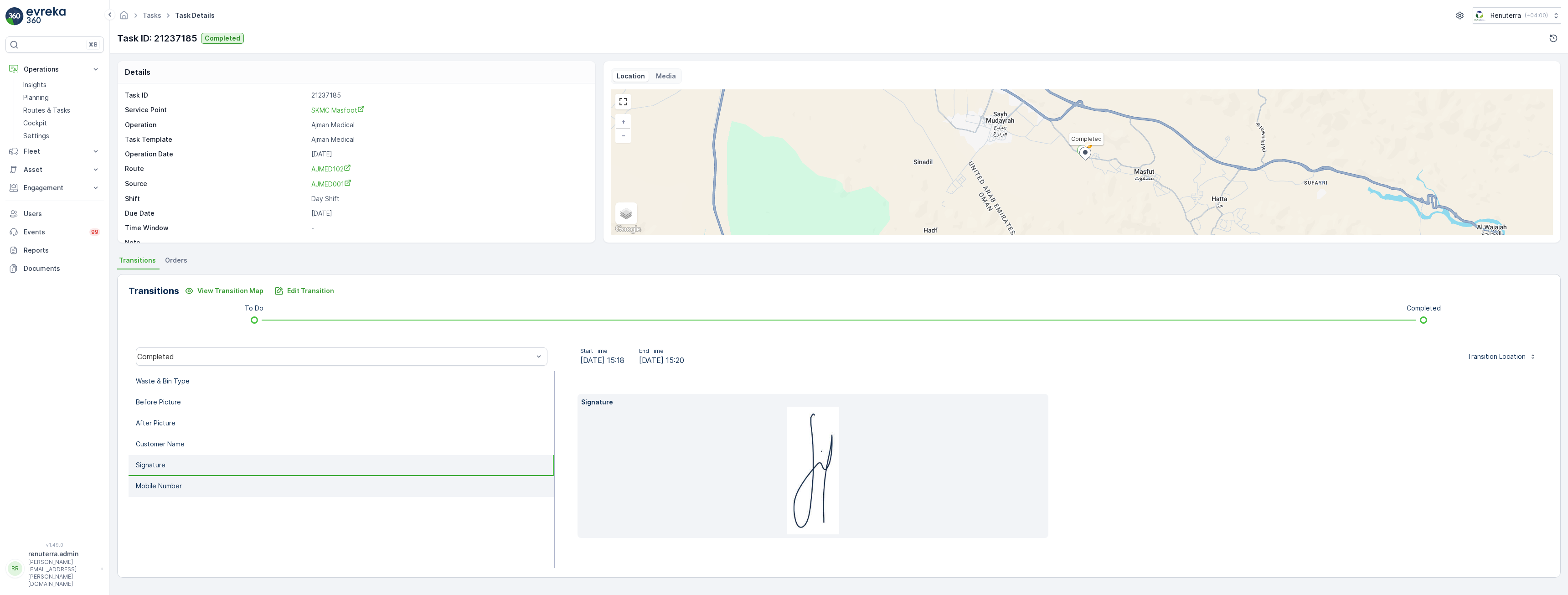
click at [180, 483] on p "Mobile Number" at bounding box center [158, 486] width 46 height 9
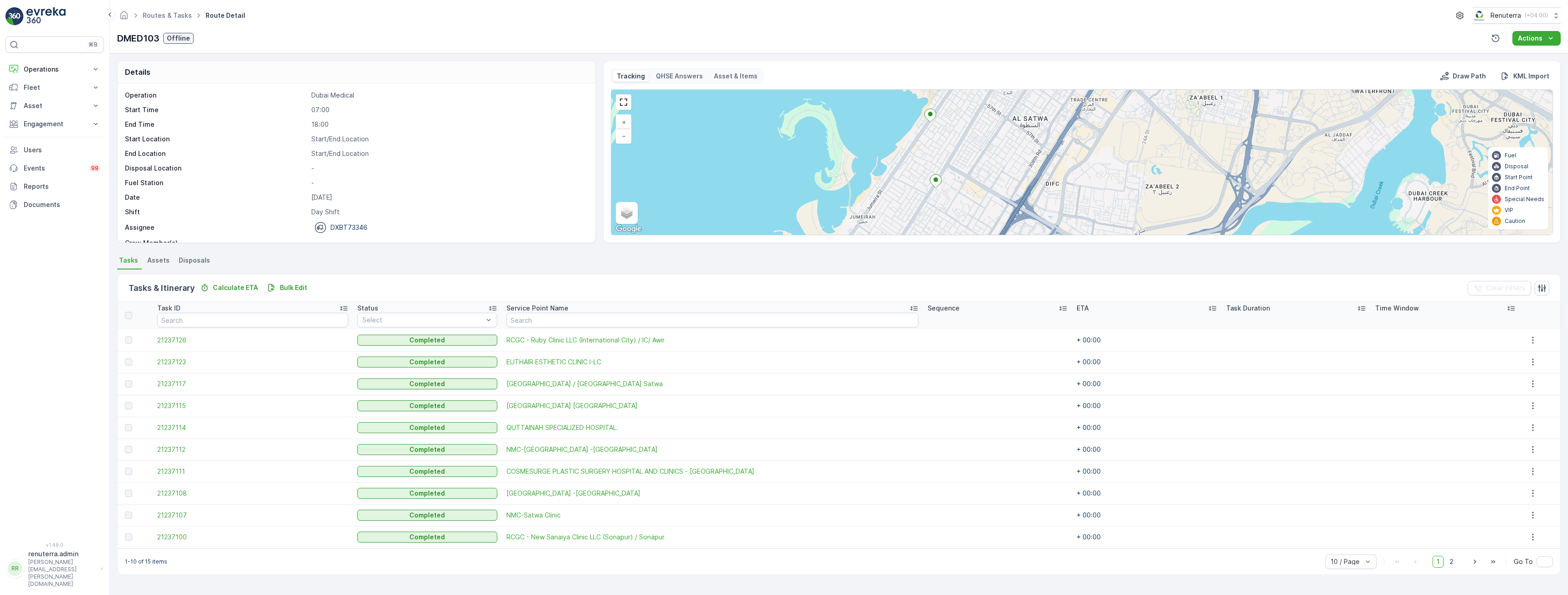
click at [936, 180] on ellipse at bounding box center [935, 179] width 4 height 4
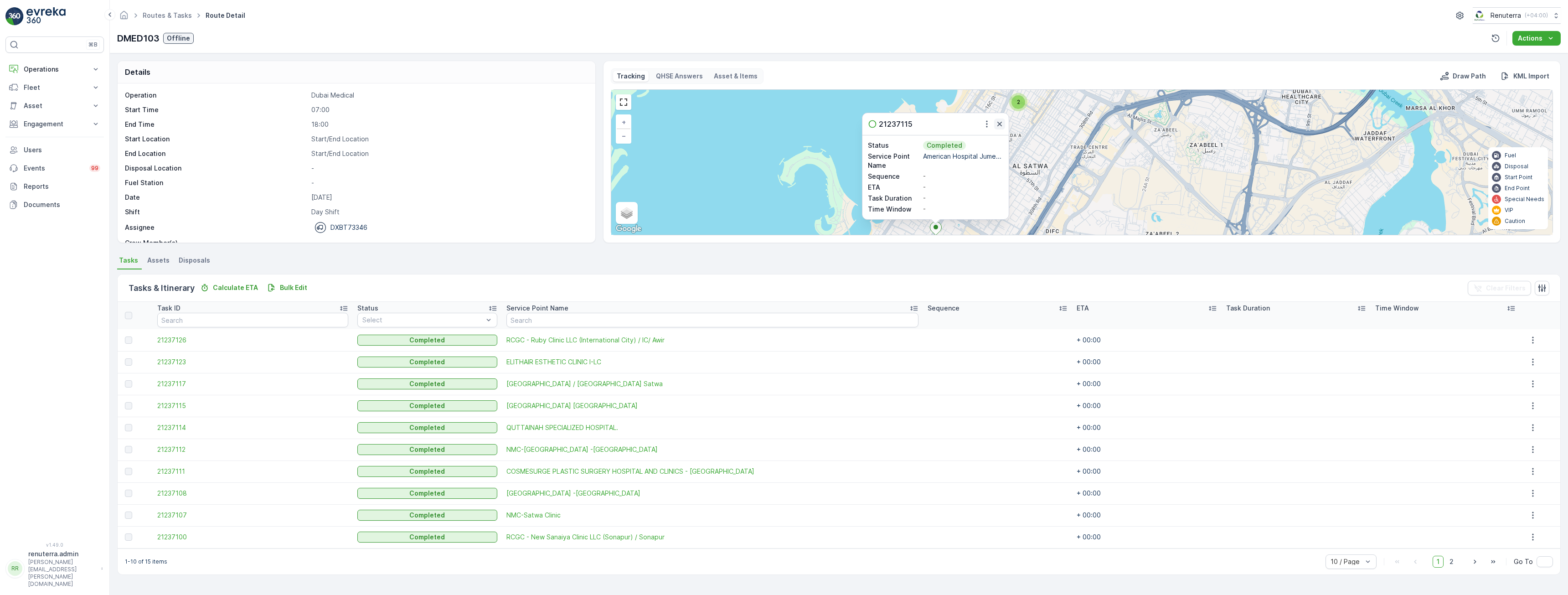
click at [997, 125] on icon "button" at bounding box center [999, 124] width 9 height 9
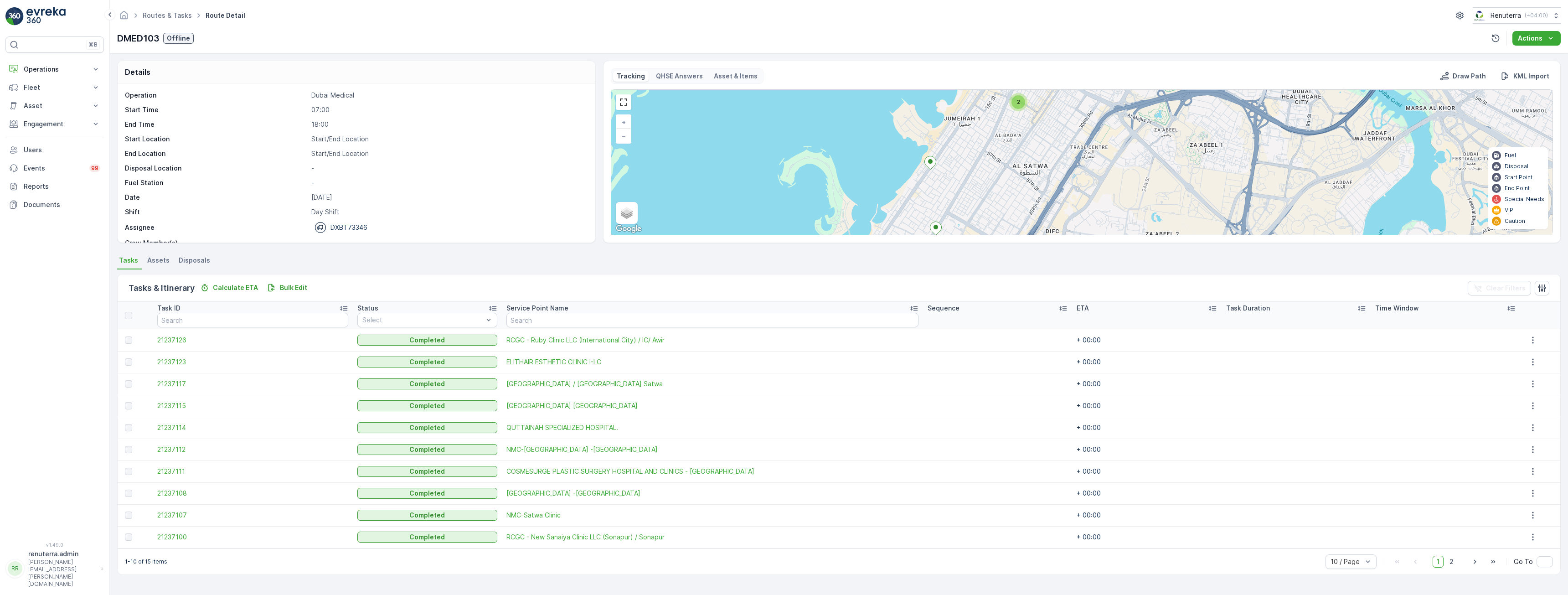
click at [1017, 104] on span "2" at bounding box center [1018, 102] width 3 height 7
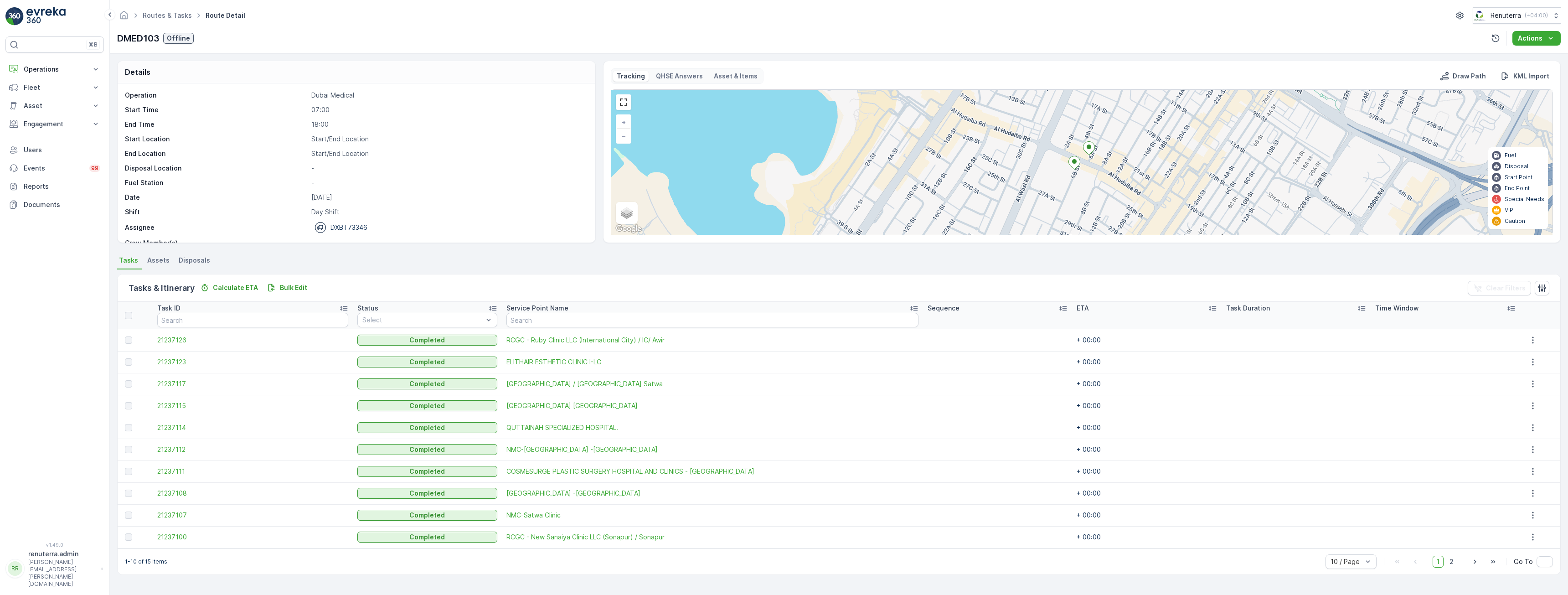
click at [1092, 145] on icon at bounding box center [1089, 148] width 12 height 13
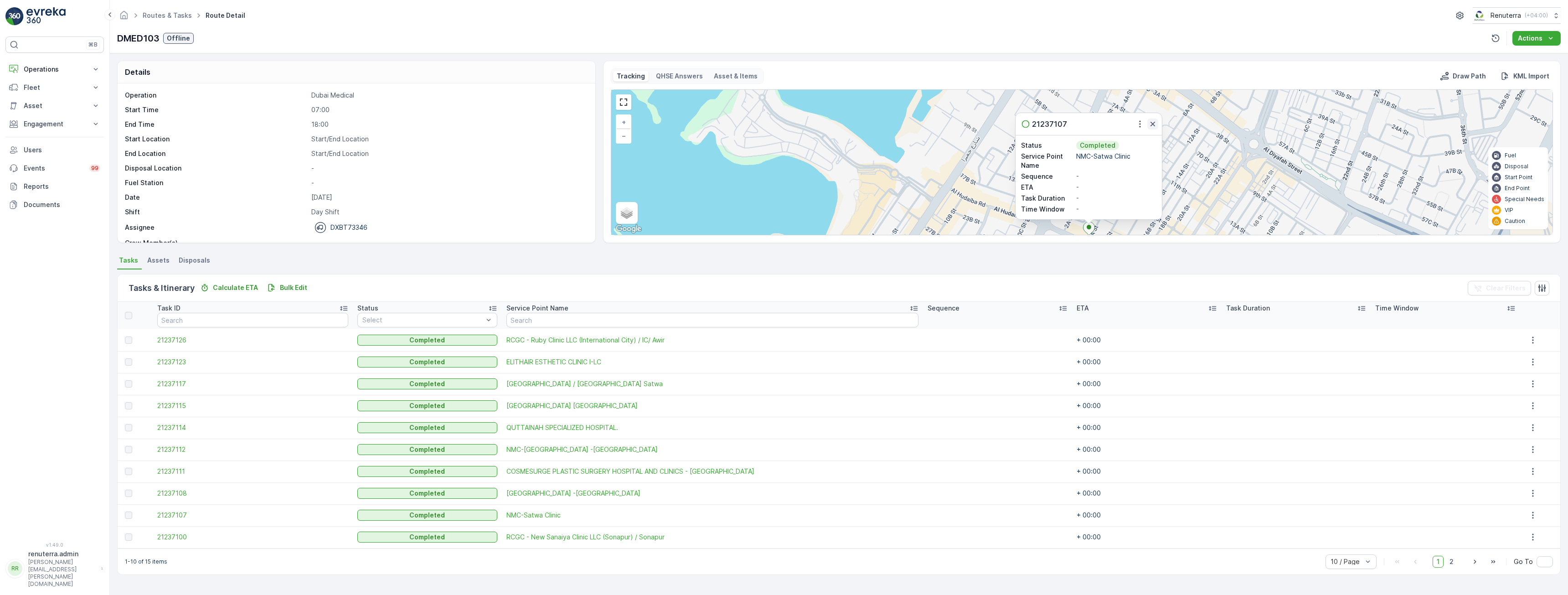
click at [1150, 123] on icon "button" at bounding box center [1152, 124] width 9 height 9
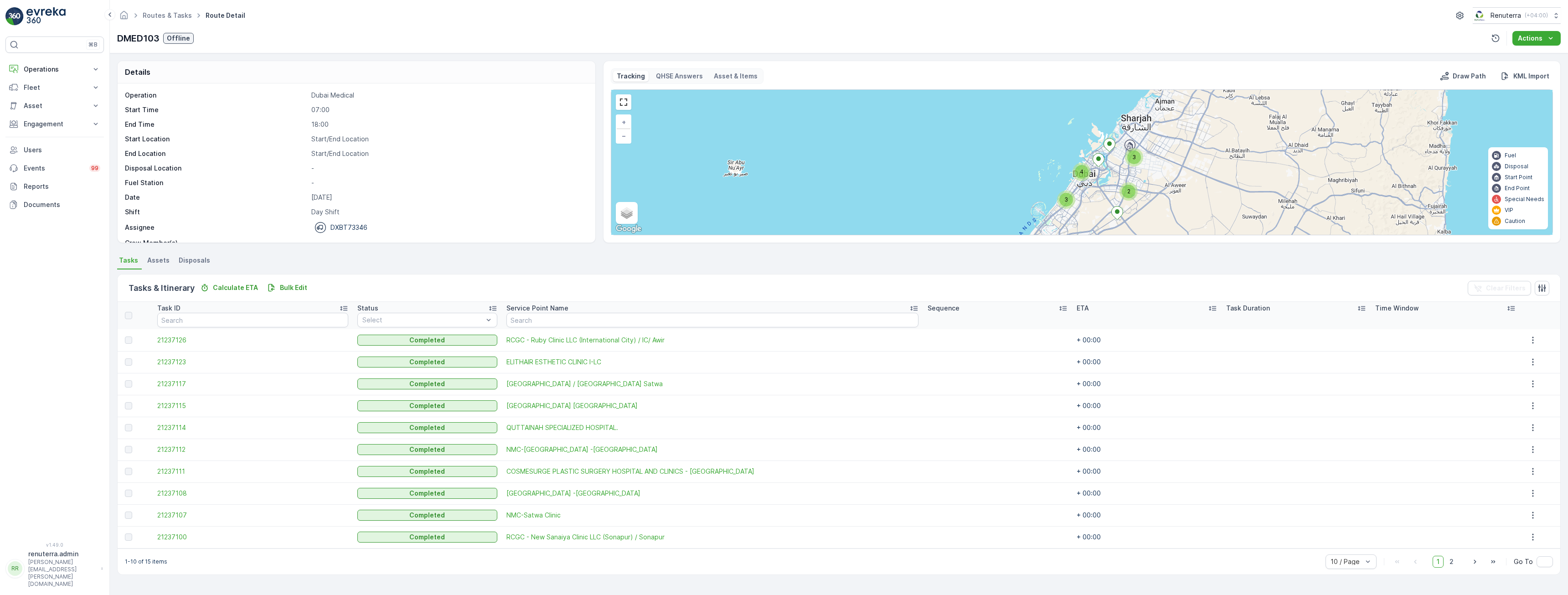
click at [1119, 212] on icon at bounding box center [1117, 213] width 12 height 13
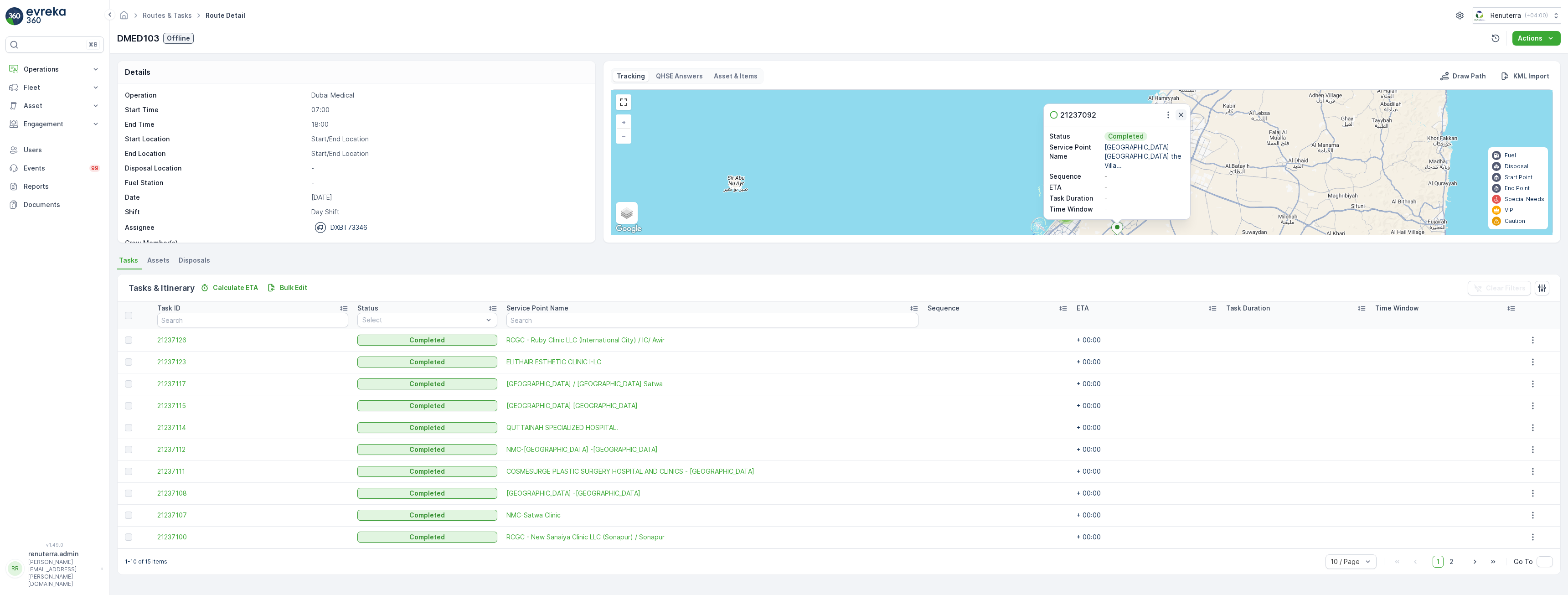
click at [1182, 120] on icon "button" at bounding box center [1180, 115] width 9 height 9
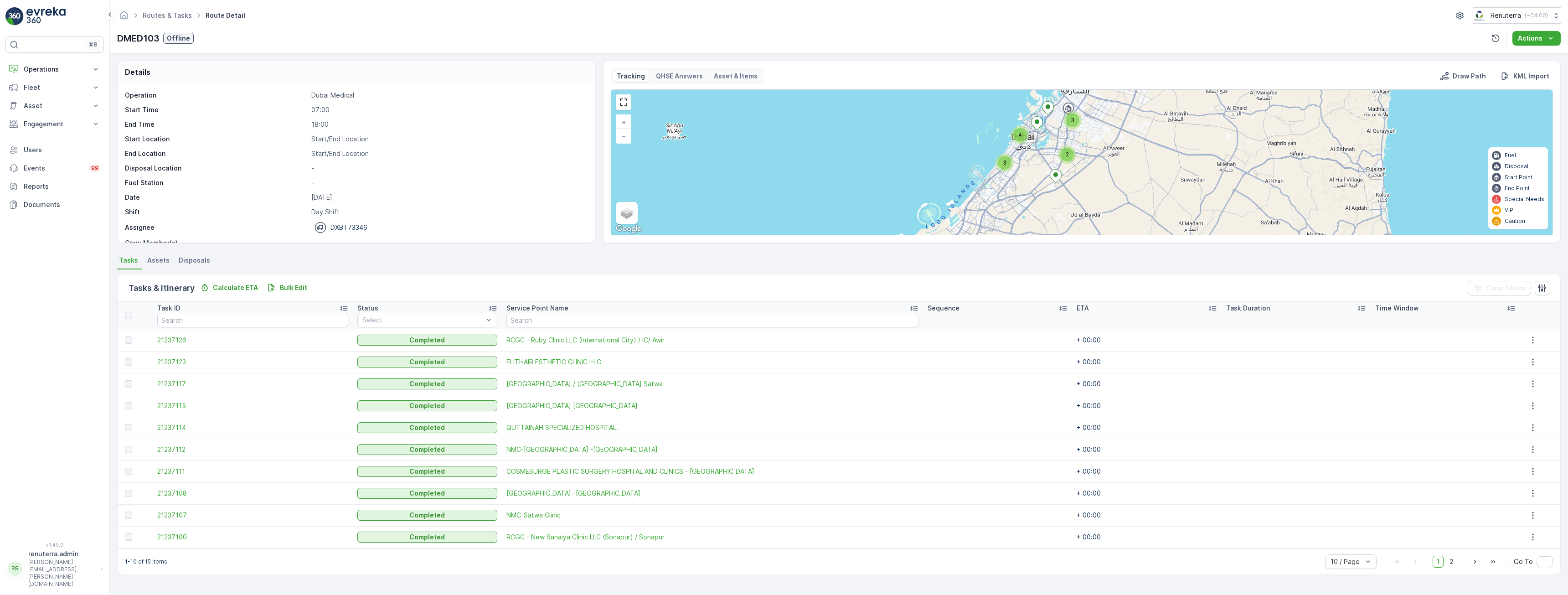
drag, startPoint x: 1139, startPoint y: 185, endPoint x: 1011, endPoint y: 82, distance: 164.3
click at [1011, 82] on div "Tracking QHSE Answers Asset & Items Draw Path KML Import 3 3 4 2 + − Satellite …" at bounding box center [1081, 151] width 942 height 167
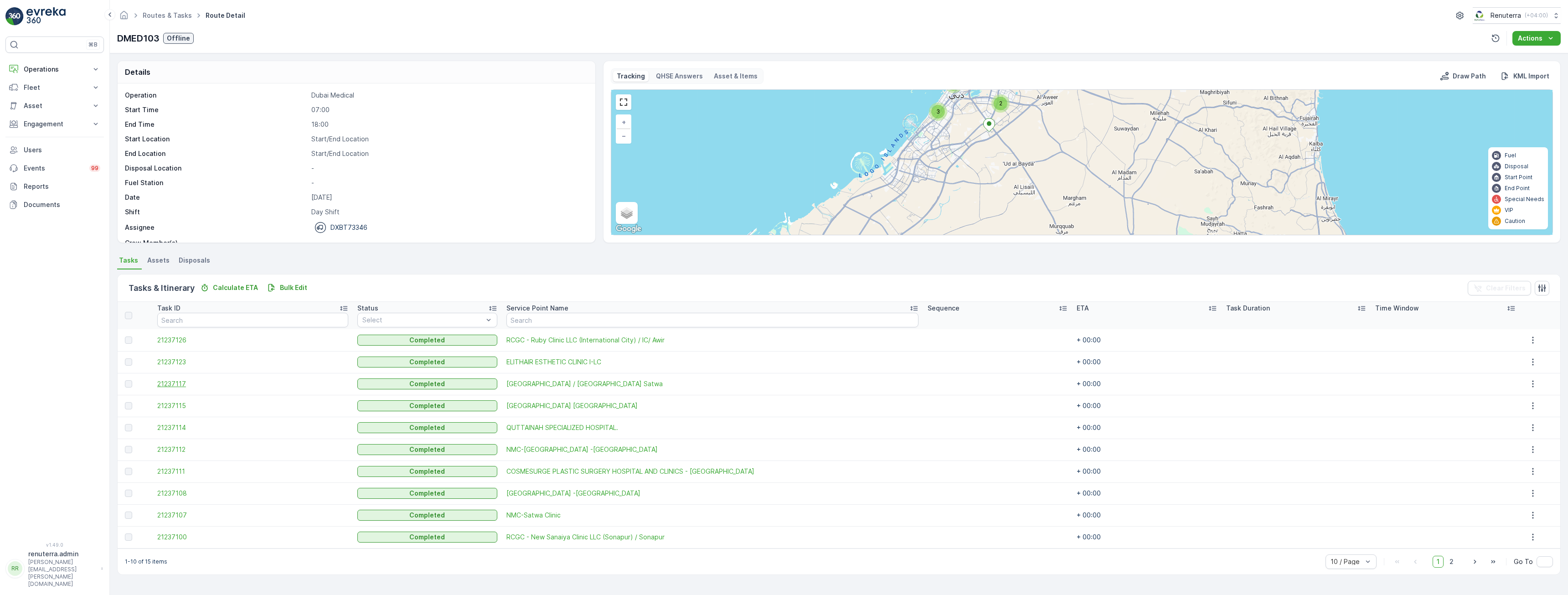
click at [176, 384] on span "21237117" at bounding box center [253, 384] width 191 height 9
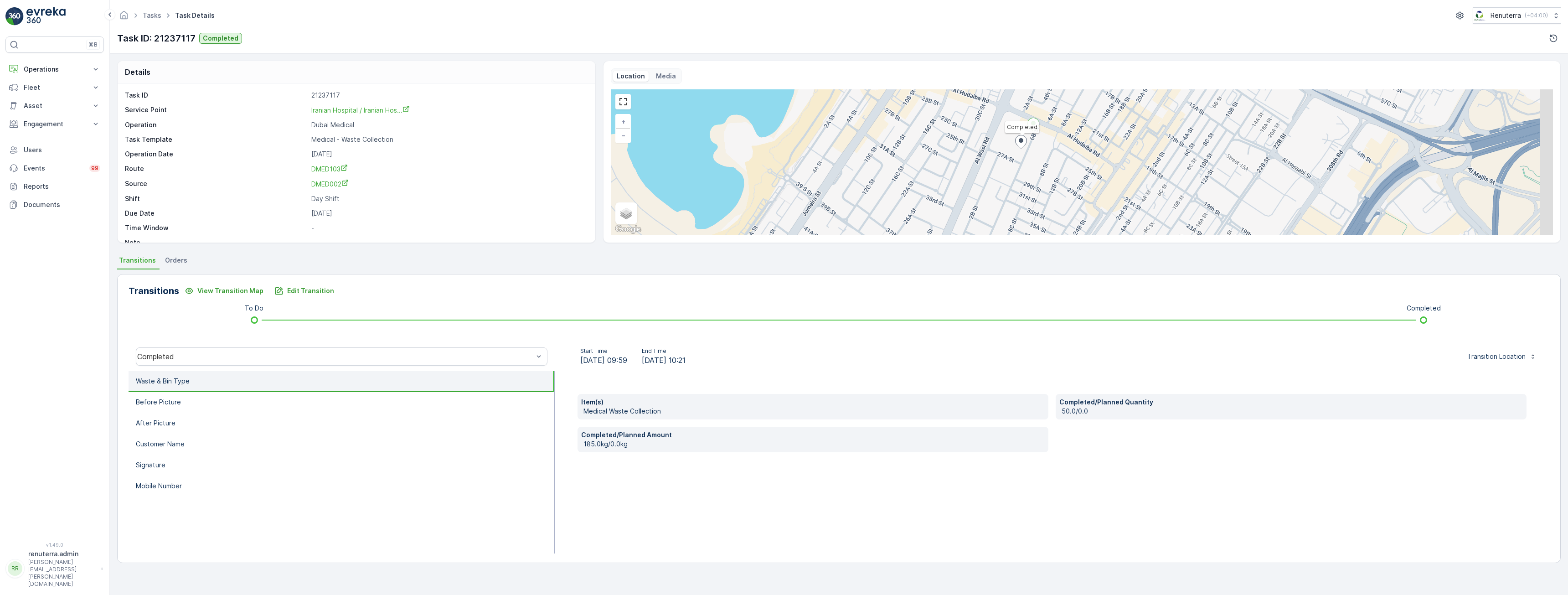
drag, startPoint x: 1021, startPoint y: 125, endPoint x: 1016, endPoint y: 164, distance: 39.3
click at [1016, 149] on icon at bounding box center [1021, 142] width 12 height 13
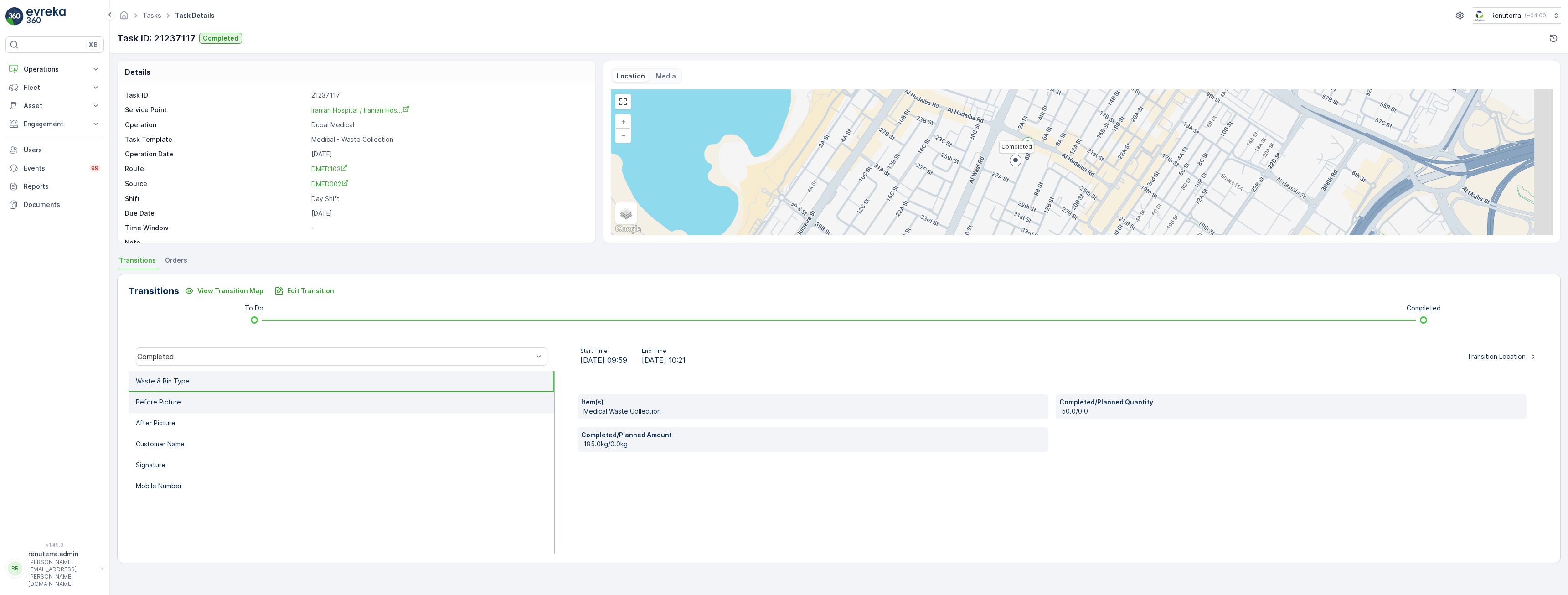
click at [231, 401] on li "Before Picture" at bounding box center [342, 402] width 426 height 21
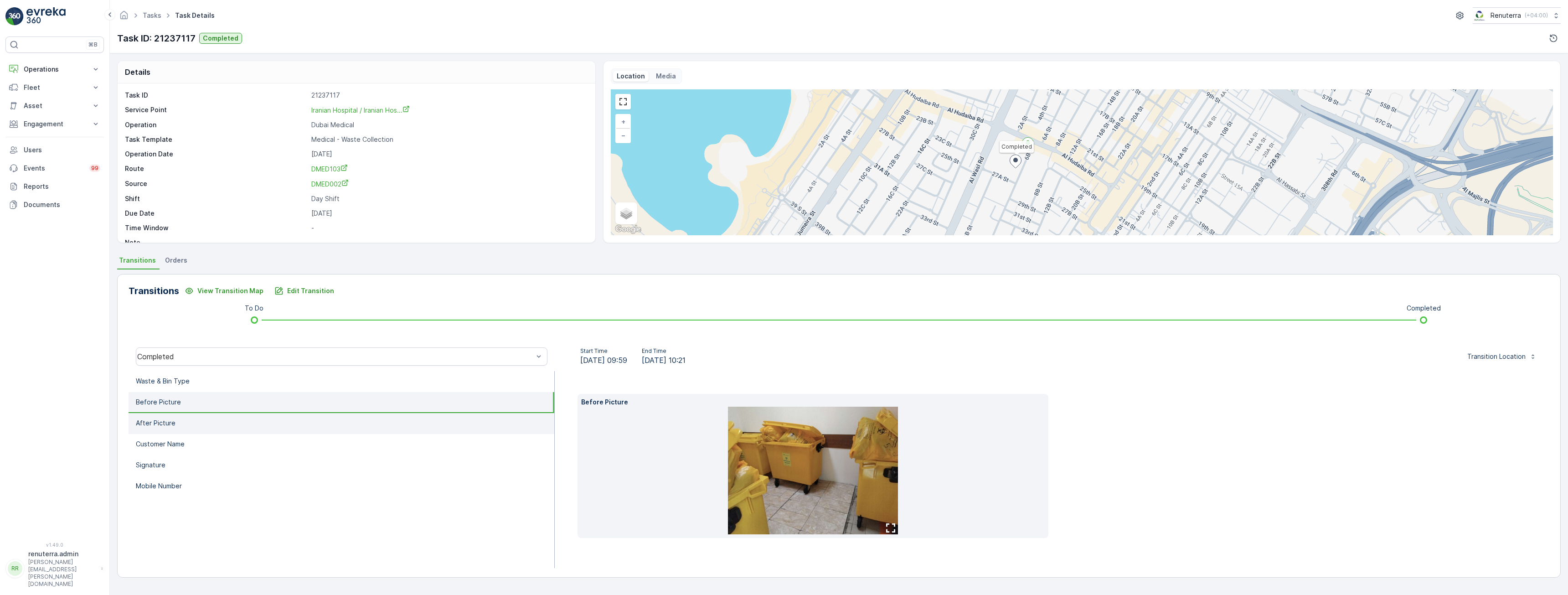
click at [184, 419] on li "After Picture" at bounding box center [342, 423] width 426 height 21
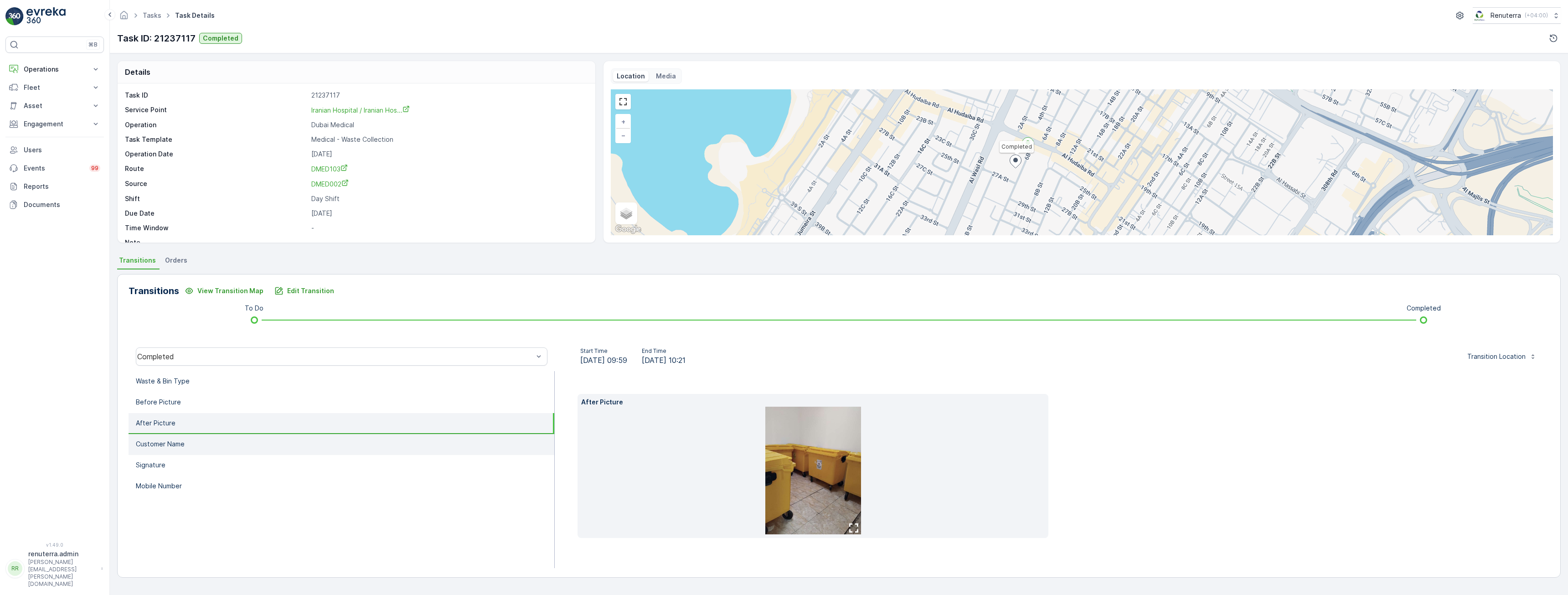
click at [178, 446] on p "Customer Name" at bounding box center [160, 444] width 49 height 9
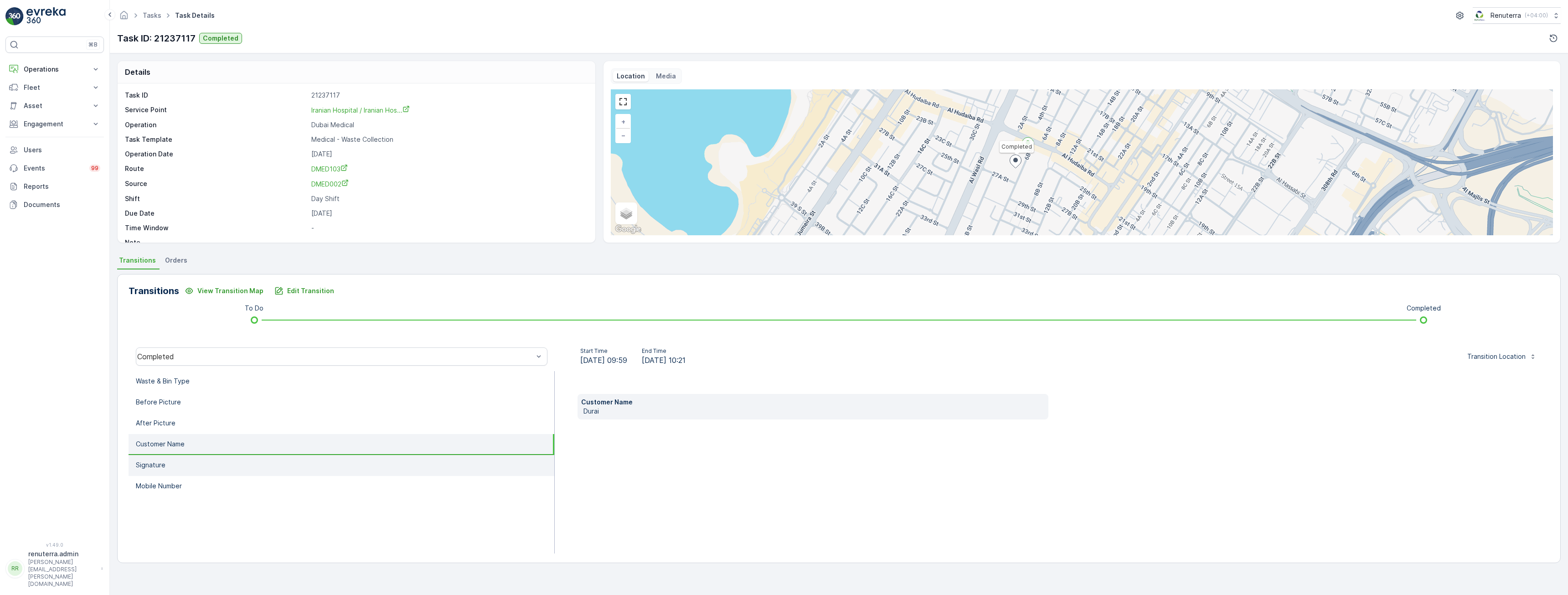
click at [160, 472] on li "Signature" at bounding box center [342, 465] width 426 height 21
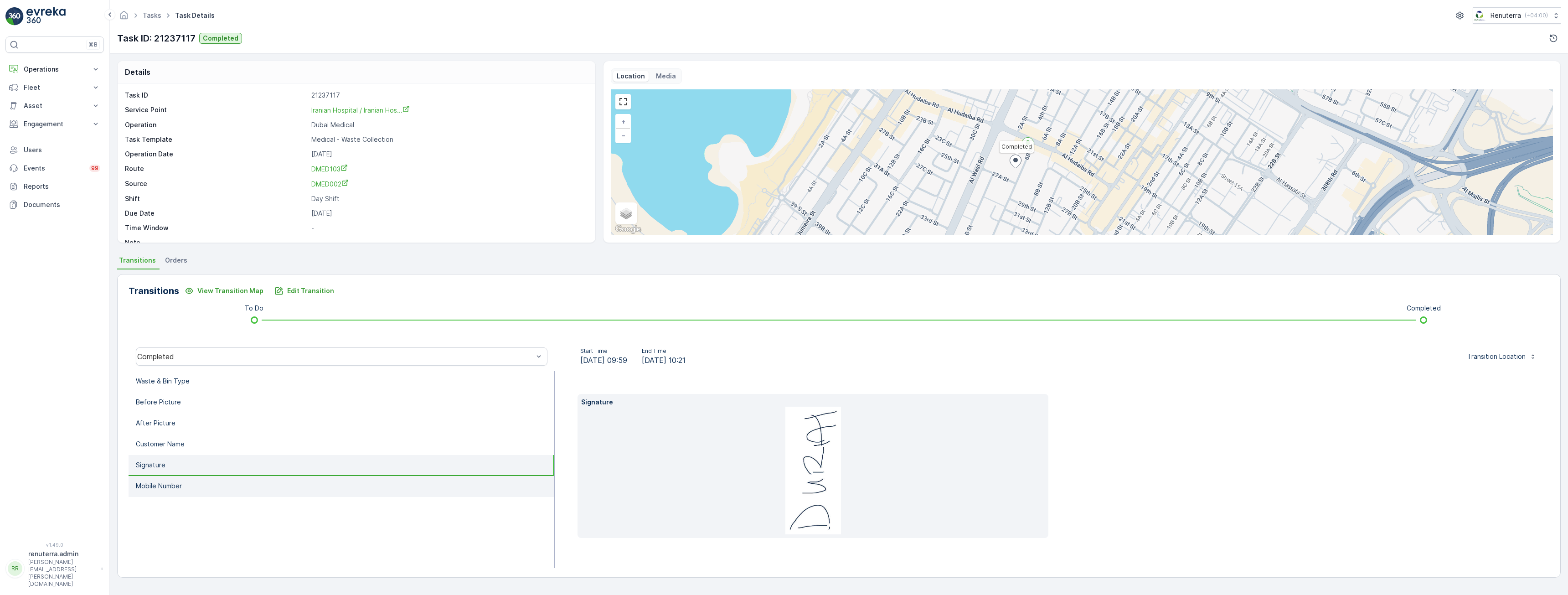
click at [161, 486] on p "Mobile Number" at bounding box center [158, 486] width 46 height 9
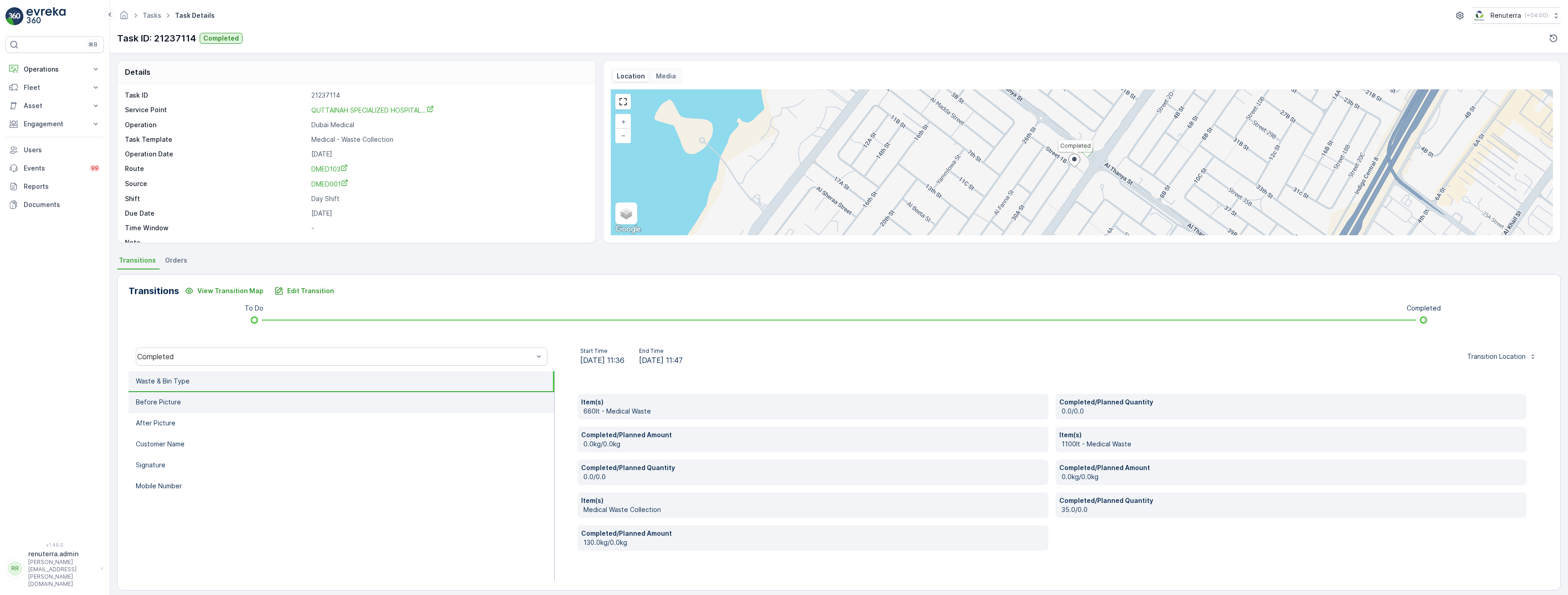
click at [178, 409] on li "Before Picture" at bounding box center [342, 402] width 426 height 21
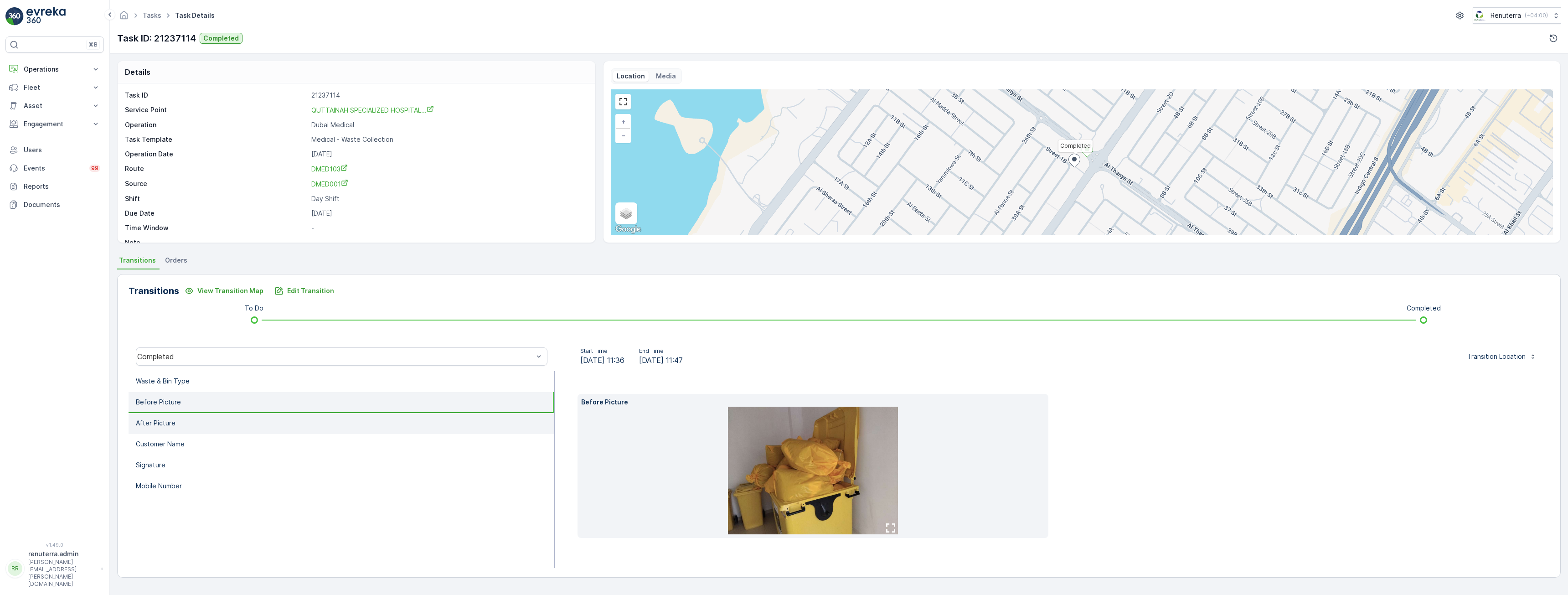
click at [173, 422] on p "After Picture" at bounding box center [156, 423] width 40 height 9
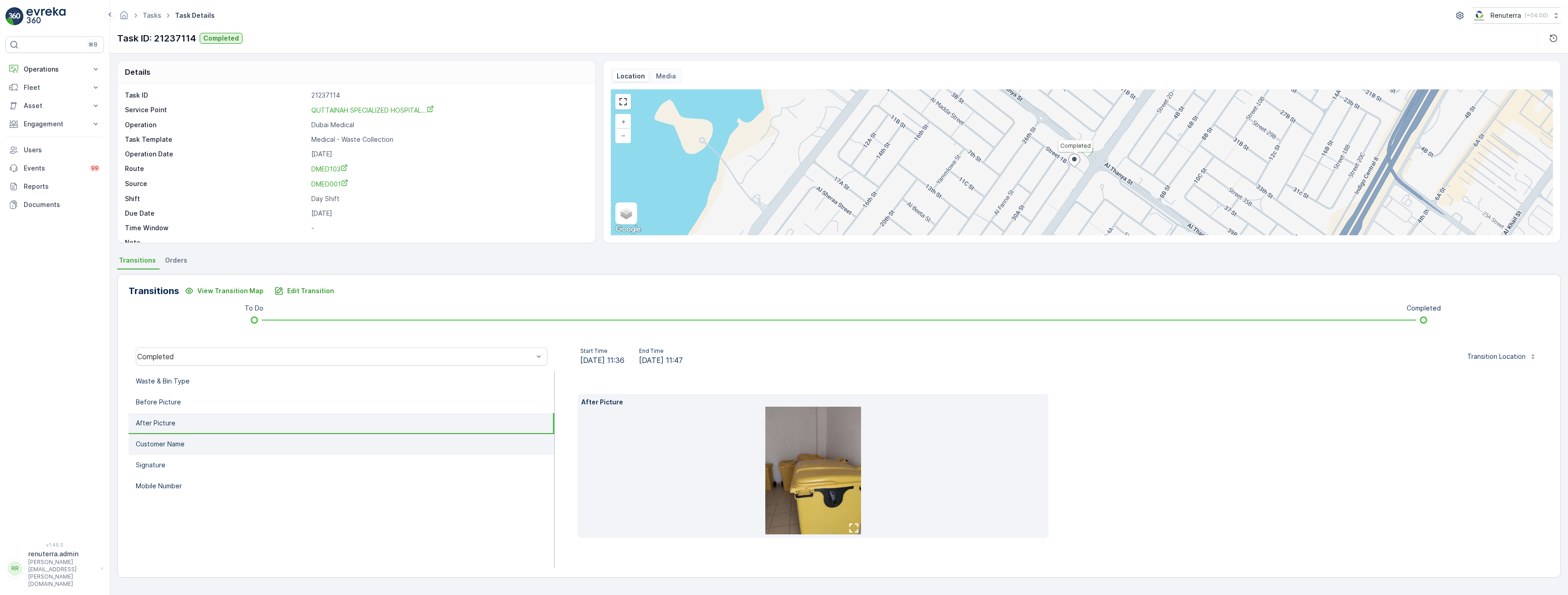
click at [235, 442] on li "Customer Name" at bounding box center [342, 444] width 426 height 21
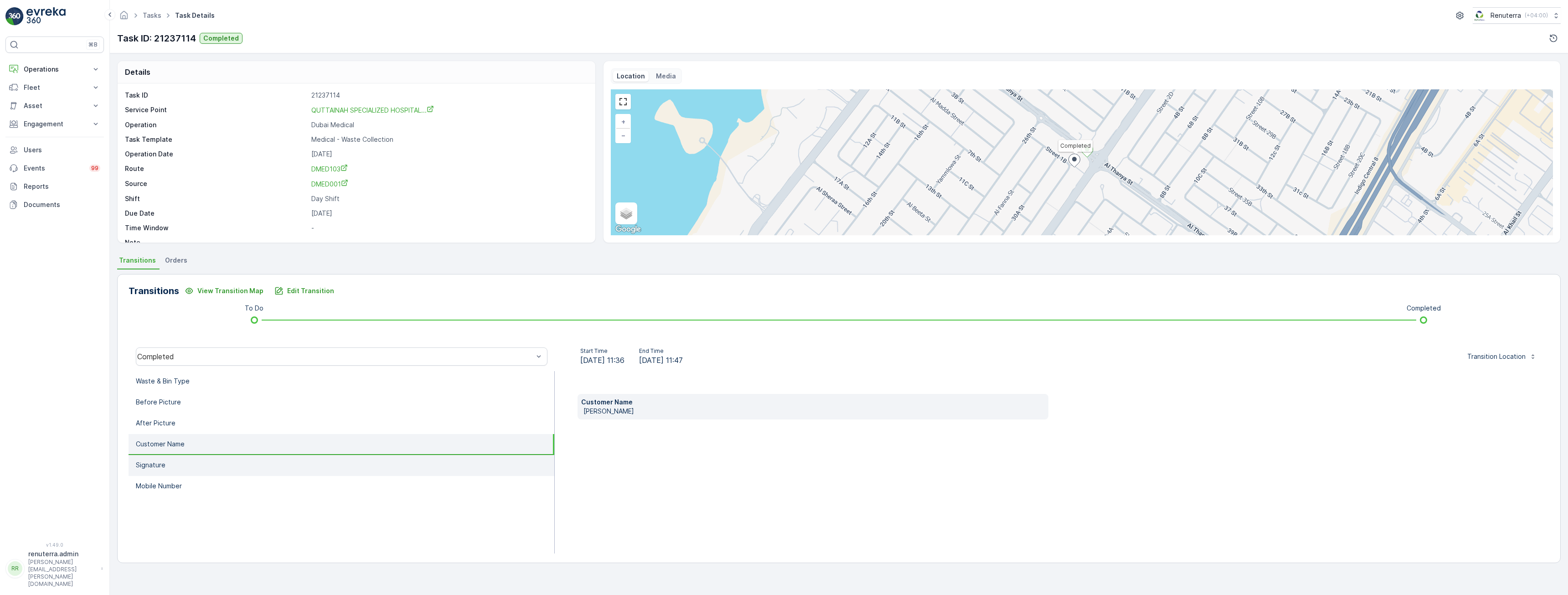
click at [173, 469] on li "Signature" at bounding box center [342, 465] width 426 height 21
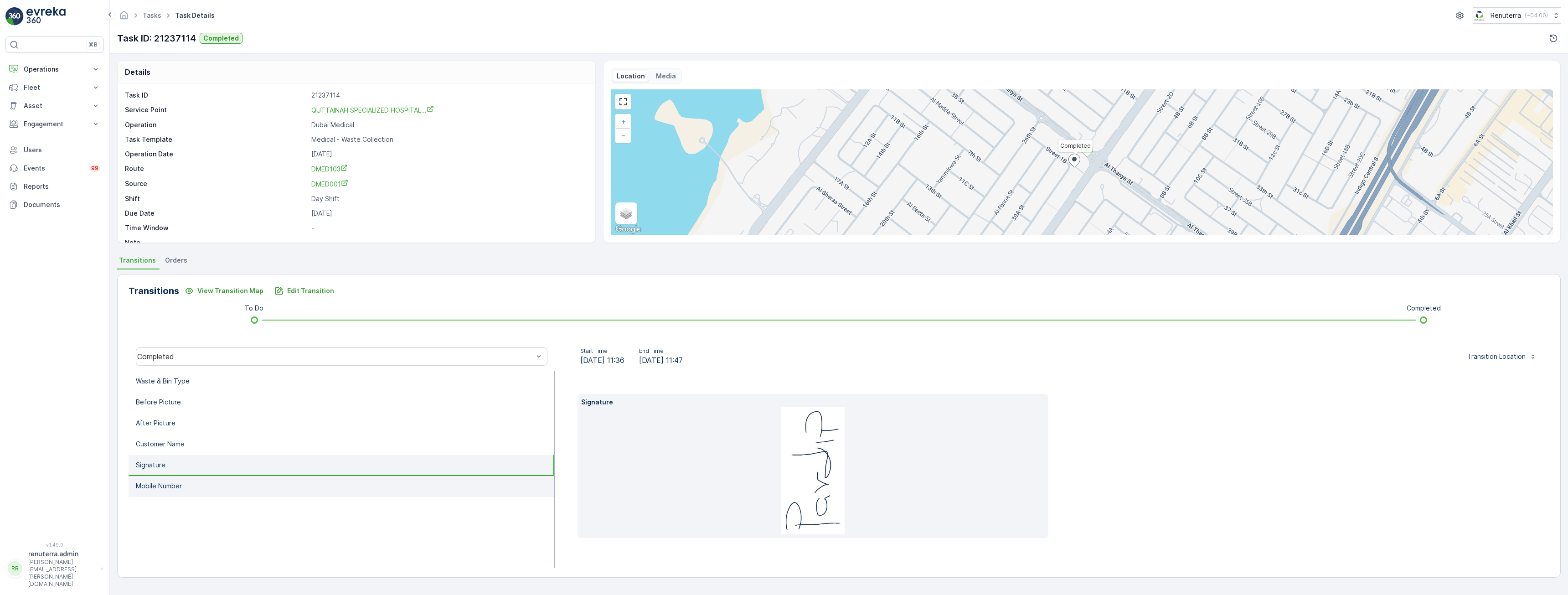
click at [178, 482] on p "Mobile Number" at bounding box center [158, 486] width 46 height 9
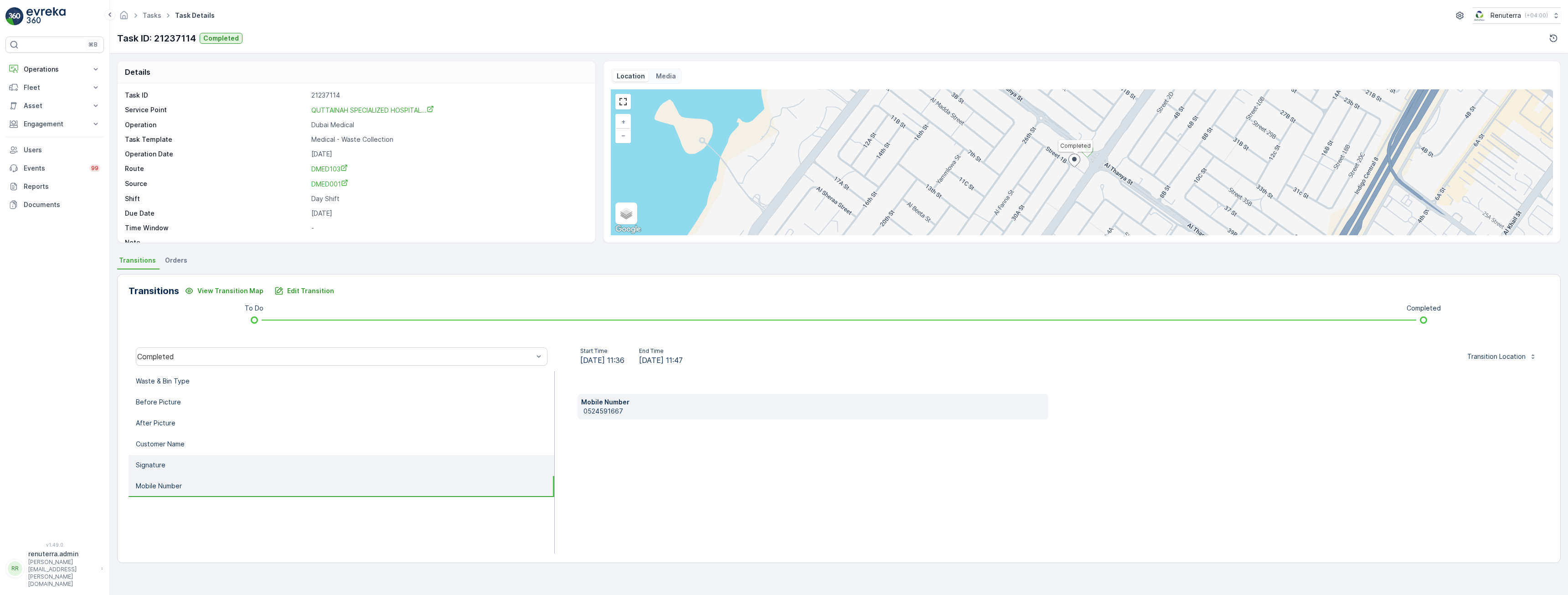
click at [172, 466] on li "Signature" at bounding box center [342, 465] width 426 height 21
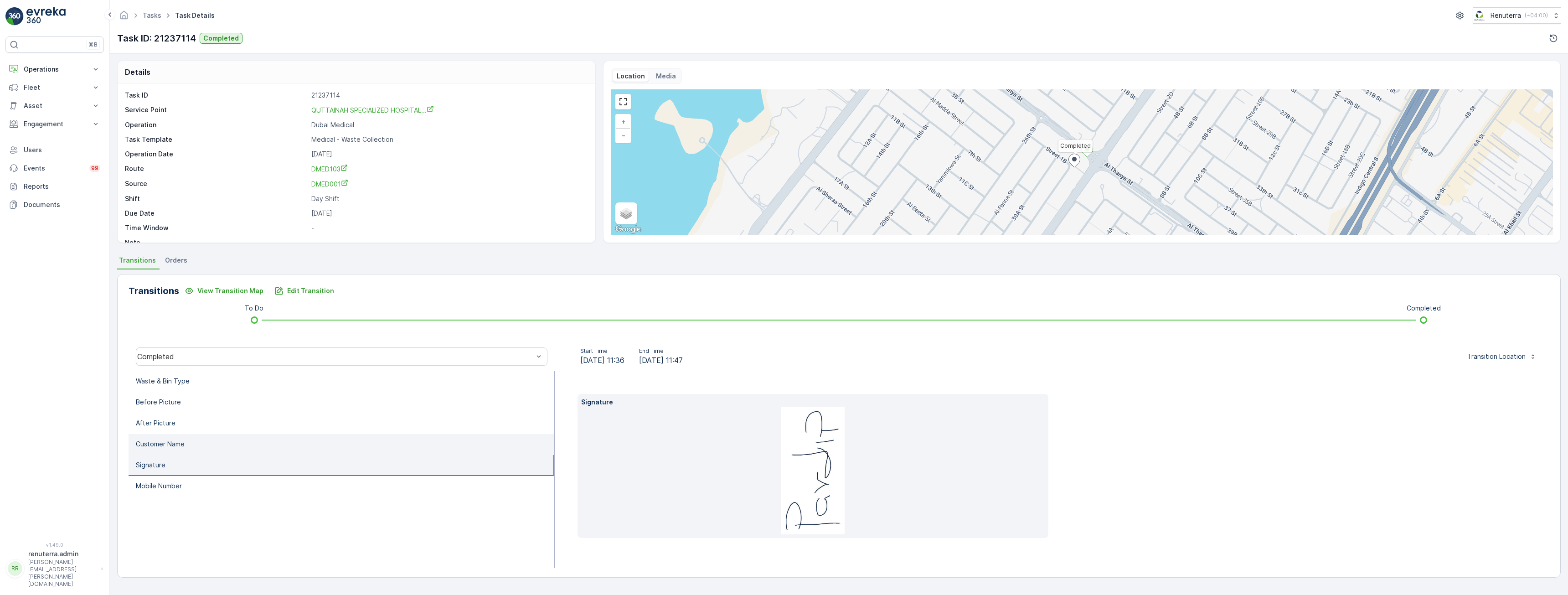
click at [171, 449] on li "Customer Name" at bounding box center [342, 444] width 426 height 21
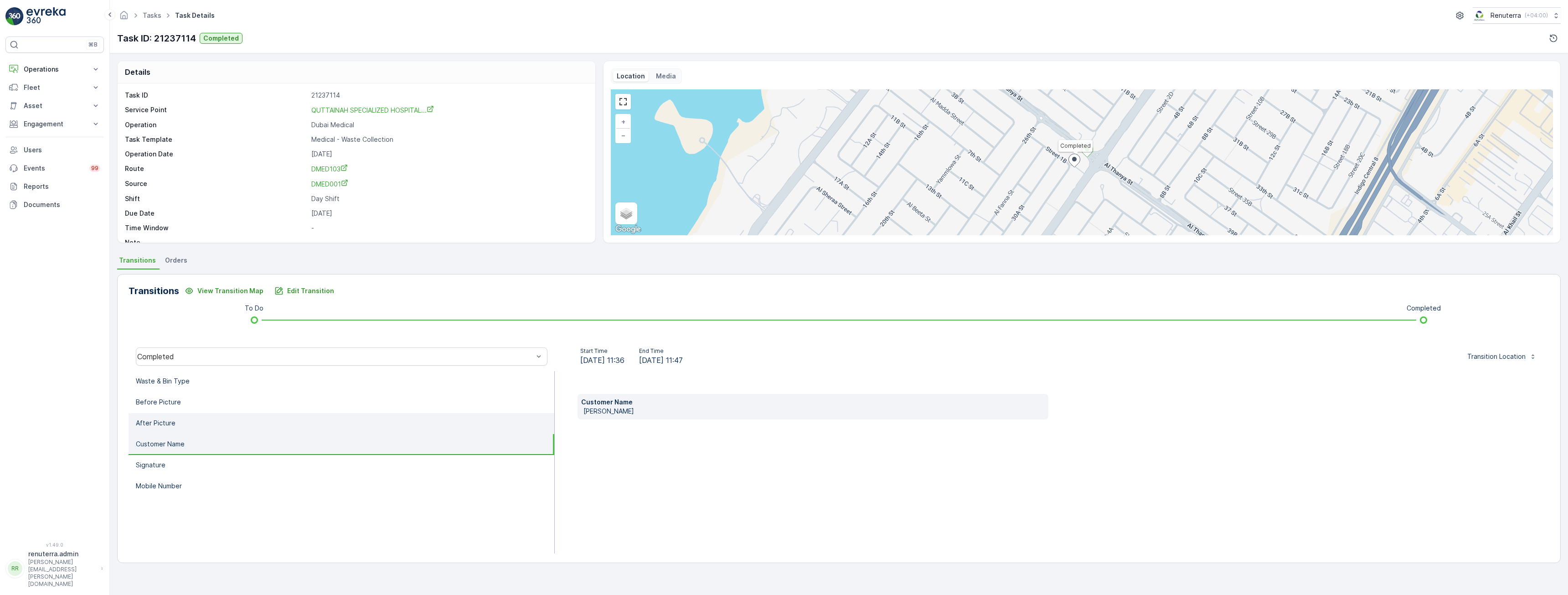
click at [171, 425] on p "After Picture" at bounding box center [156, 423] width 40 height 9
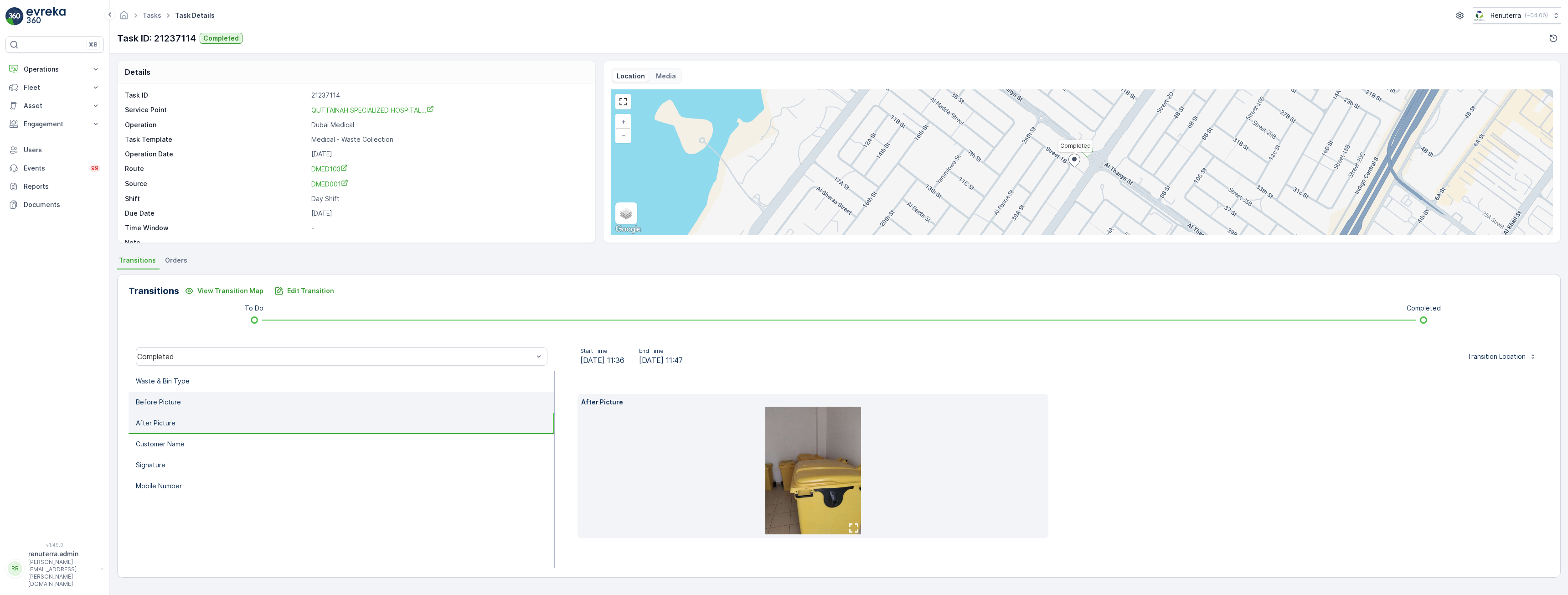
click at [222, 404] on li "Before Picture" at bounding box center [342, 402] width 426 height 21
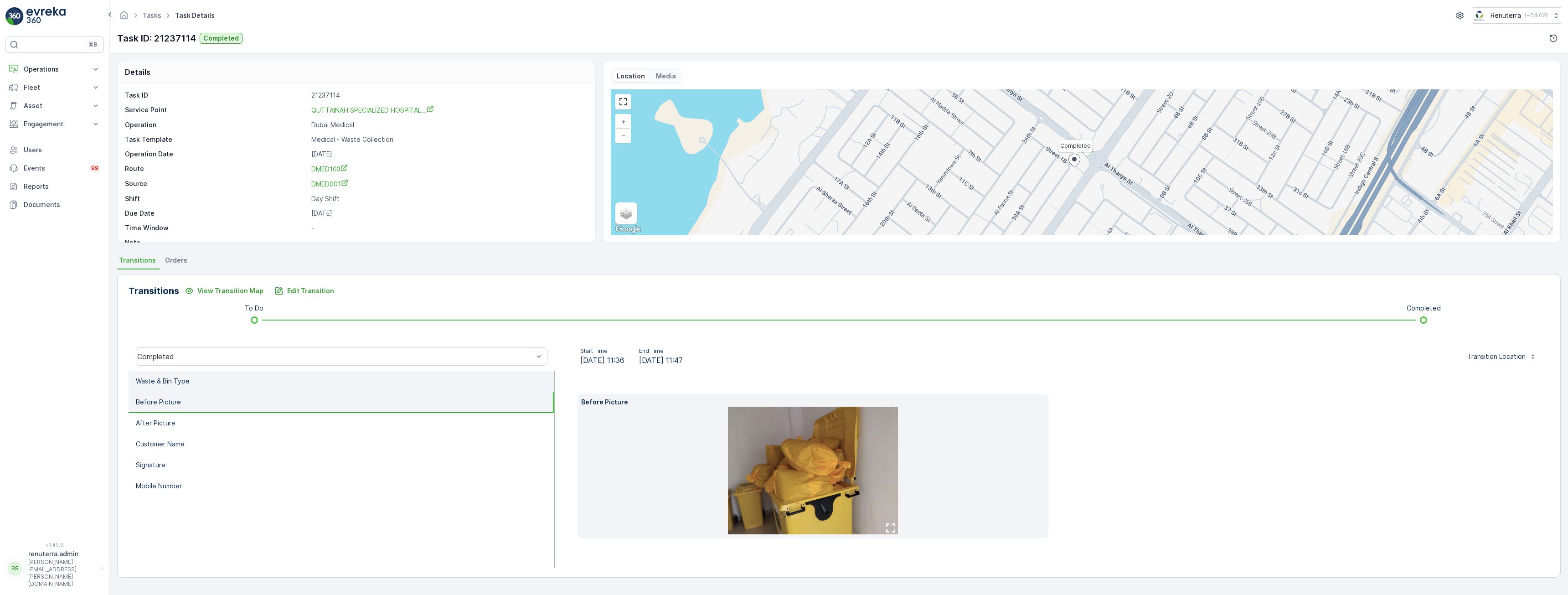
click at [222, 385] on li "Waste & Bin Type" at bounding box center [342, 381] width 426 height 21
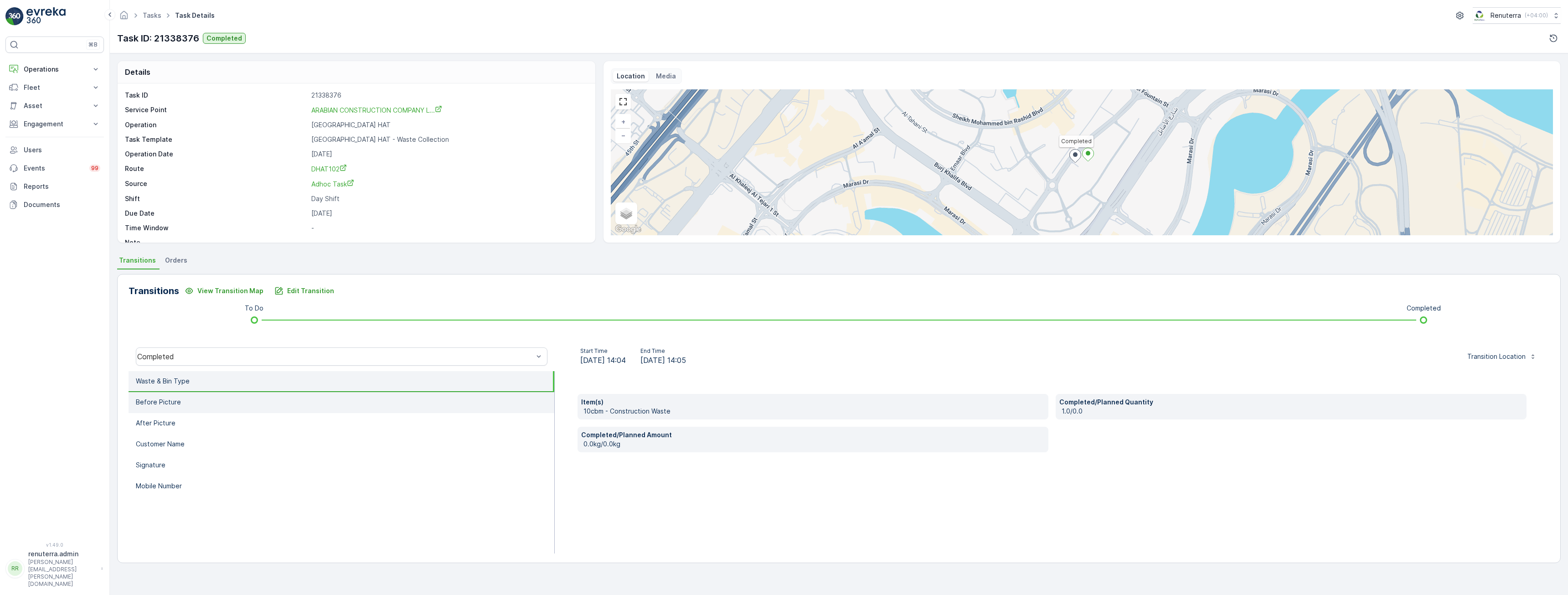
click at [204, 398] on li "Before Picture" at bounding box center [342, 402] width 426 height 21
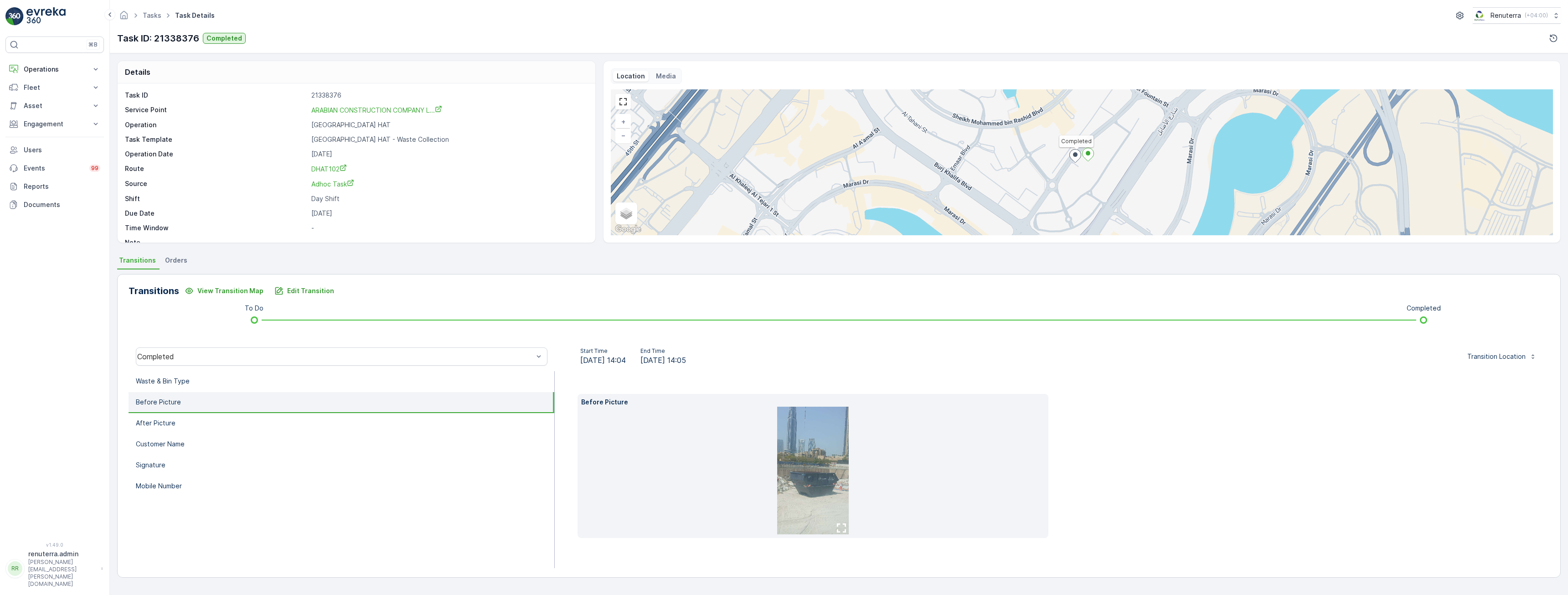
click at [824, 468] on img at bounding box center [813, 470] width 72 height 127
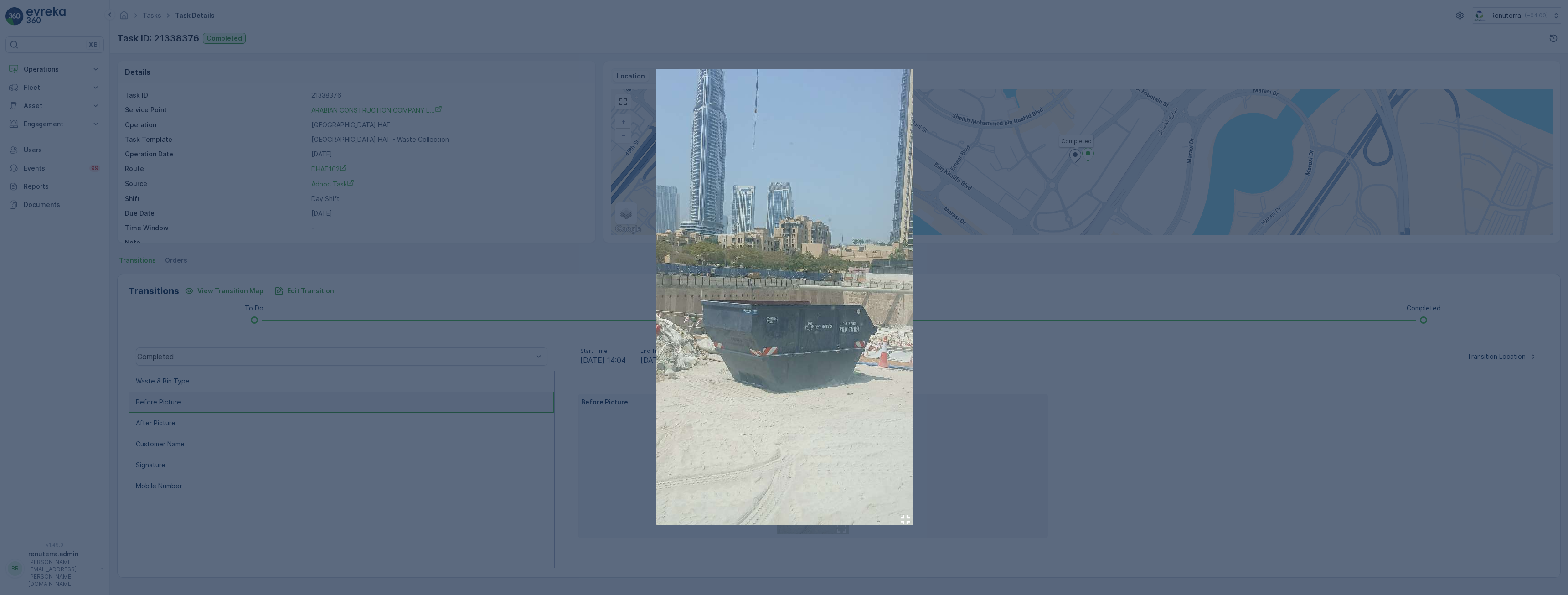
click at [392, 478] on div at bounding box center [784, 297] width 1568 height 595
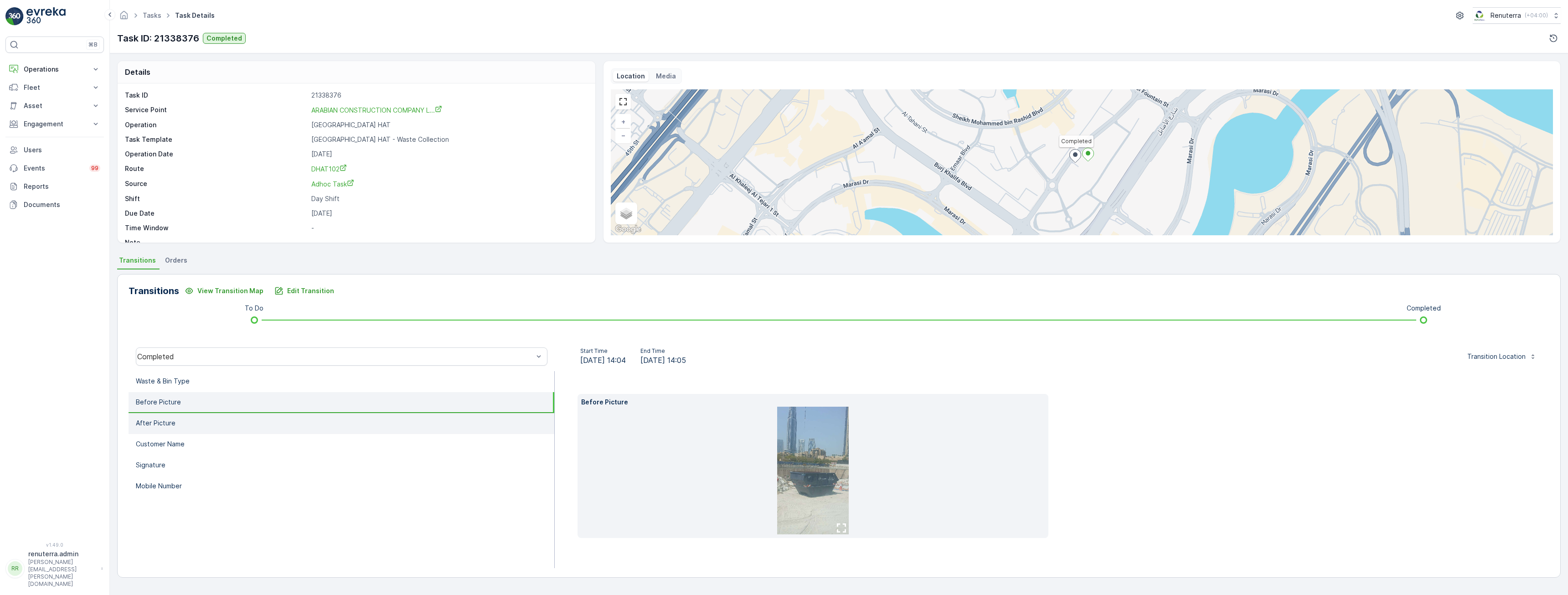
click at [199, 423] on li "After Picture" at bounding box center [342, 423] width 426 height 21
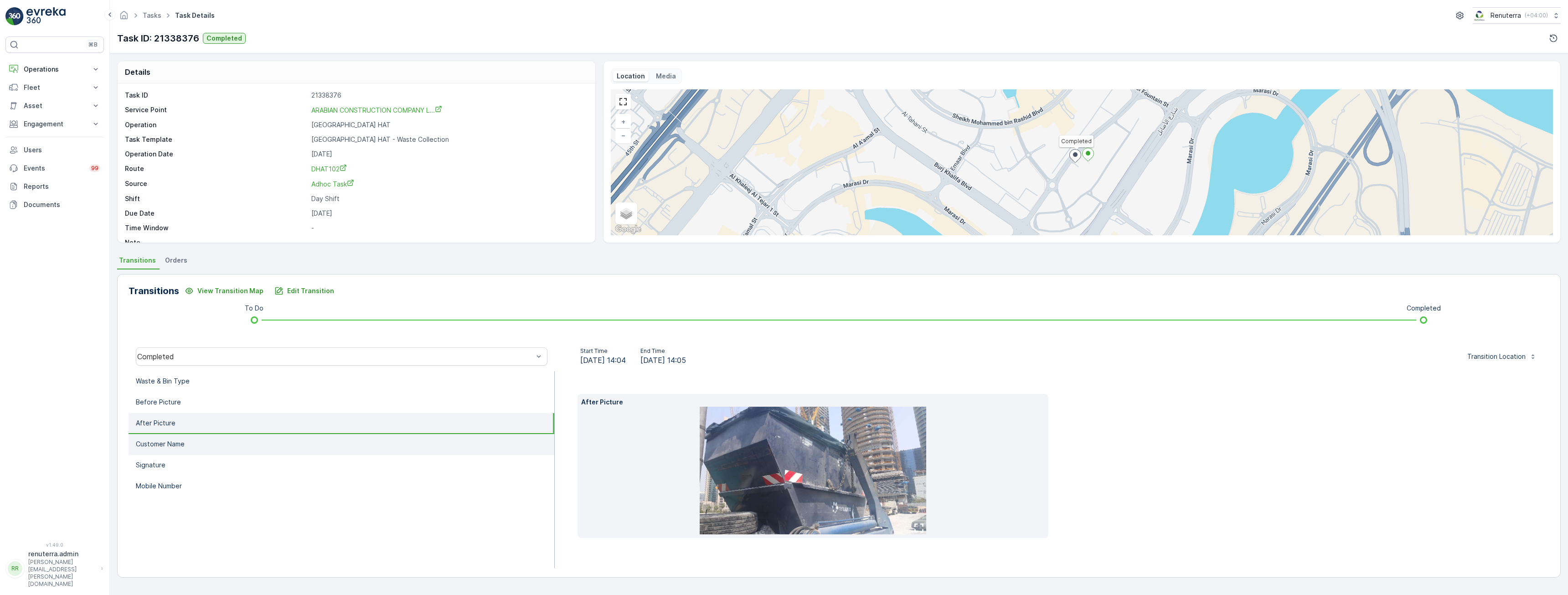
click at [215, 449] on li "Customer Name" at bounding box center [342, 444] width 426 height 21
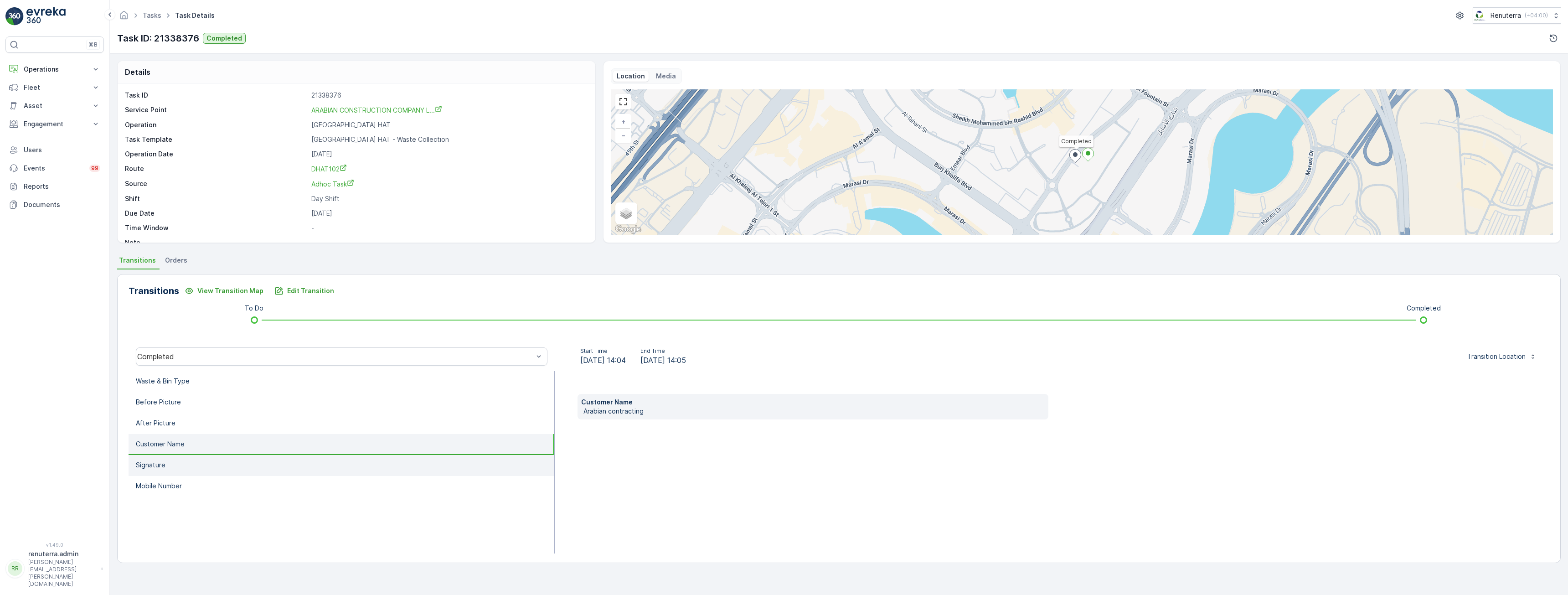
click at [172, 464] on li "Signature" at bounding box center [342, 465] width 426 height 21
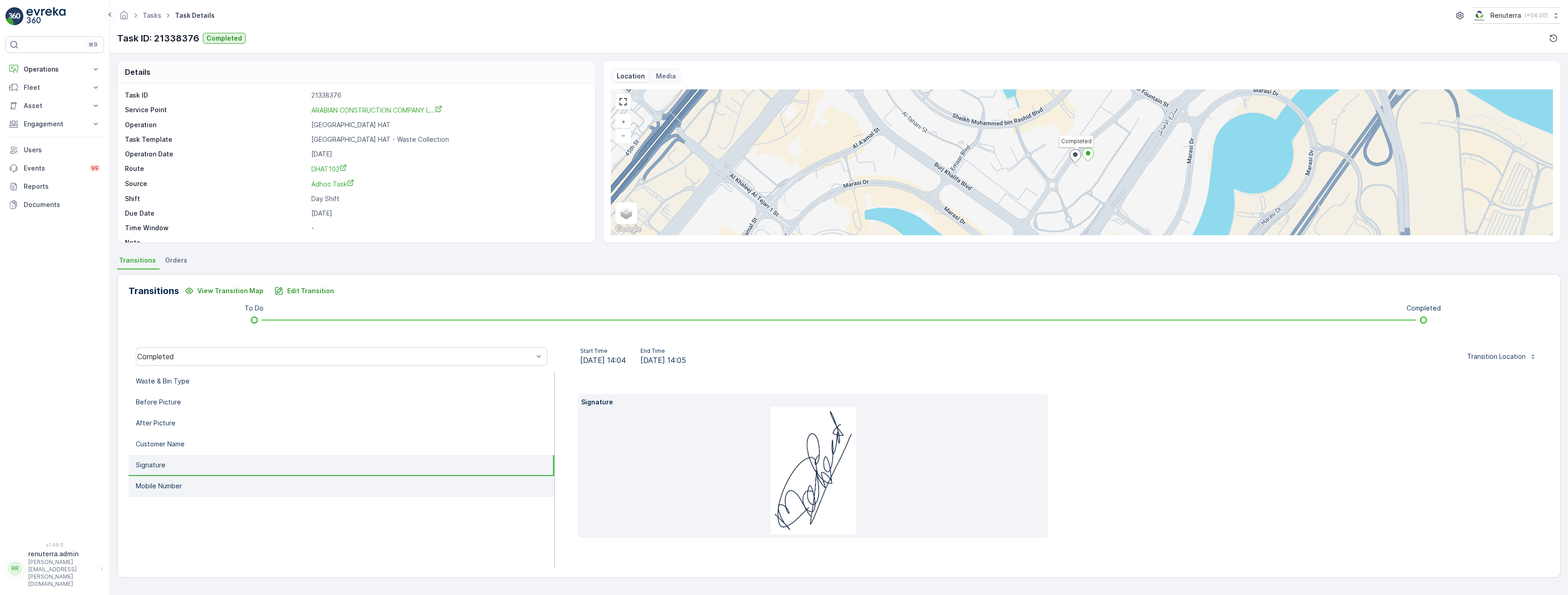
click at [169, 489] on p "Mobile Number" at bounding box center [158, 486] width 46 height 9
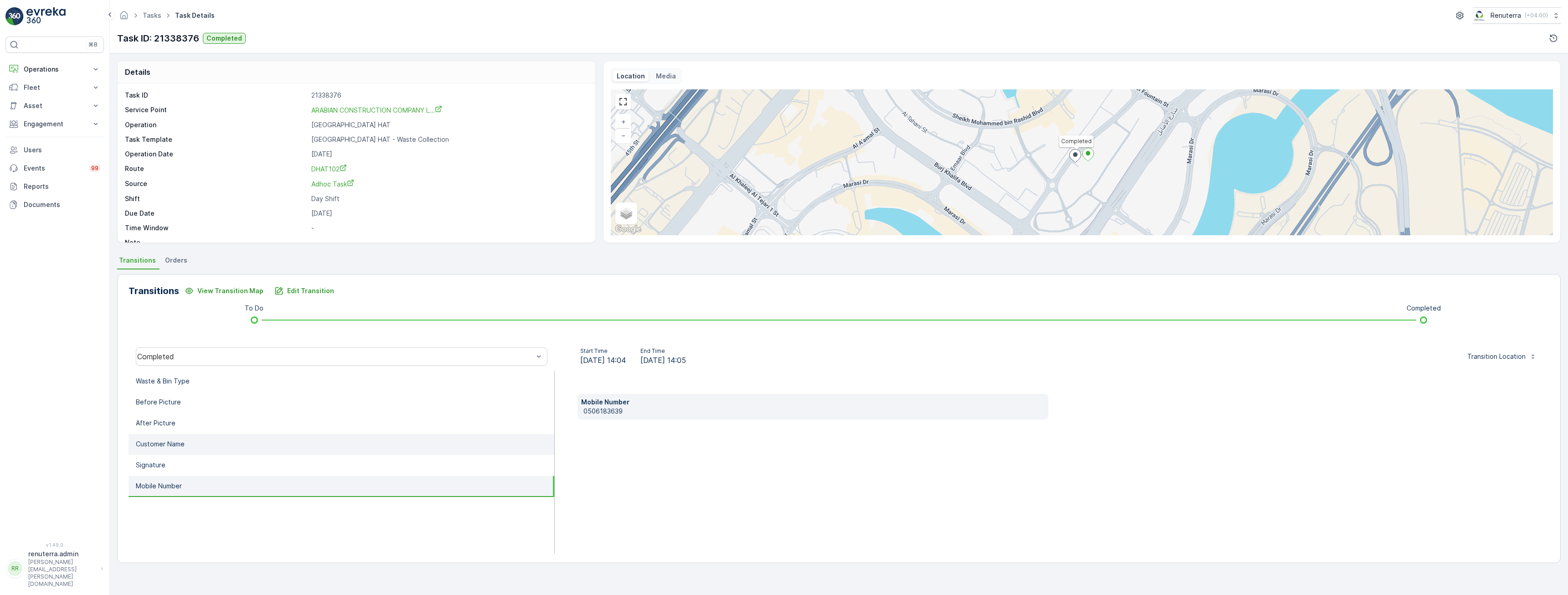
click at [169, 448] on p "Customer Name" at bounding box center [160, 444] width 49 height 9
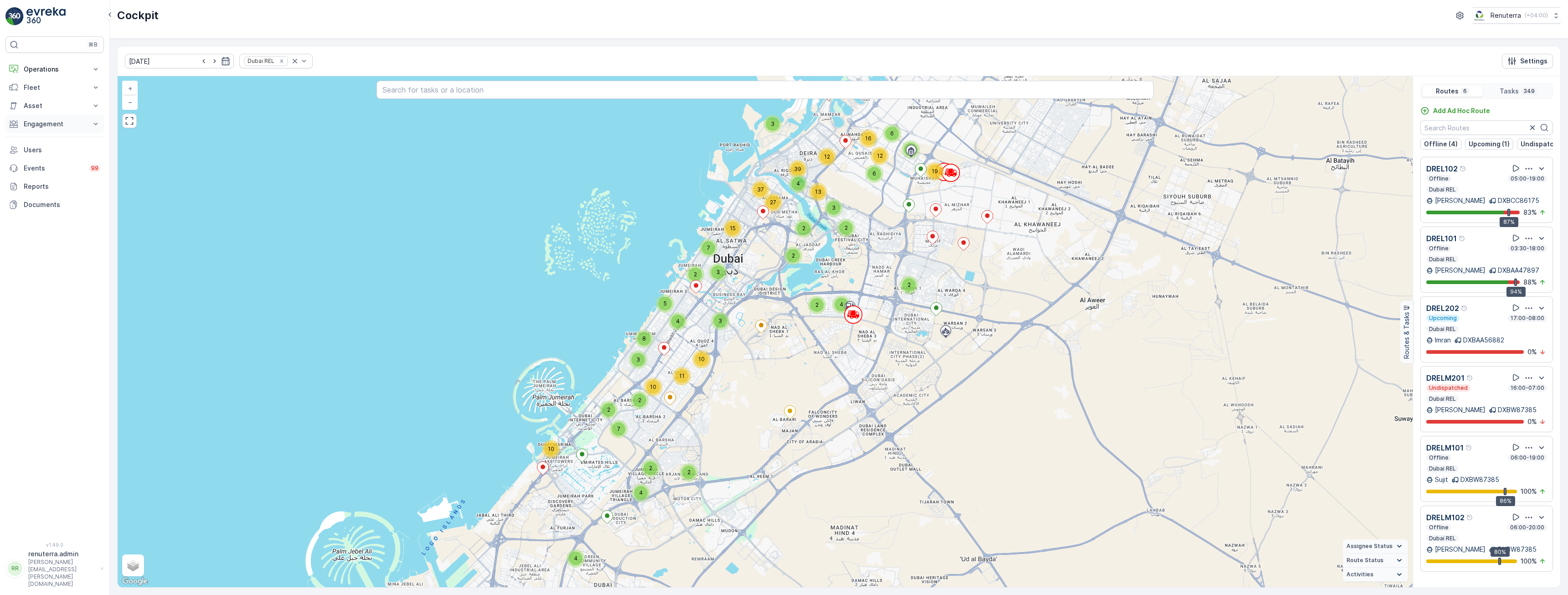
click at [47, 120] on p "Engagement" at bounding box center [54, 124] width 62 height 9
click at [39, 141] on p "Insights" at bounding box center [35, 139] width 23 height 9
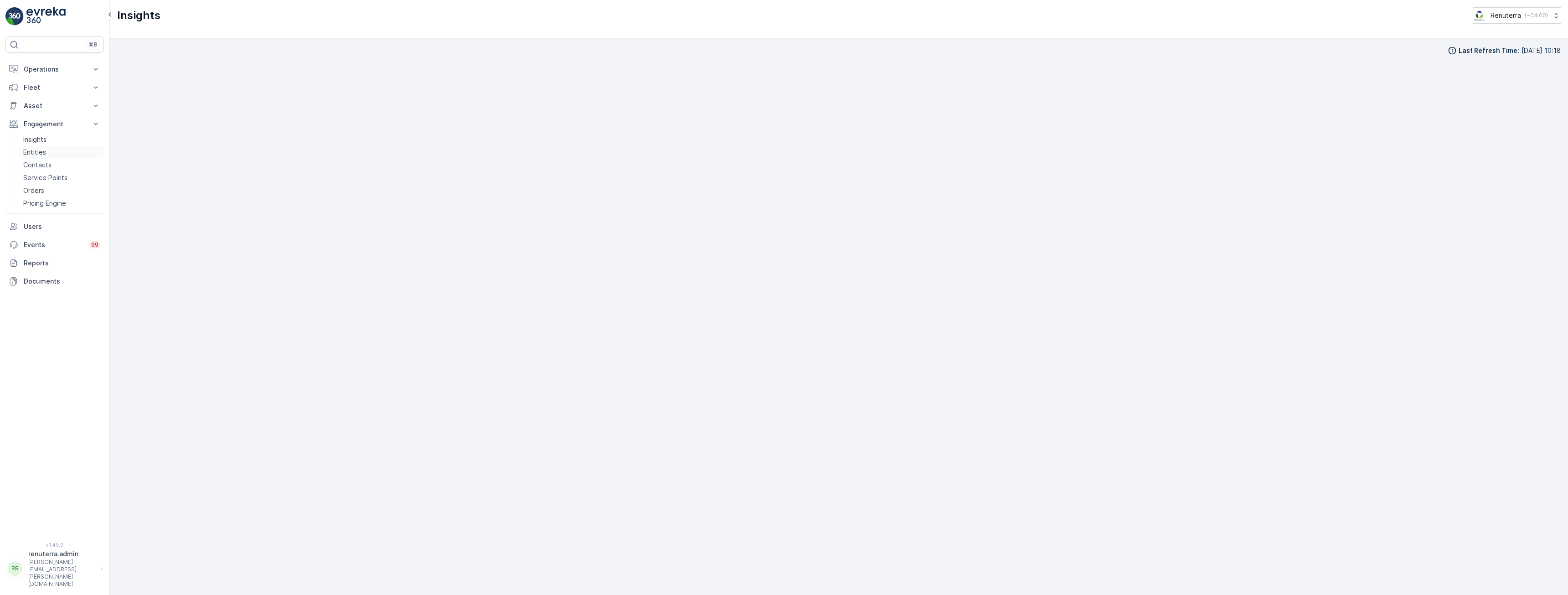
click at [29, 151] on p "Entities" at bounding box center [34, 152] width 22 height 9
